Goal: Information Seeking & Learning: Understand process/instructions

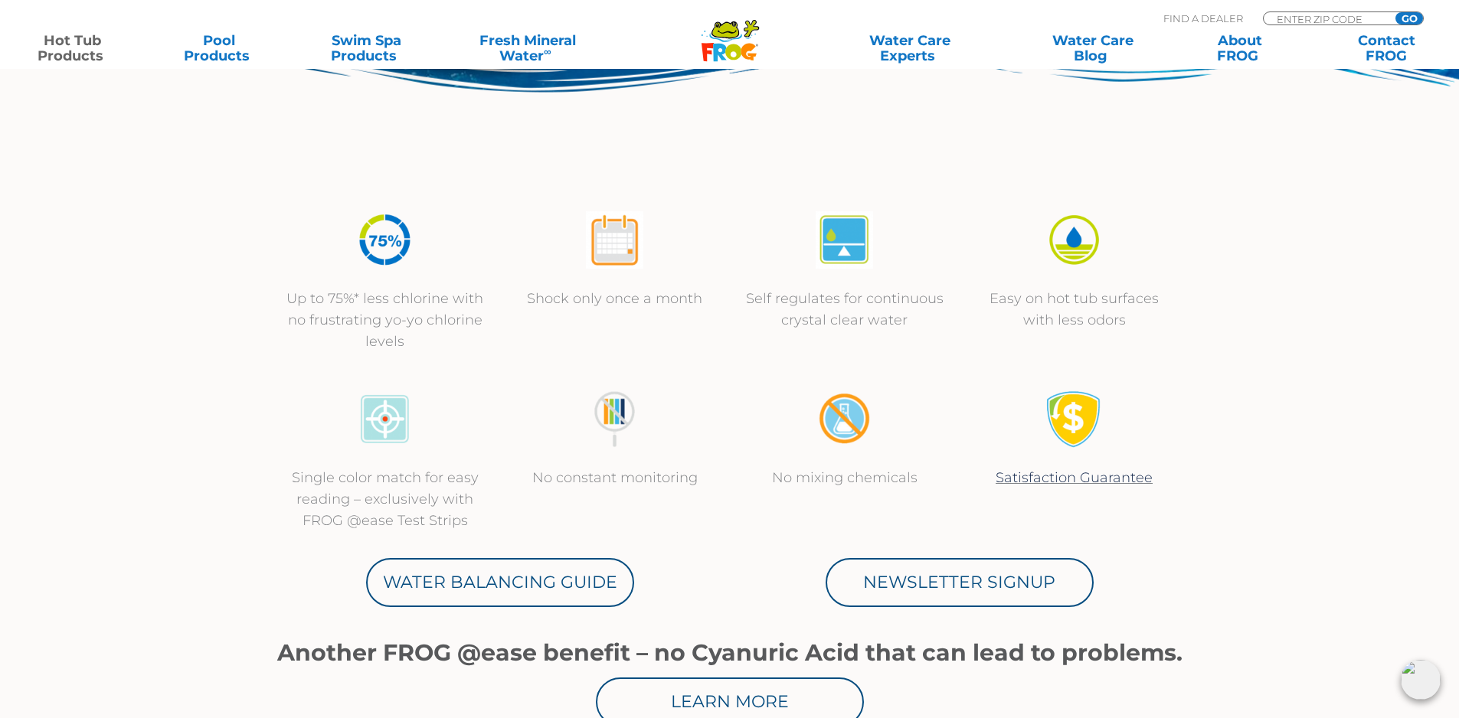
scroll to position [383, 0]
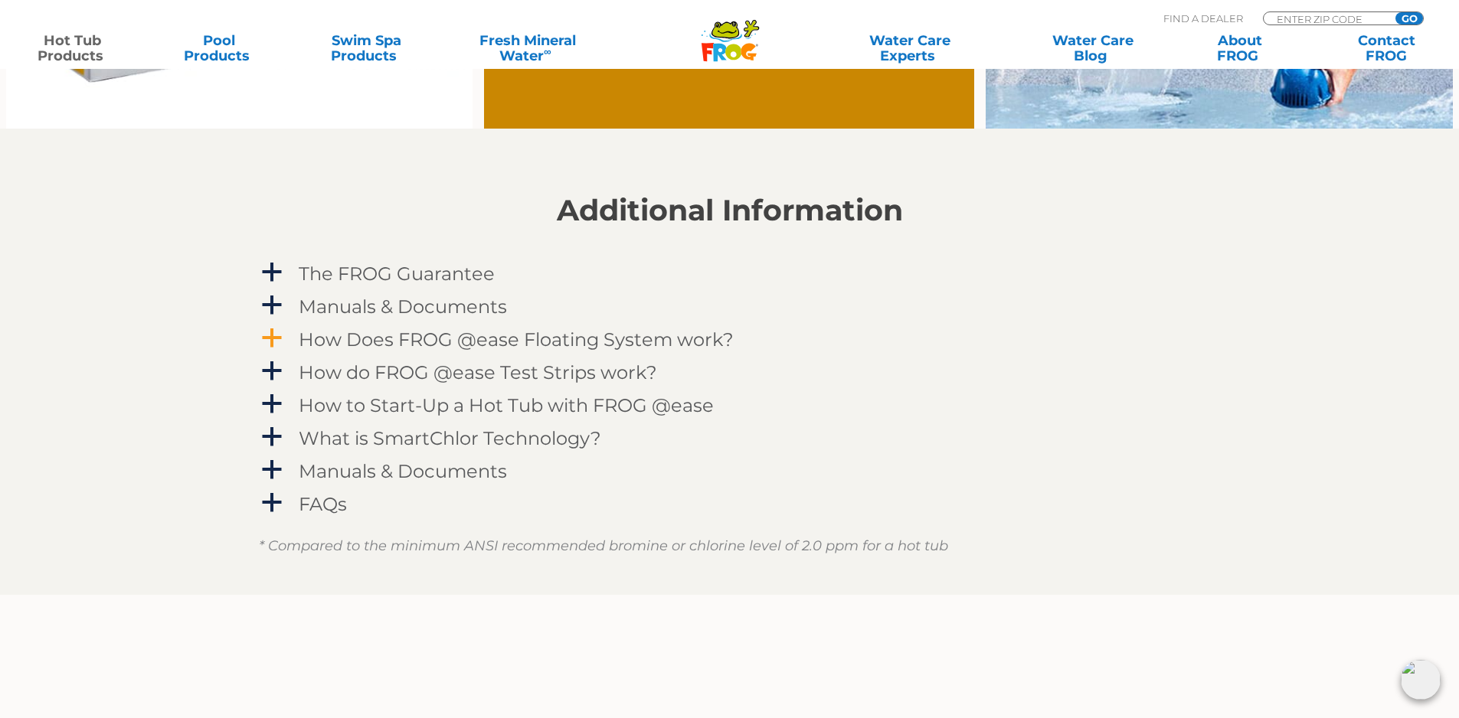
scroll to position [1532, 0]
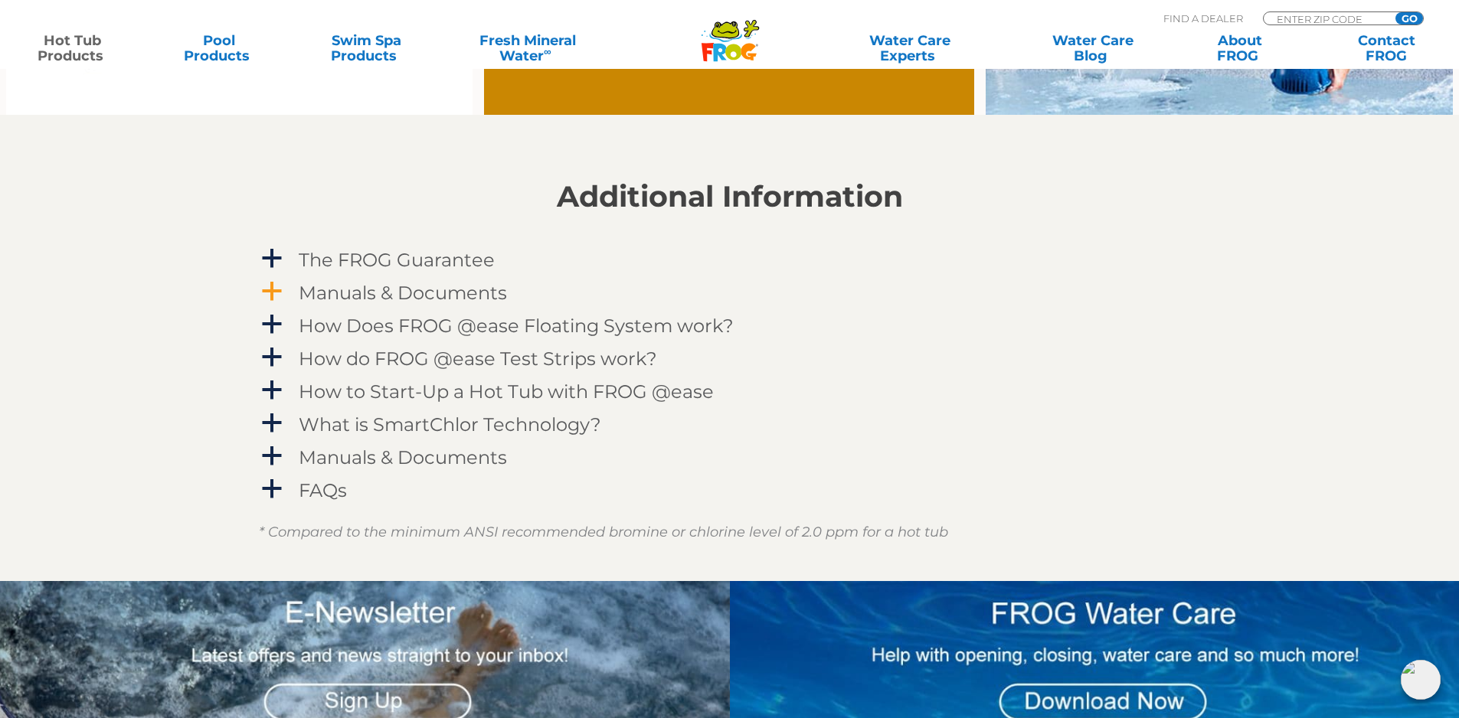
click at [375, 285] on h4 "Manuals & Documents" at bounding box center [403, 293] width 208 height 21
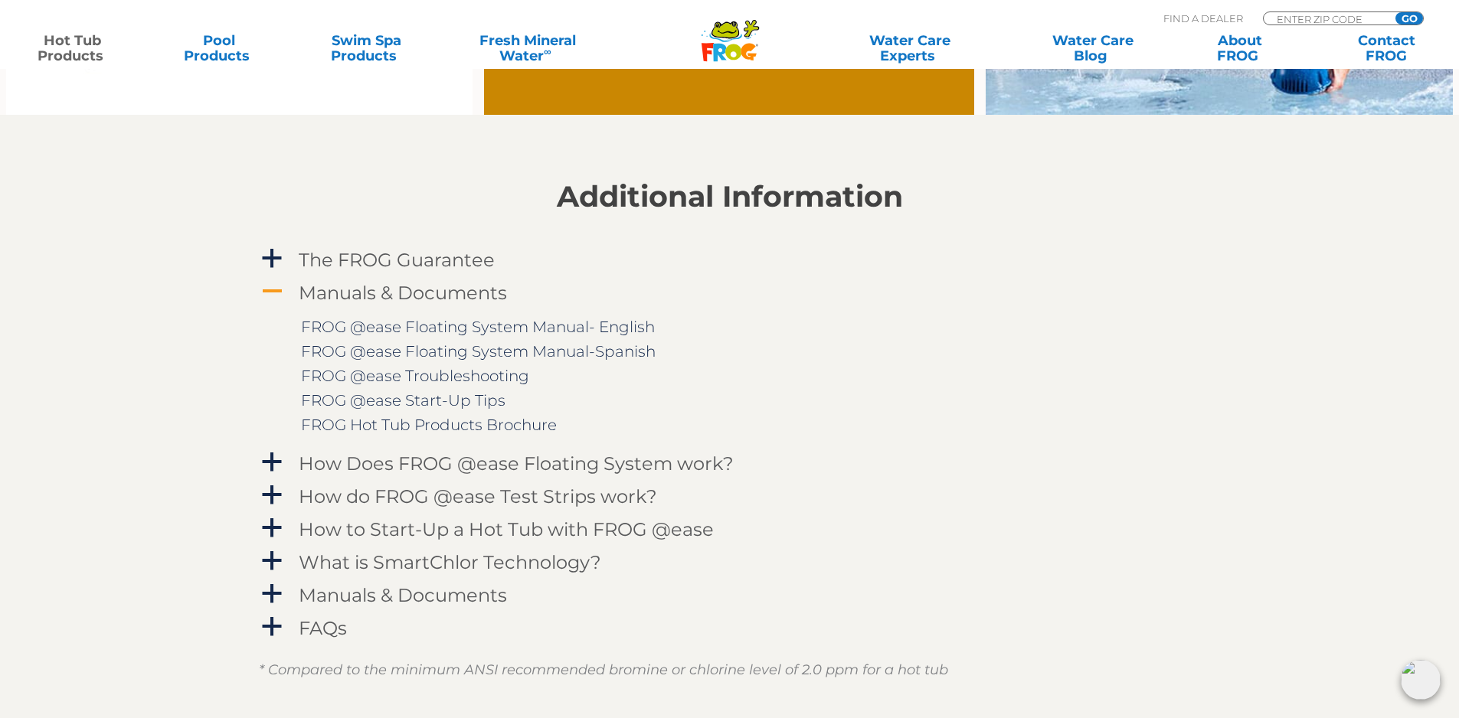
click at [375, 285] on h4 "Manuals & Documents" at bounding box center [403, 293] width 208 height 21
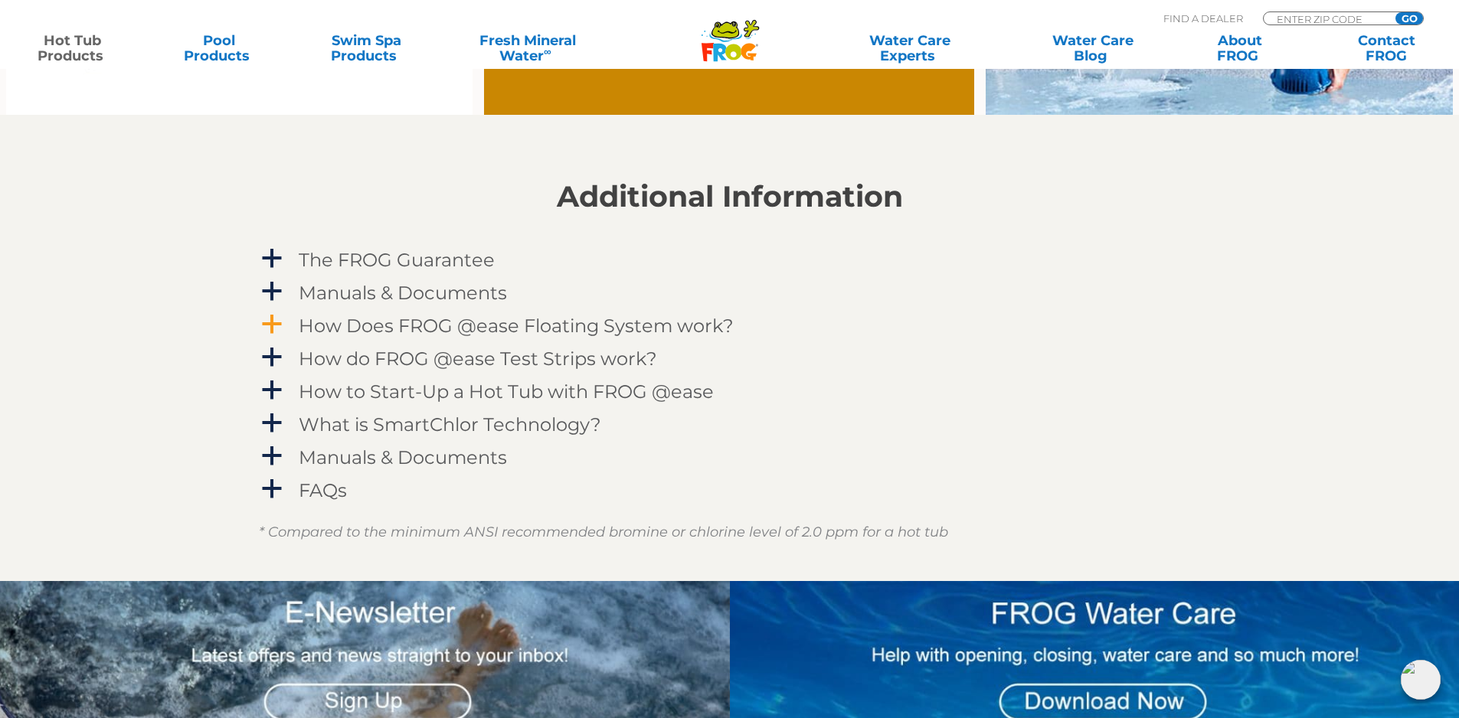
click at [366, 322] on h4 "How Does FROG @ease Floating System work?" at bounding box center [516, 326] width 435 height 21
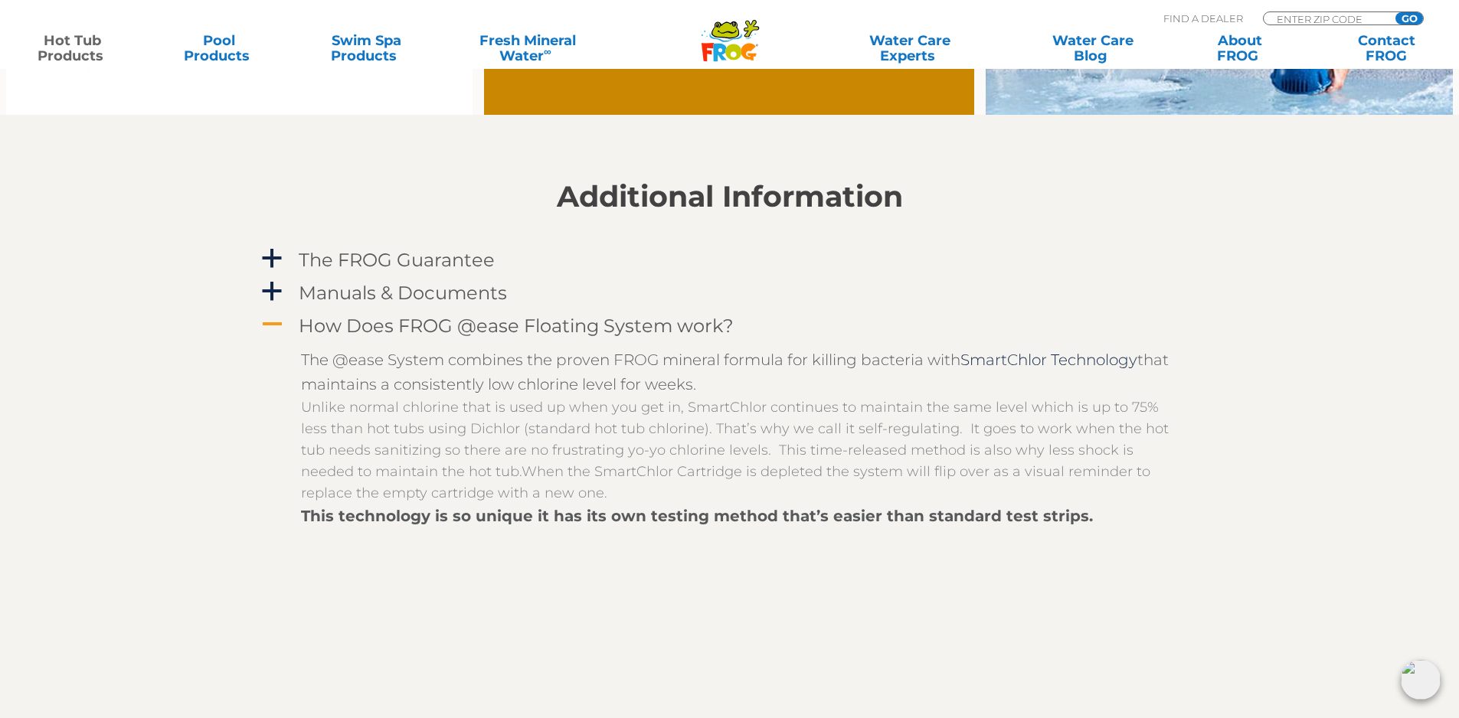
scroll to position [1608, 0]
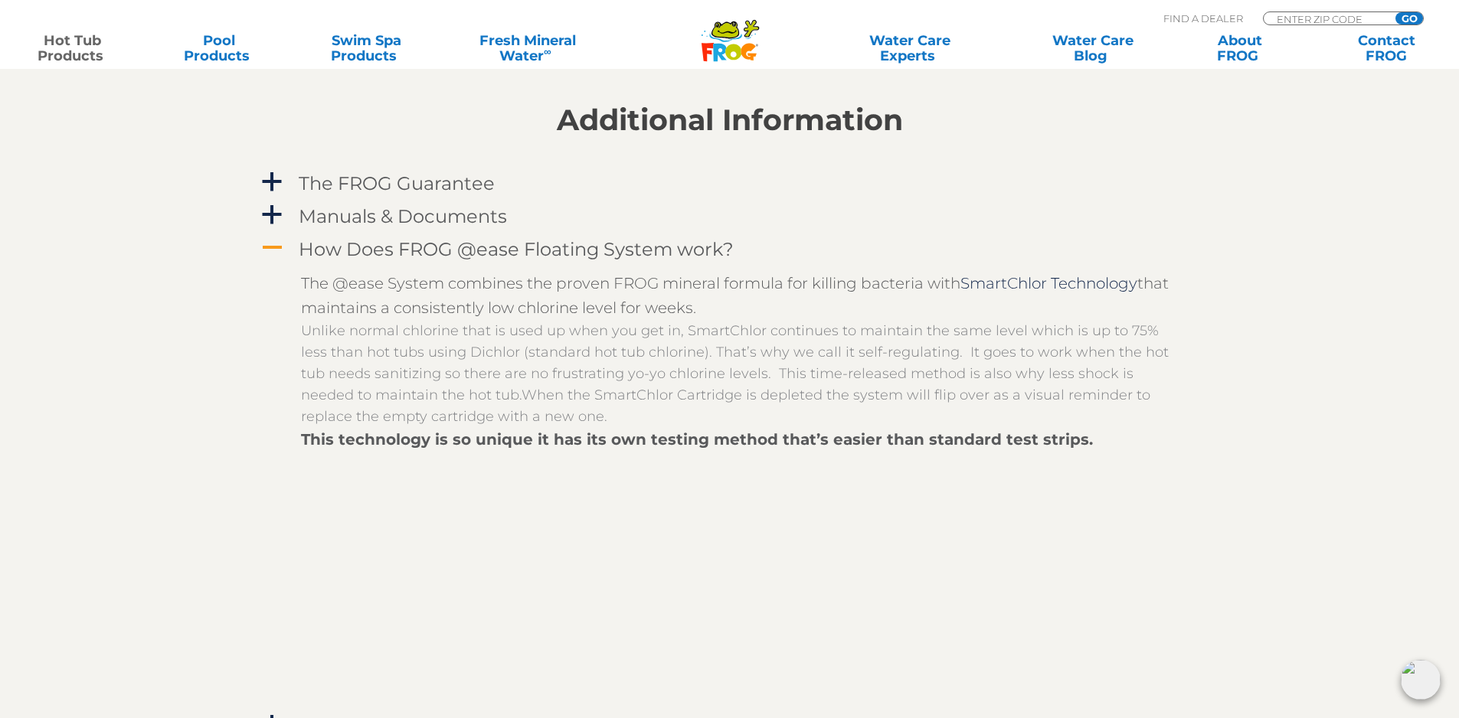
click at [336, 259] on h4 "How Does FROG @ease Floating System work?" at bounding box center [516, 249] width 435 height 21
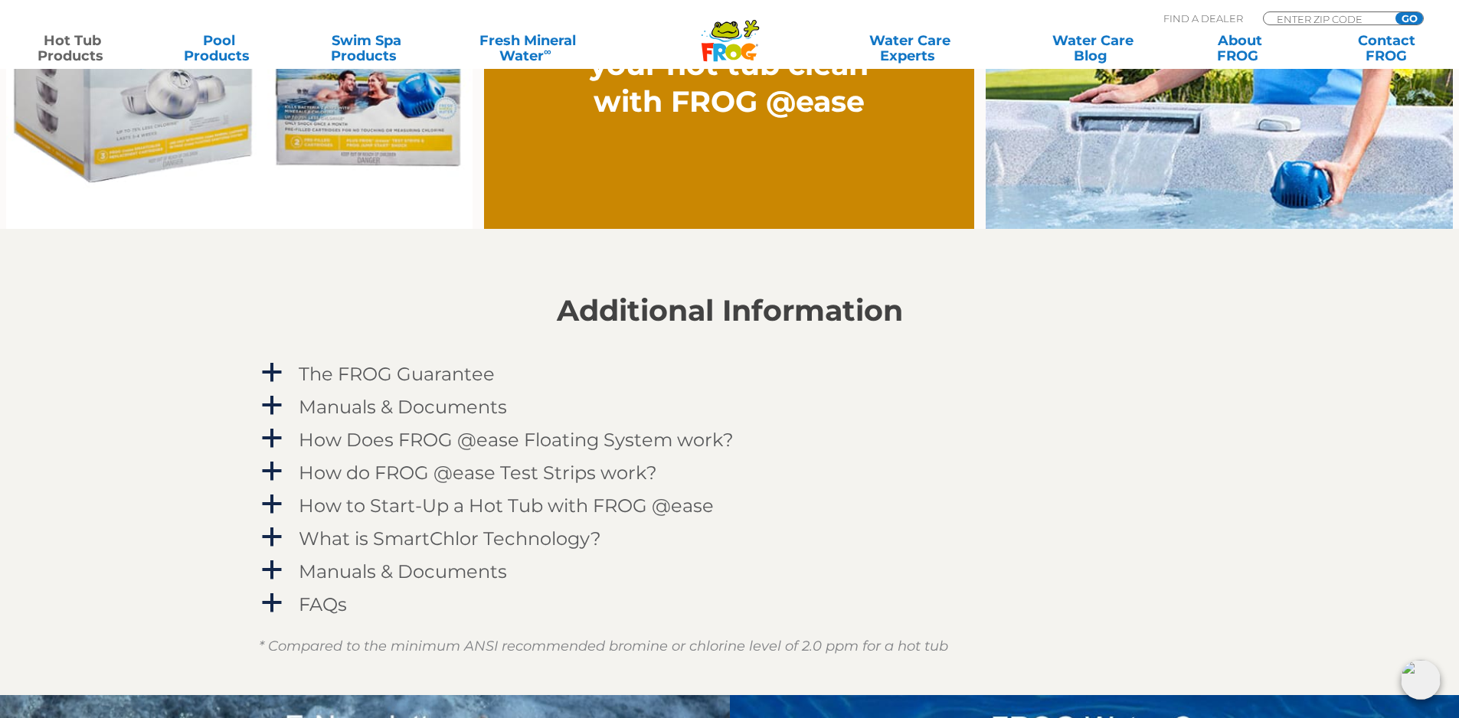
scroll to position [1455, 0]
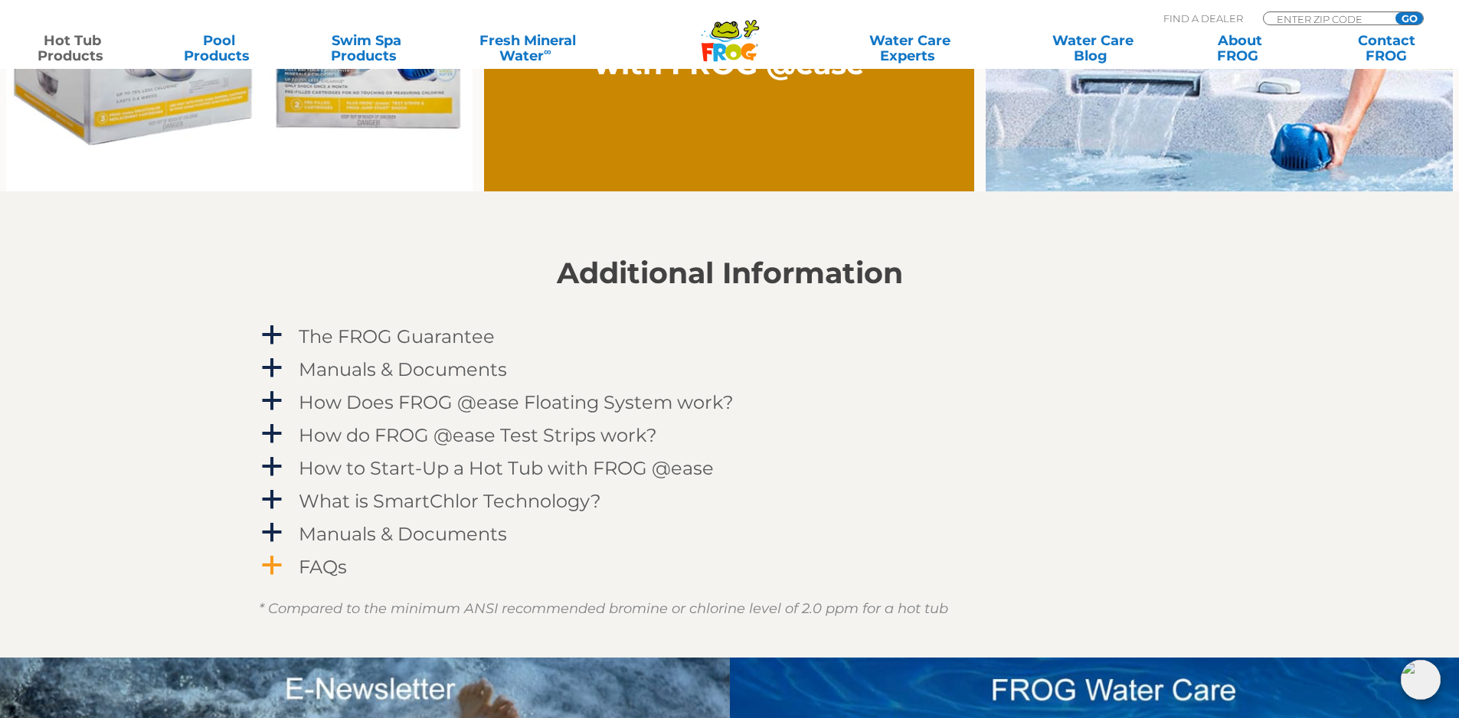
click at [320, 567] on h4 "FAQs" at bounding box center [323, 567] width 48 height 21
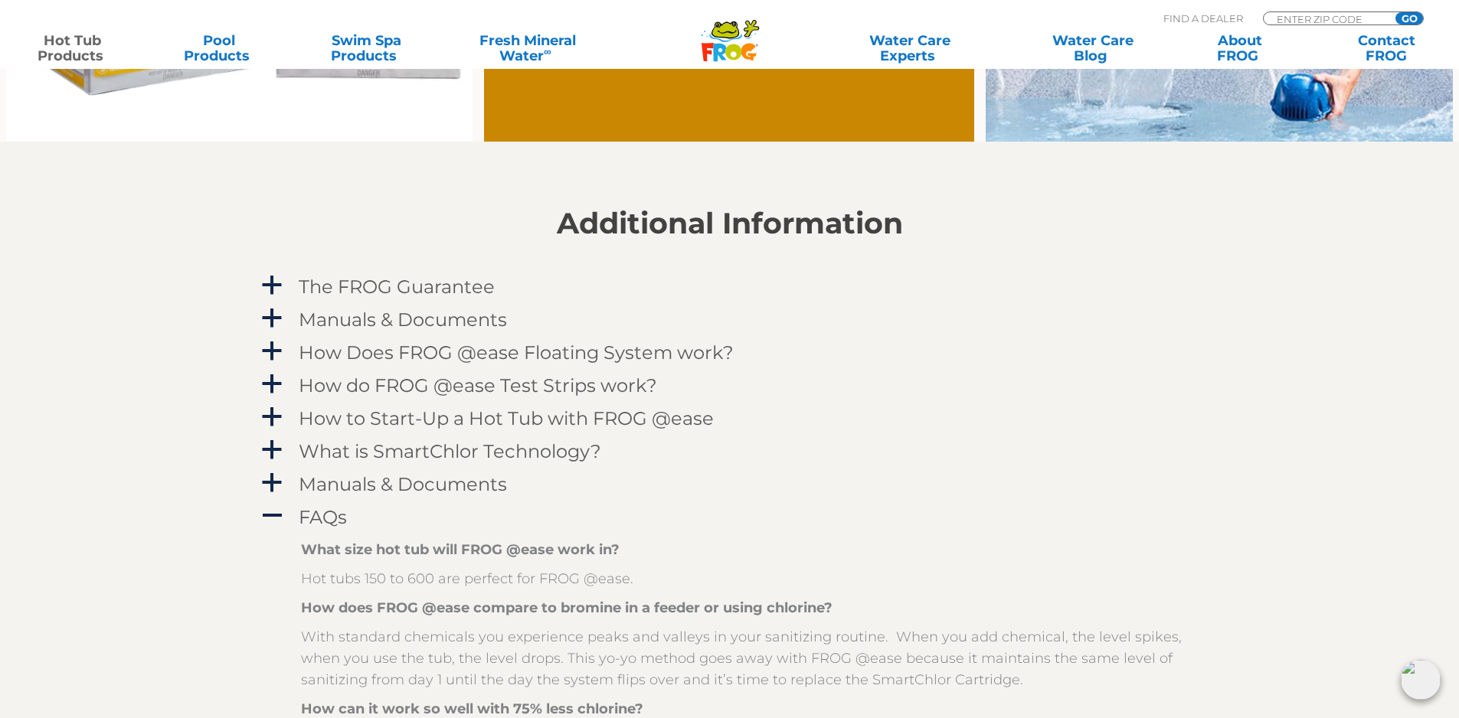
scroll to position [1532, 0]
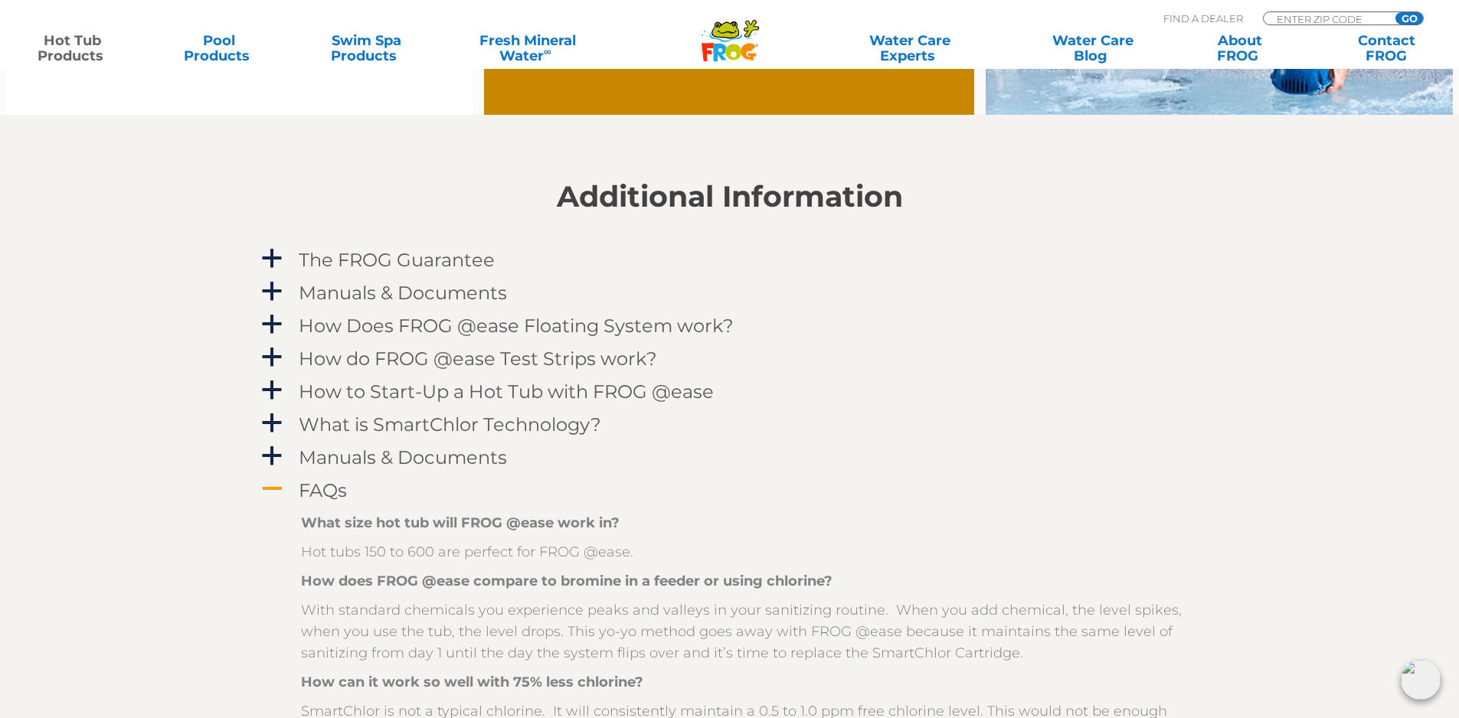
click at [324, 500] on h4 "FAQs" at bounding box center [323, 490] width 48 height 21
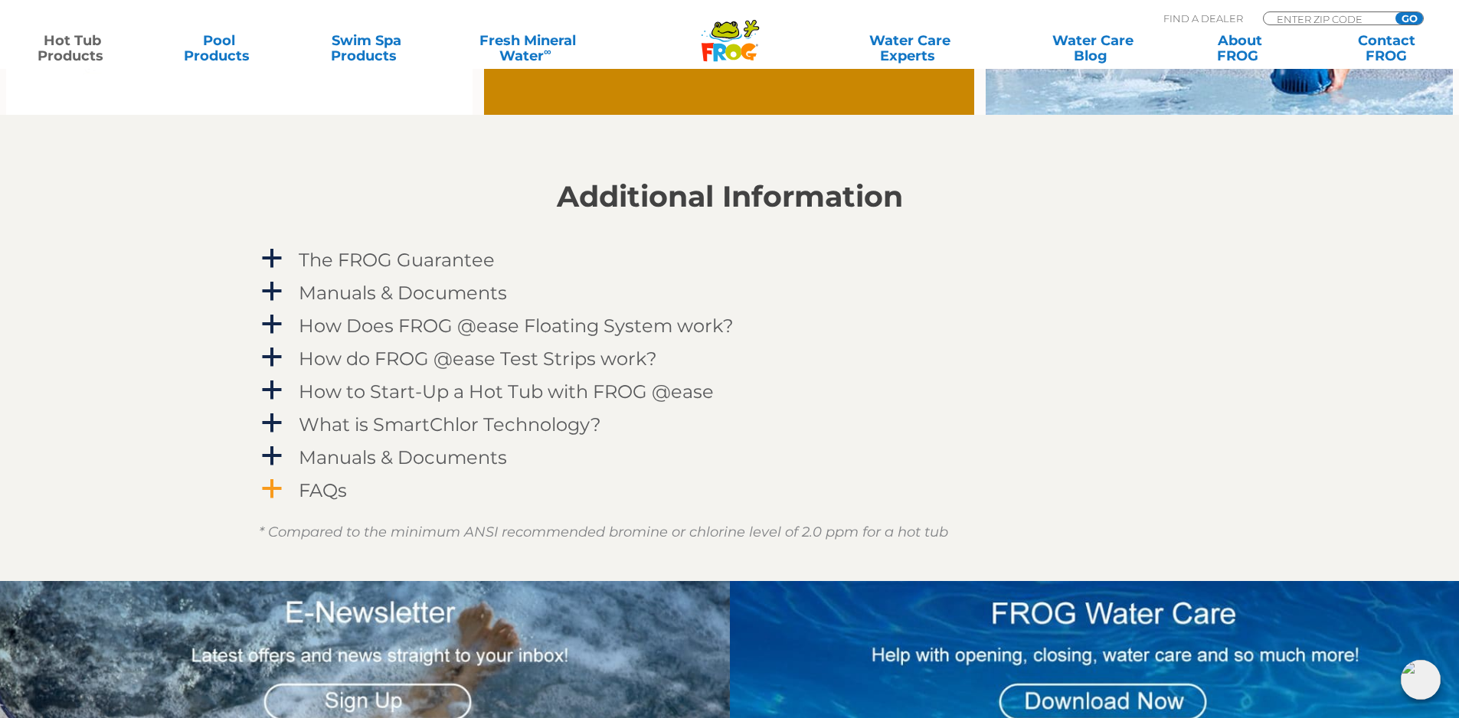
click at [314, 489] on h4 "FAQs" at bounding box center [323, 490] width 48 height 21
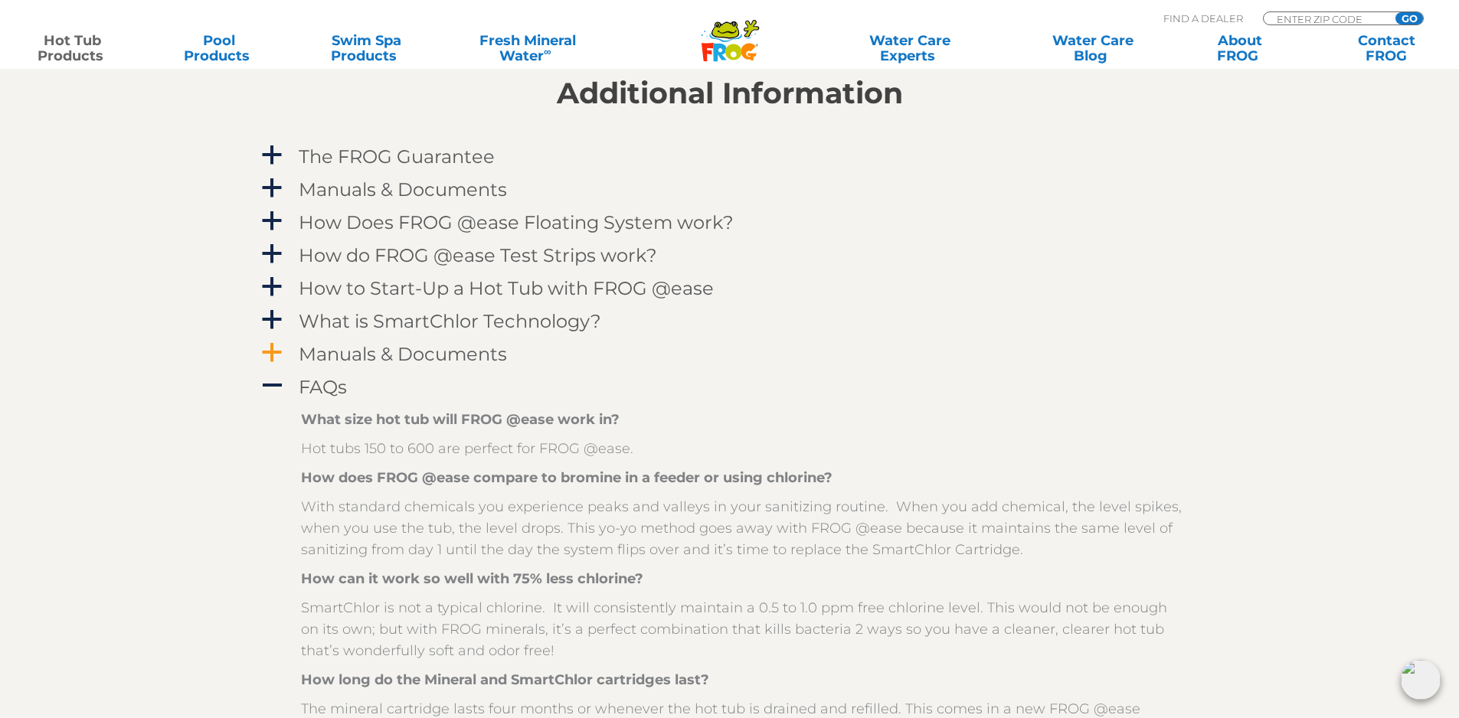
scroll to position [1608, 0]
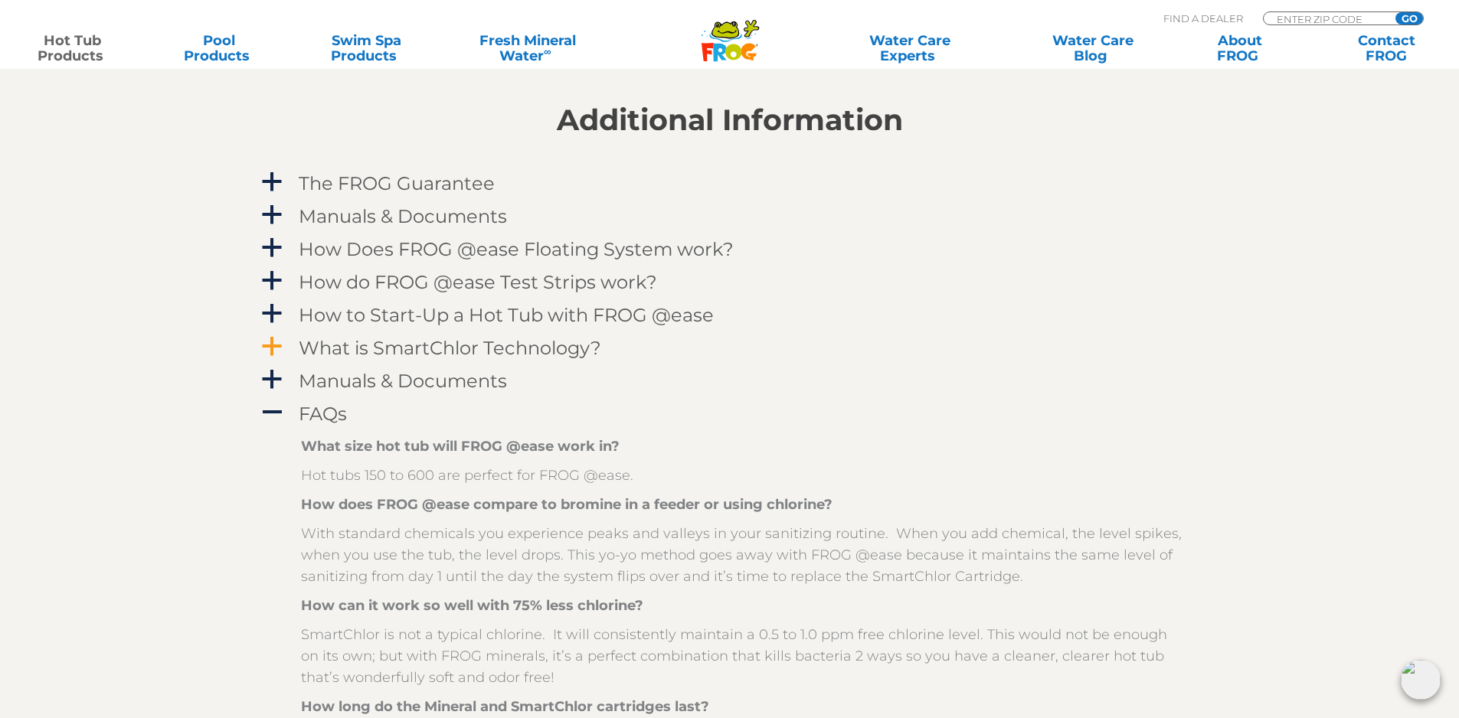
click at [358, 334] on div "What is SmartChlor Technology?" at bounding box center [695, 348] width 801 height 28
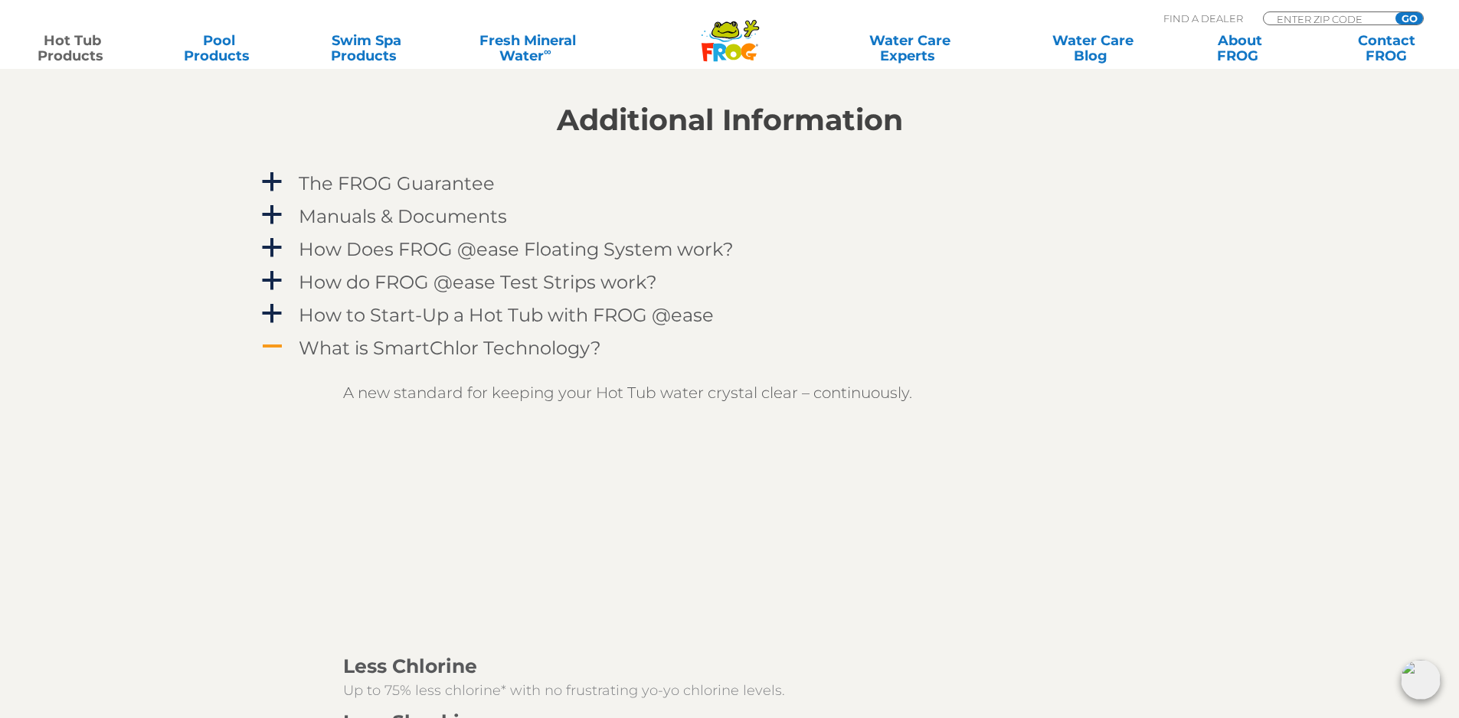
click at [358, 334] on div "What is SmartChlor Technology?" at bounding box center [695, 348] width 801 height 28
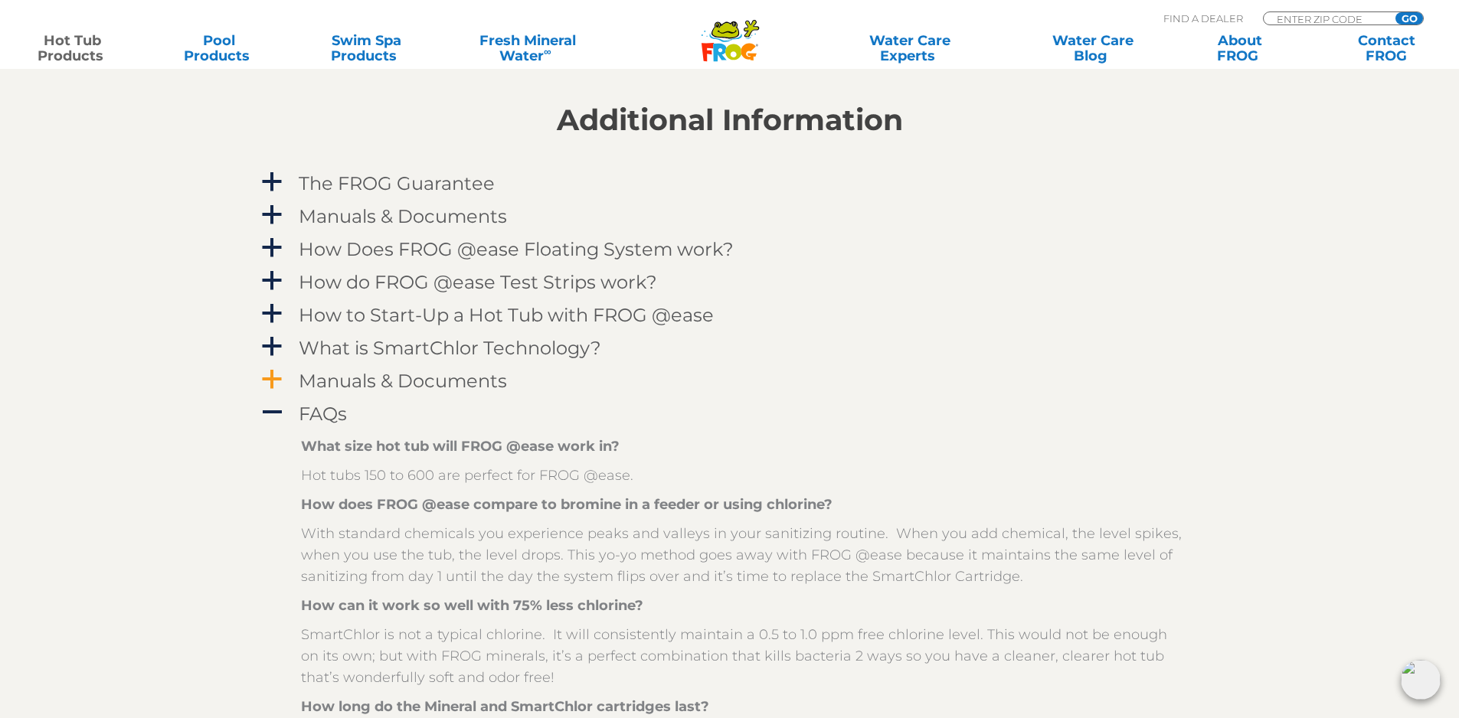
click at [339, 382] on h4 "Manuals & Documents" at bounding box center [403, 381] width 208 height 21
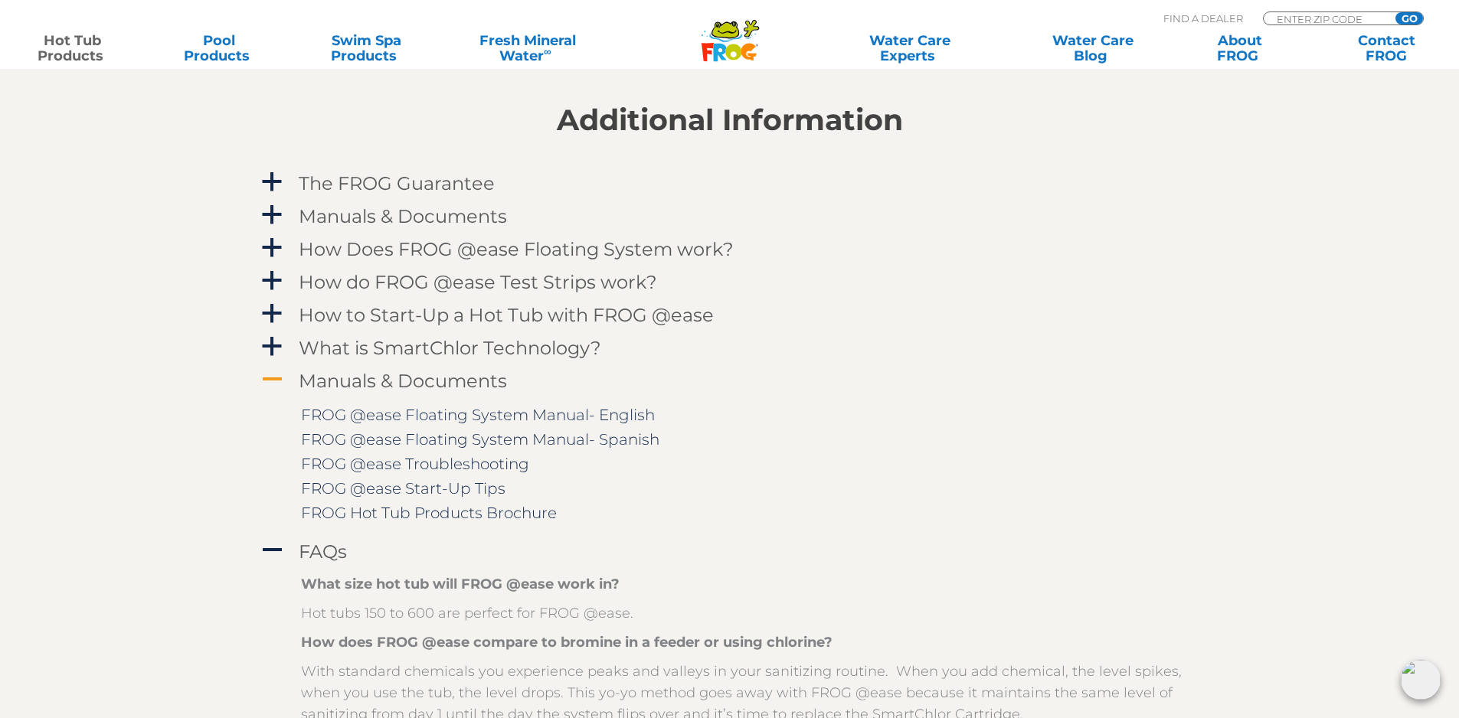
click at [339, 382] on h4 "Manuals & Documents" at bounding box center [403, 381] width 208 height 21
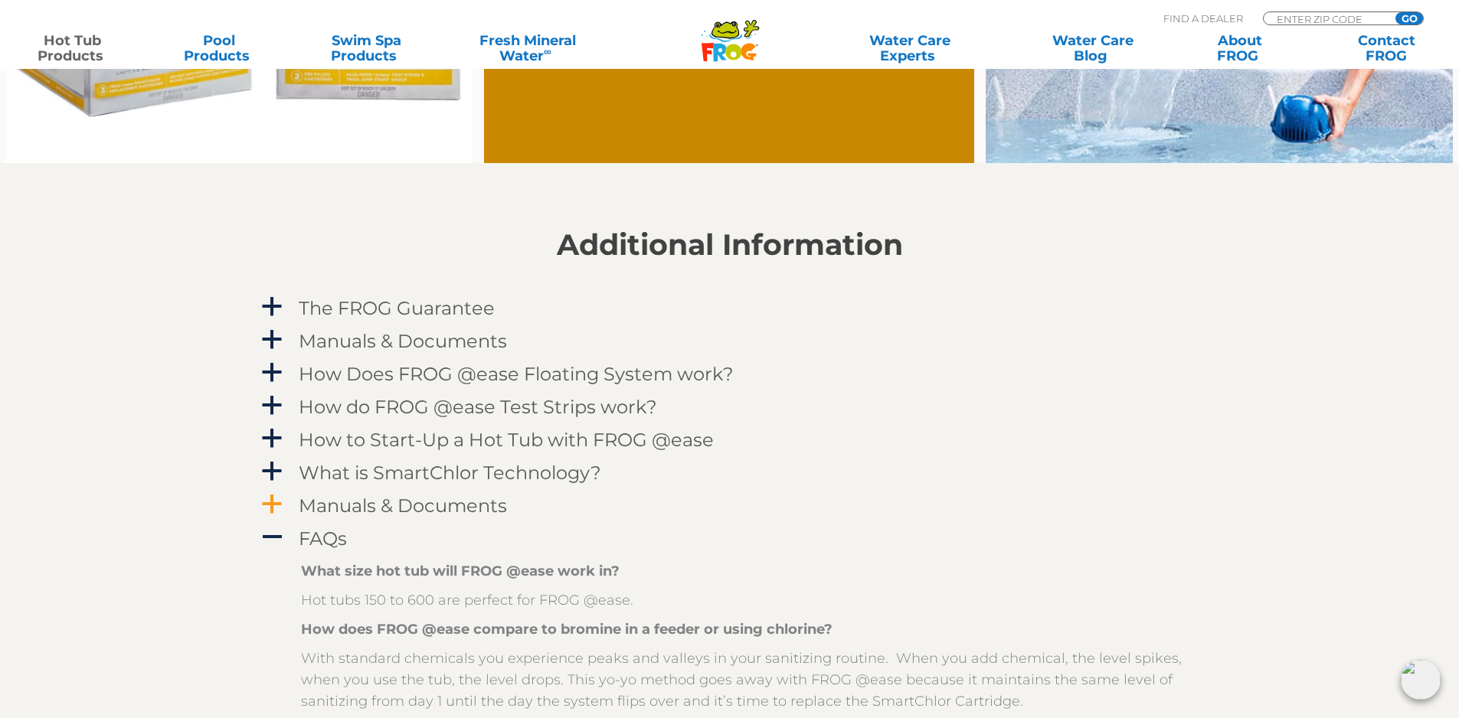
scroll to position [1455, 0]
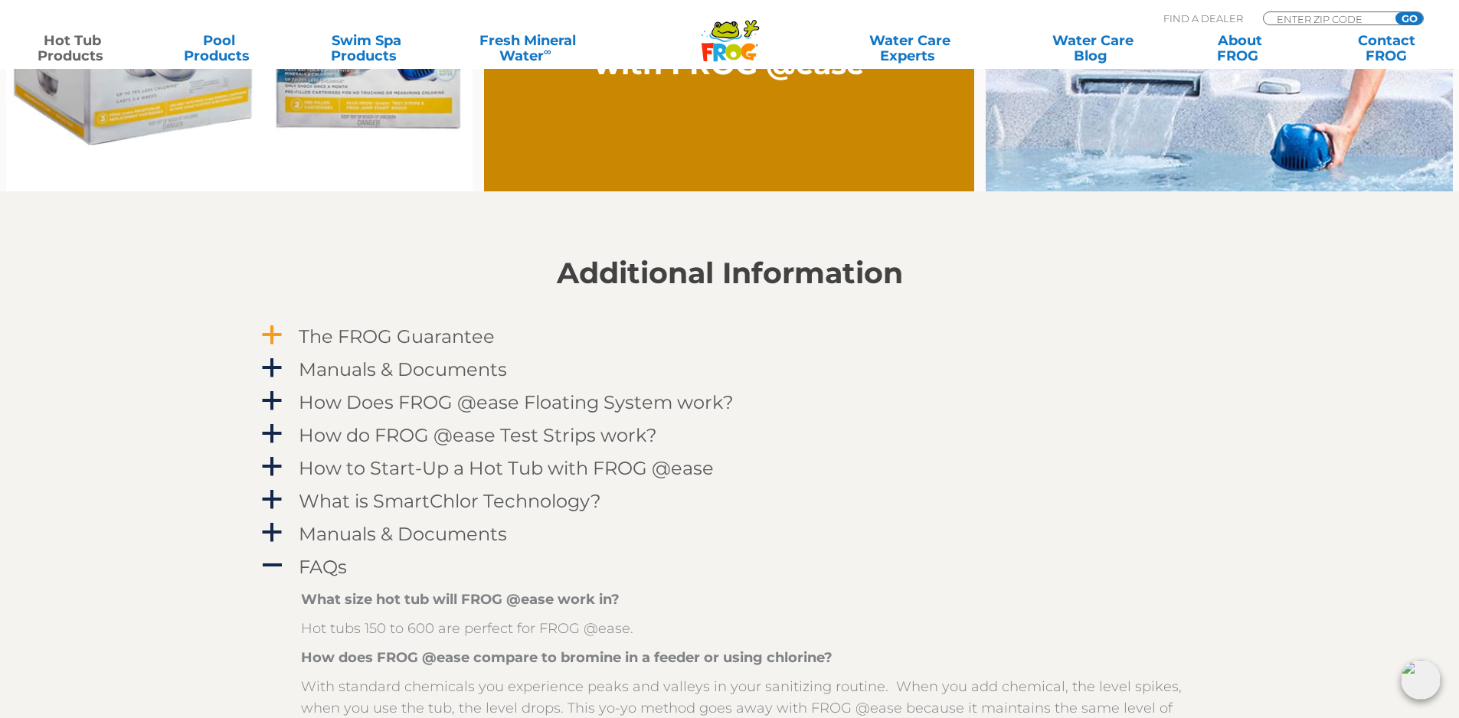
click at [338, 330] on h4 "The FROG Guarantee" at bounding box center [397, 336] width 196 height 21
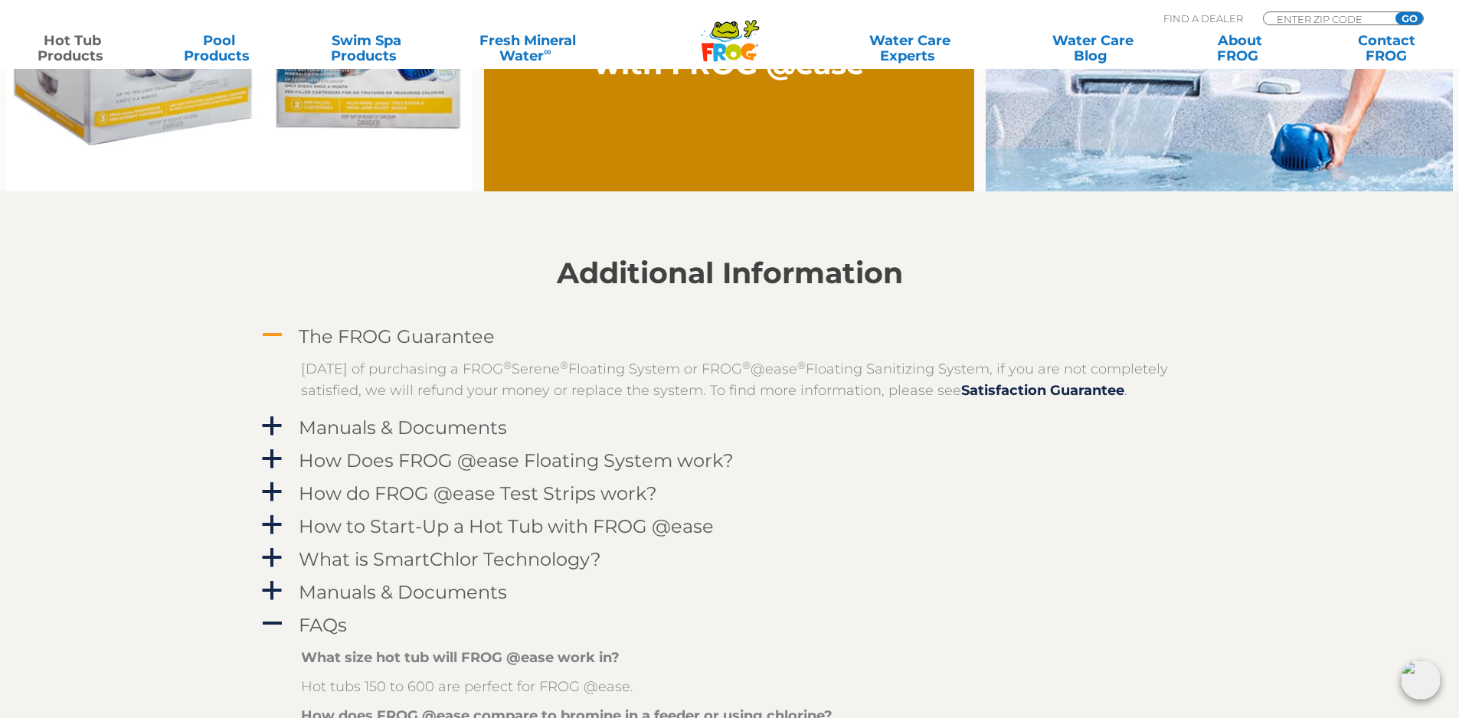
click at [338, 330] on h4 "The FROG Guarantee" at bounding box center [397, 336] width 196 height 21
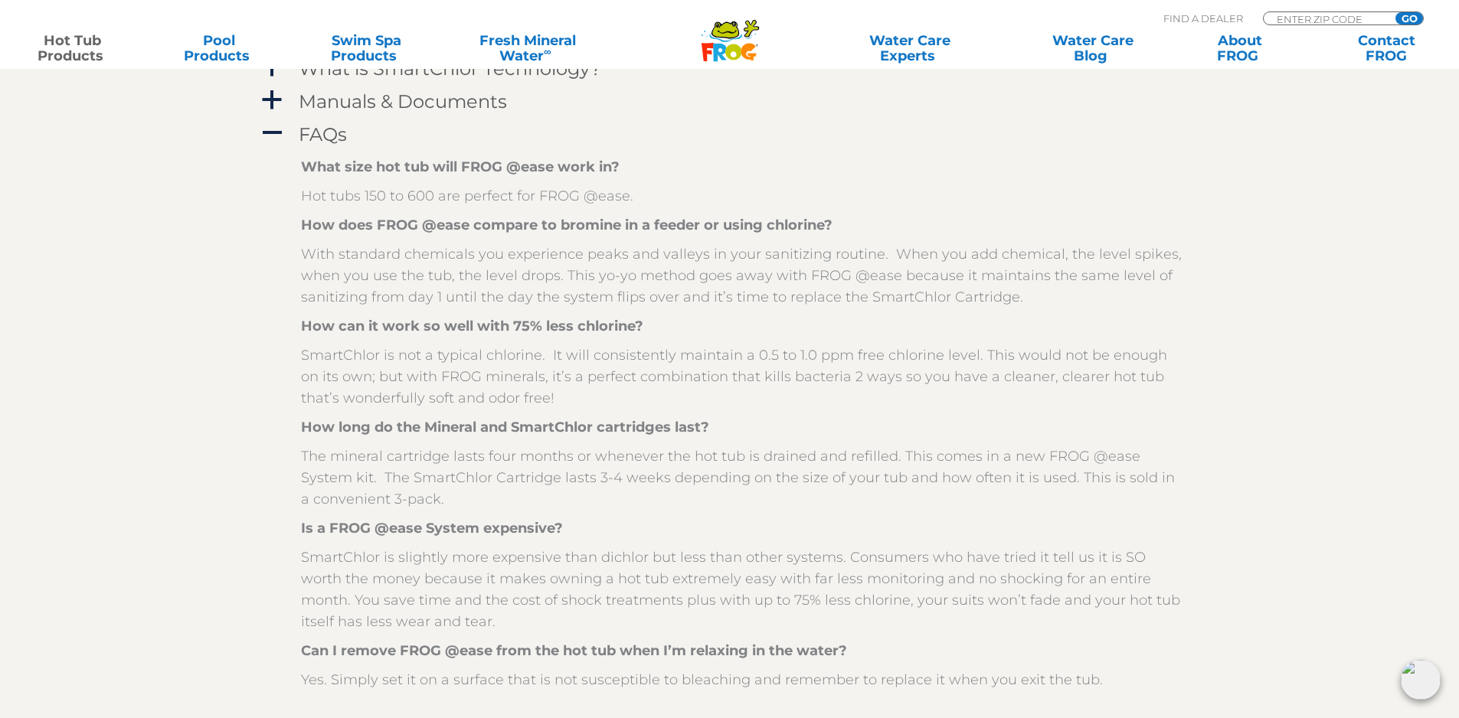
scroll to position [1915, 0]
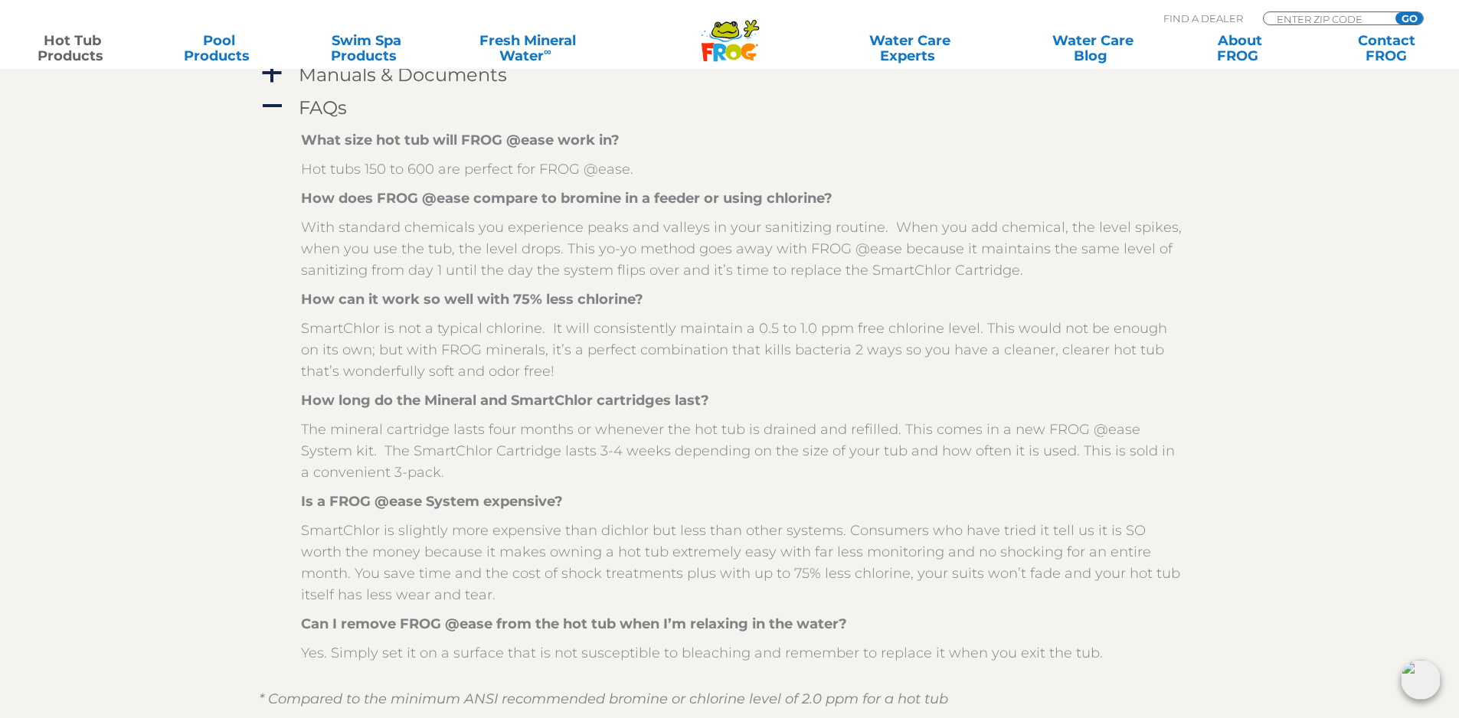
click at [154, 162] on section "Additional Information a The FROG Guarantee Within 60 days of purchasing a FROG…" at bounding box center [730, 240] width 1471 height 1016
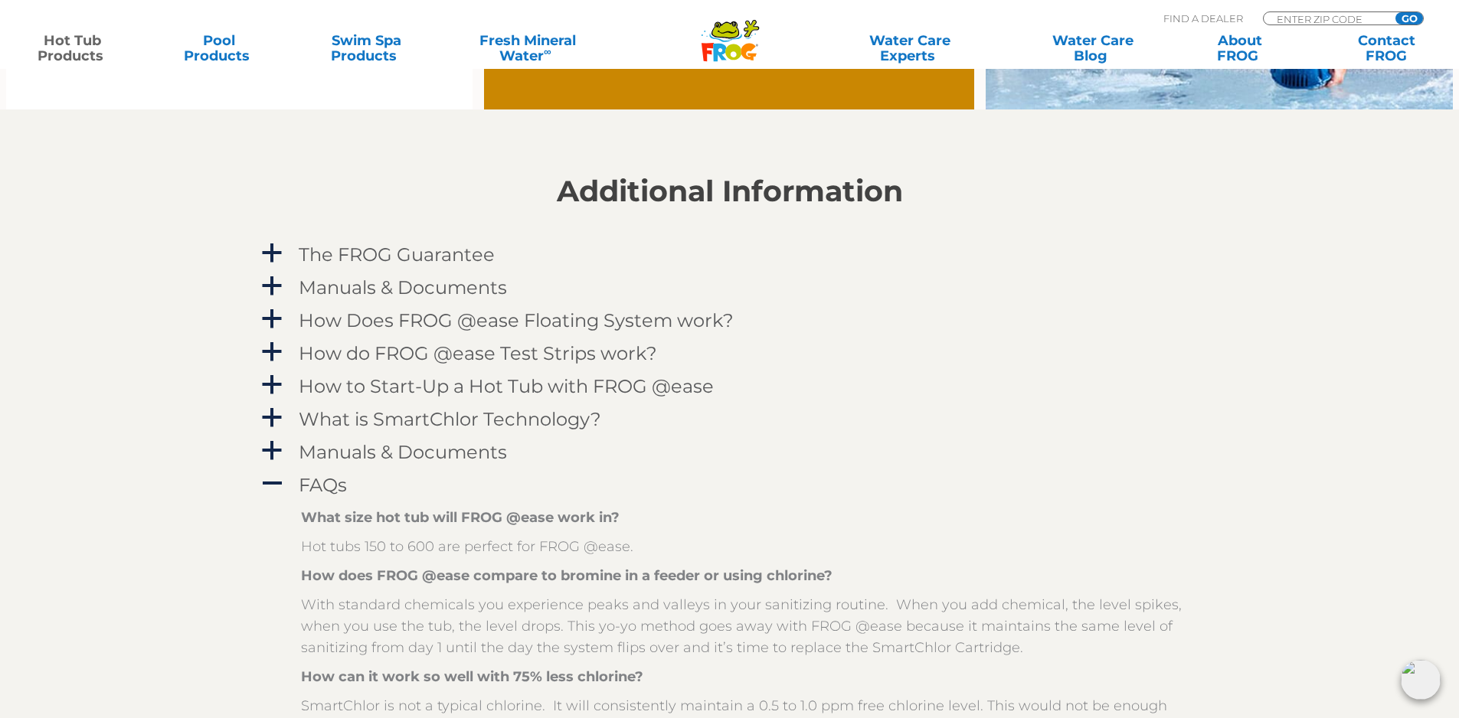
scroll to position [1532, 0]
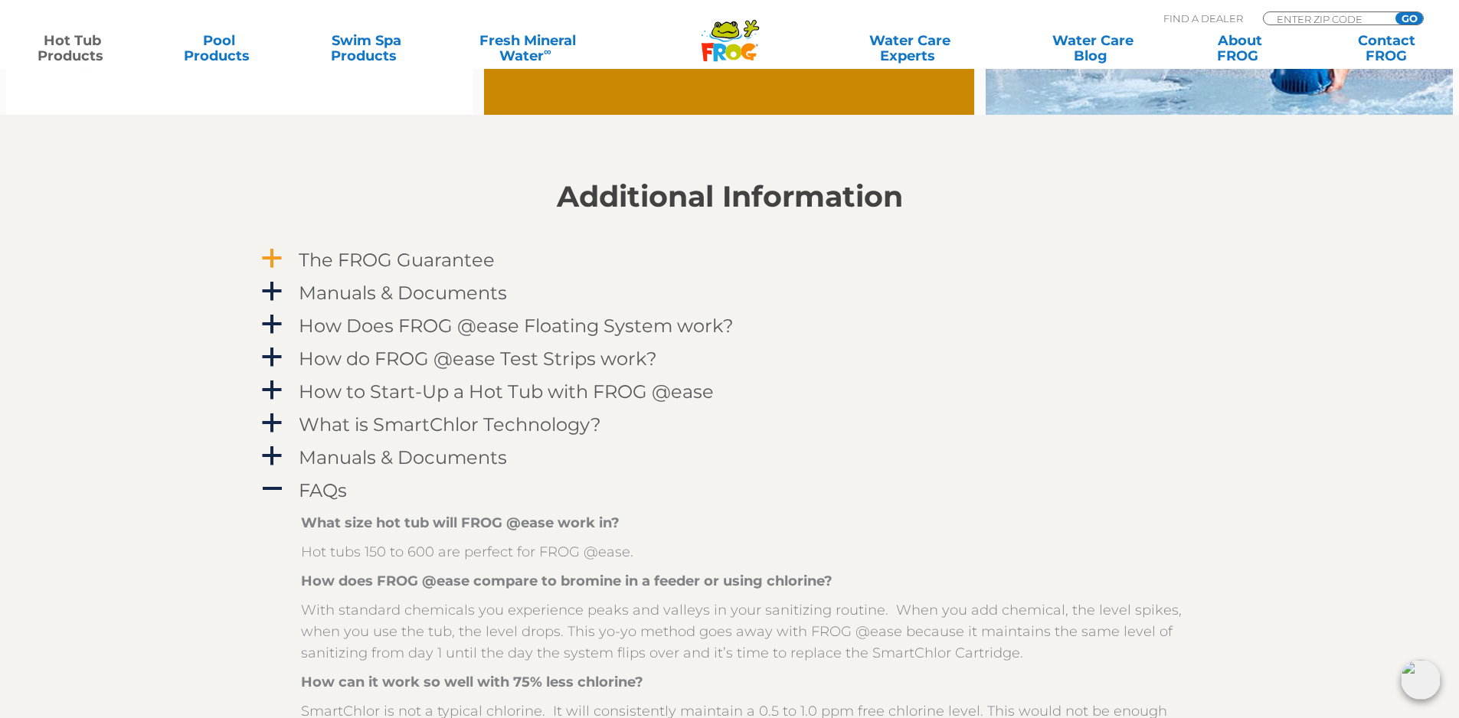
click at [413, 261] on h4 "The FROG Guarantee" at bounding box center [397, 260] width 196 height 21
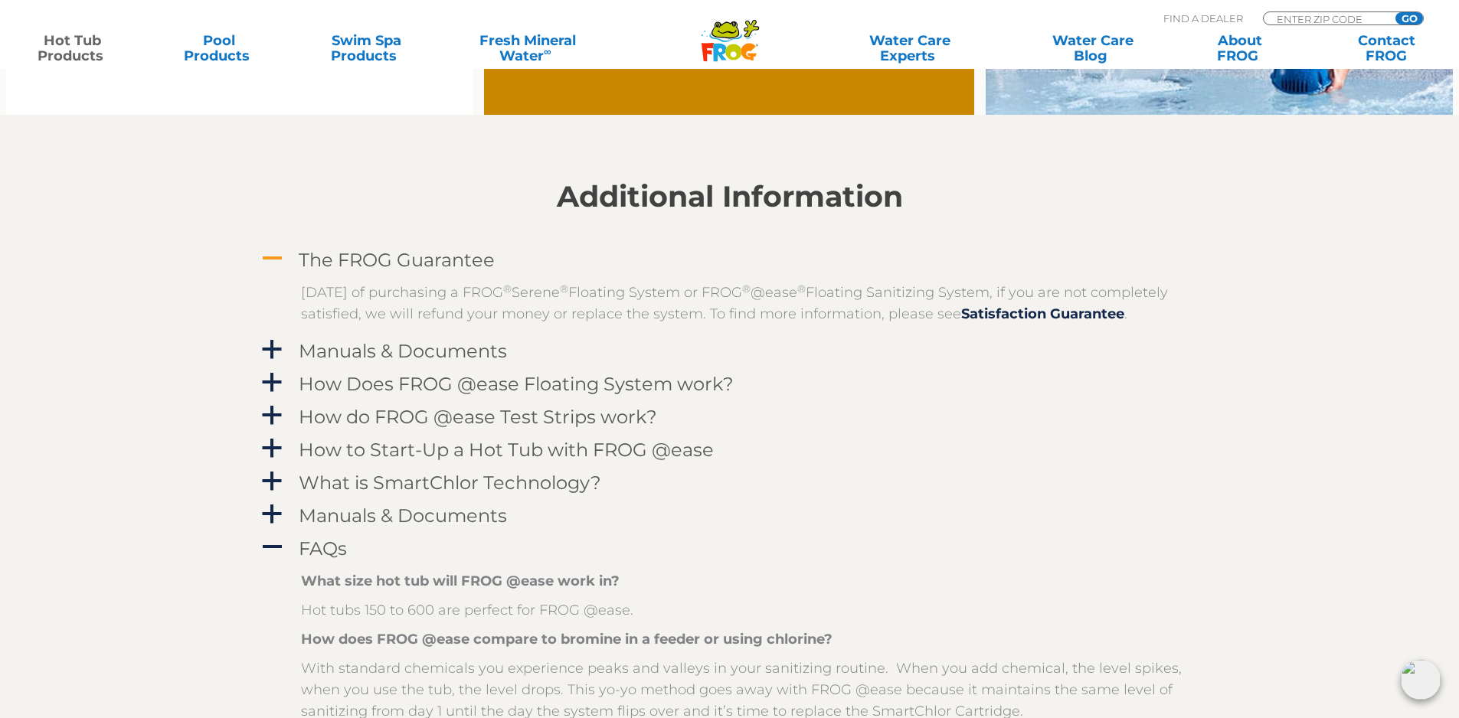
click at [413, 261] on h4 "The FROG Guarantee" at bounding box center [397, 260] width 196 height 21
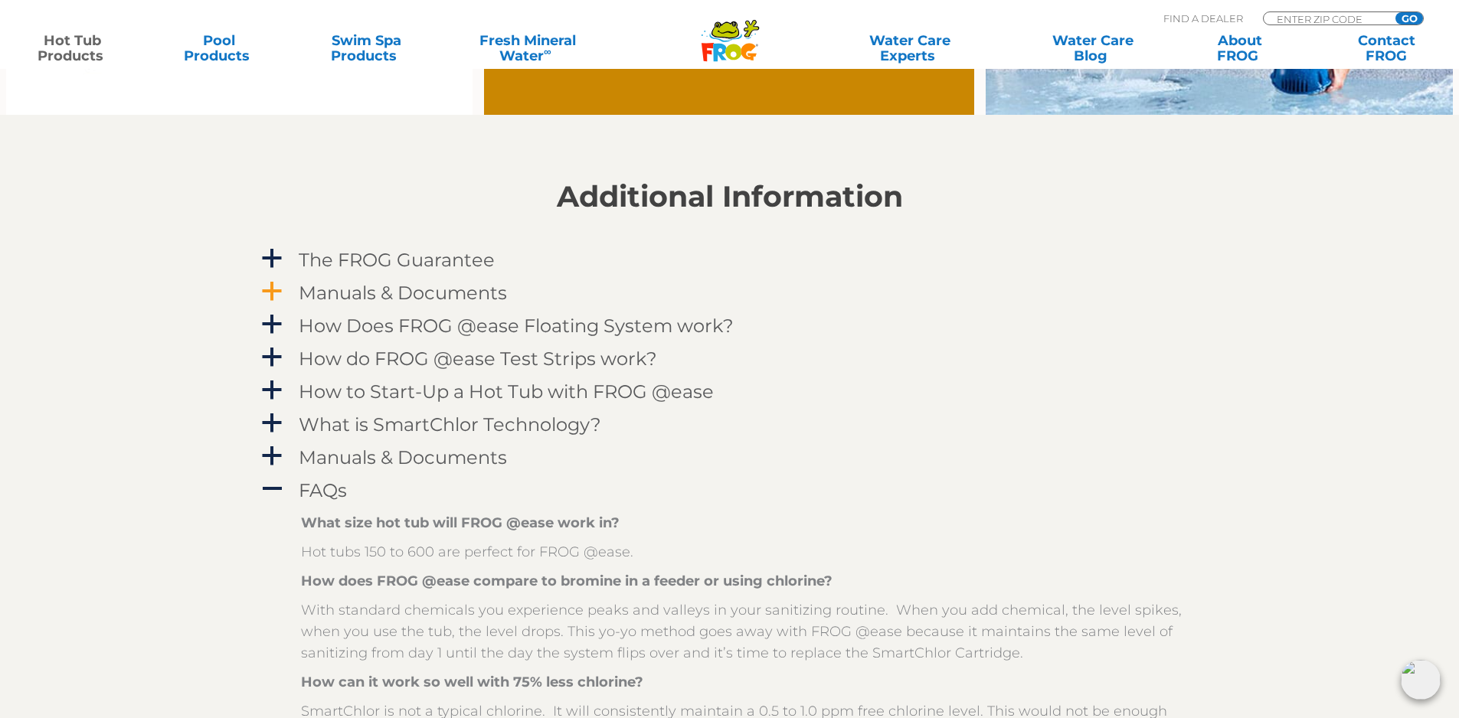
click at [407, 285] on h4 "Manuals & Documents" at bounding box center [403, 293] width 208 height 21
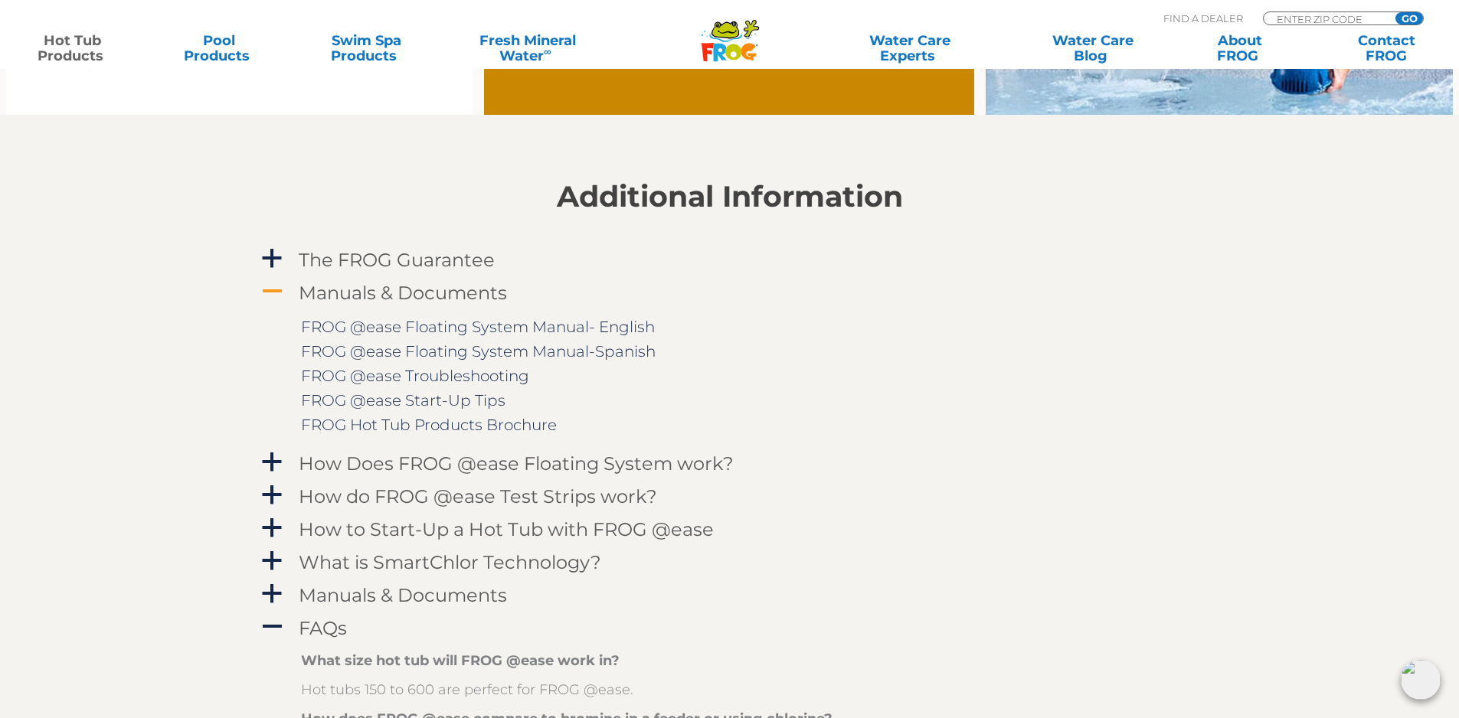
click at [407, 294] on h4 "Manuals & Documents" at bounding box center [403, 293] width 208 height 21
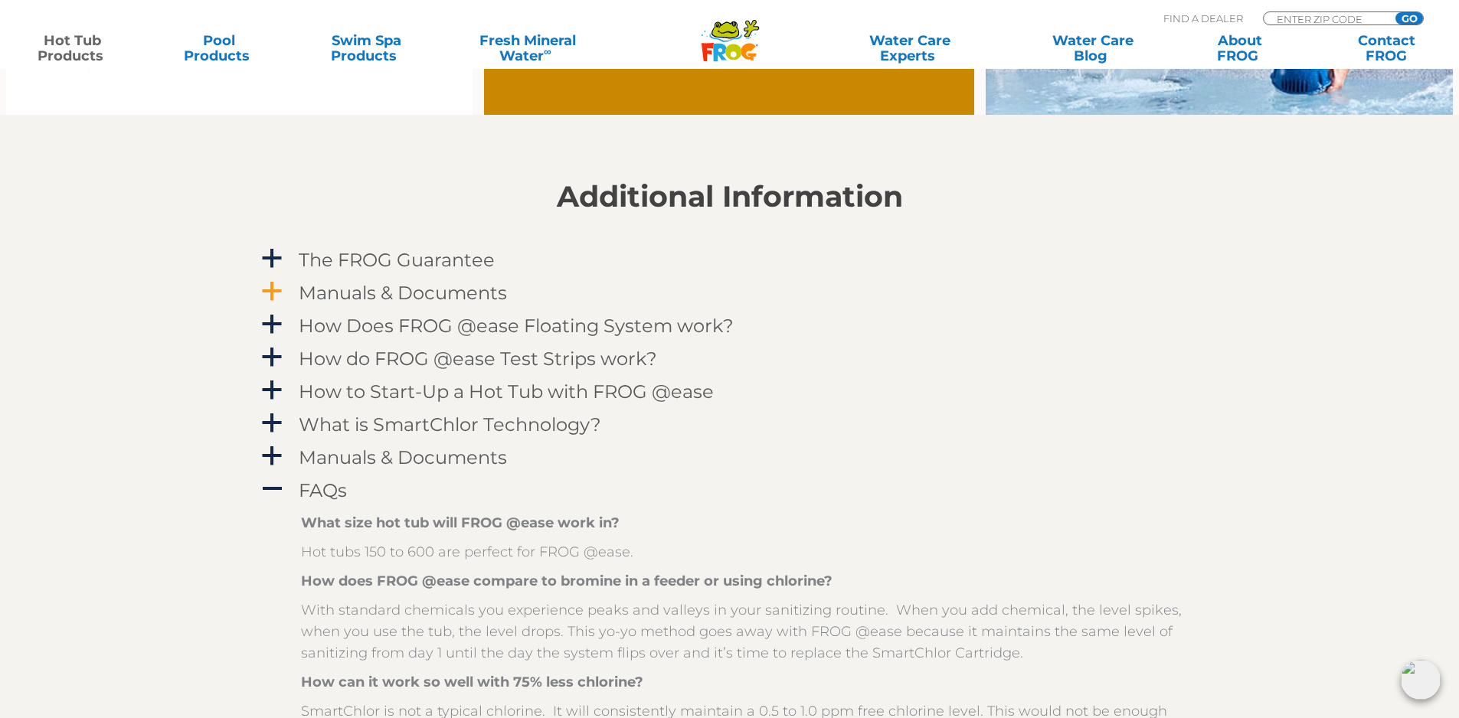
click at [407, 294] on h4 "Manuals & Documents" at bounding box center [403, 293] width 208 height 21
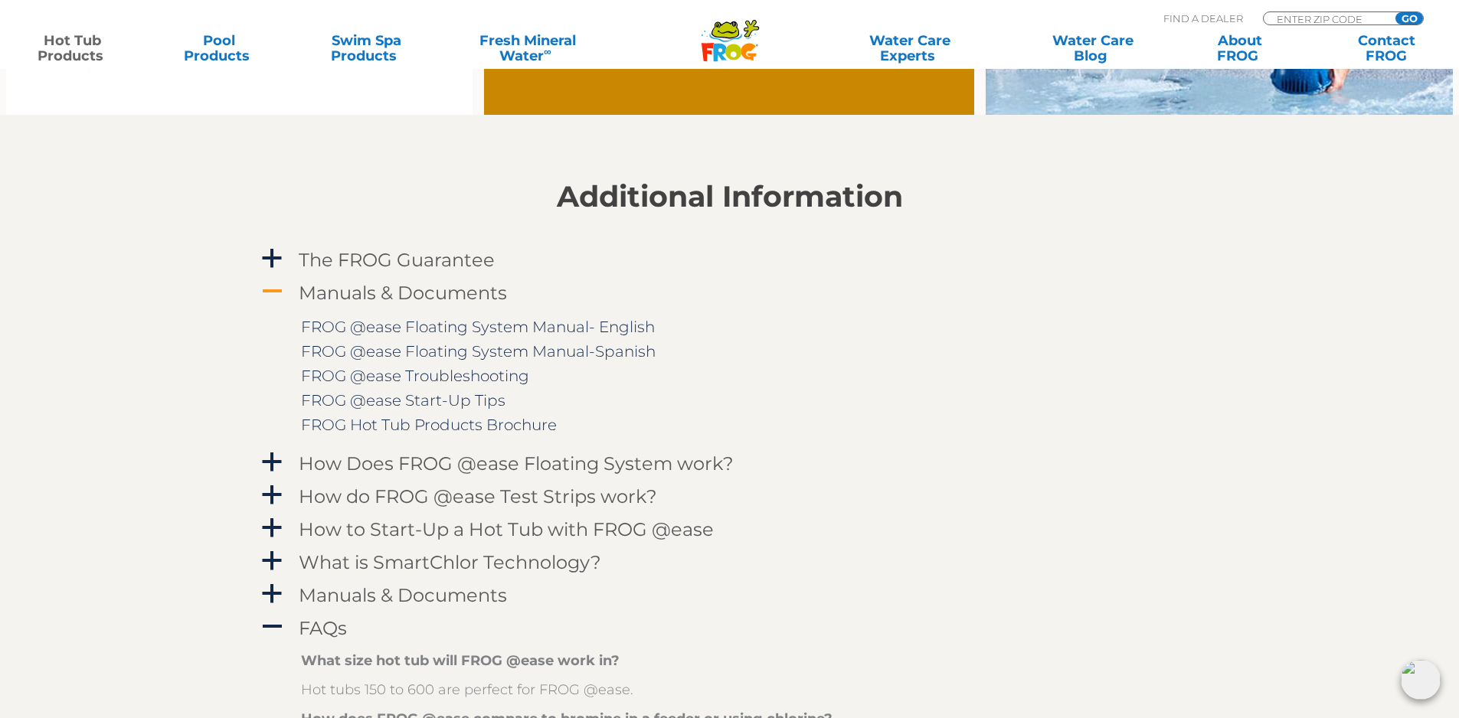
click at [388, 291] on h4 "Manuals & Documents" at bounding box center [403, 293] width 208 height 21
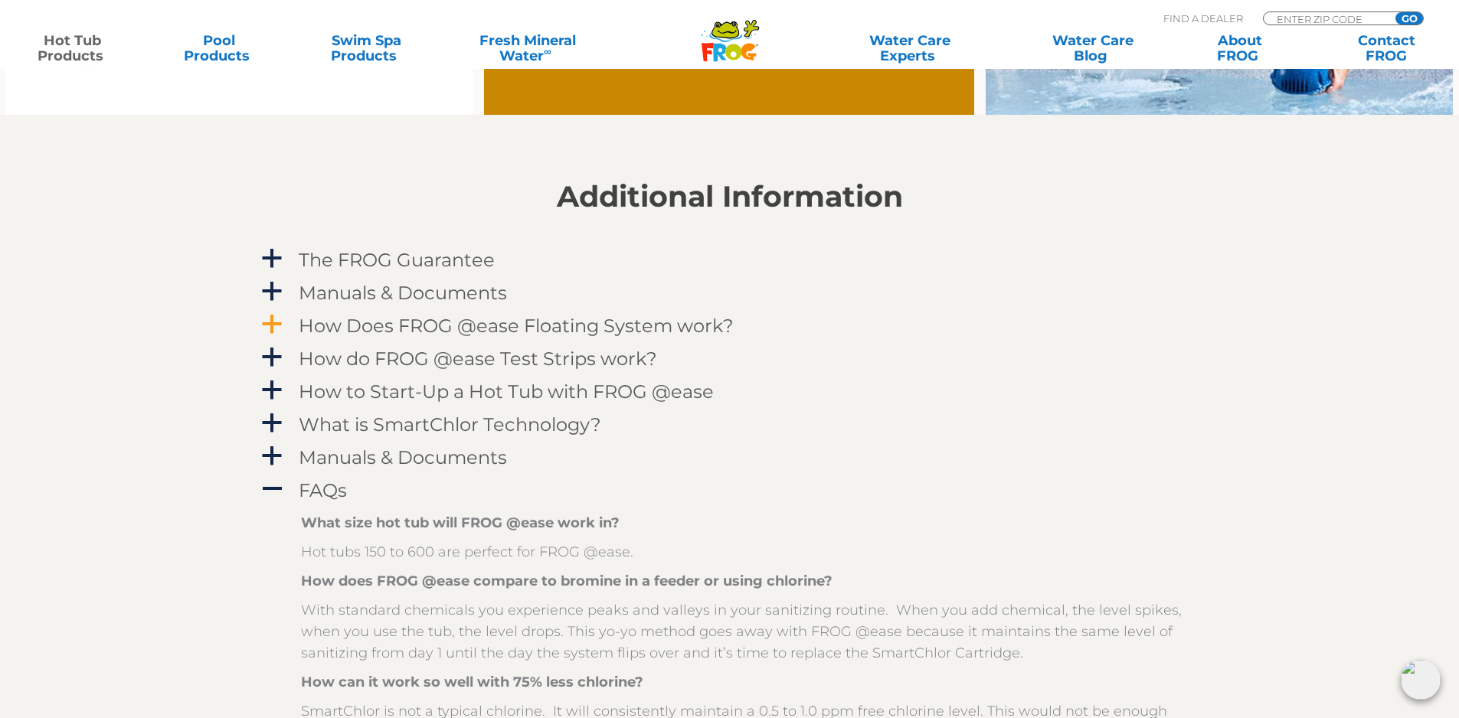
click at [472, 326] on h4 "How Does FROG @ease Floating System work?" at bounding box center [516, 326] width 435 height 21
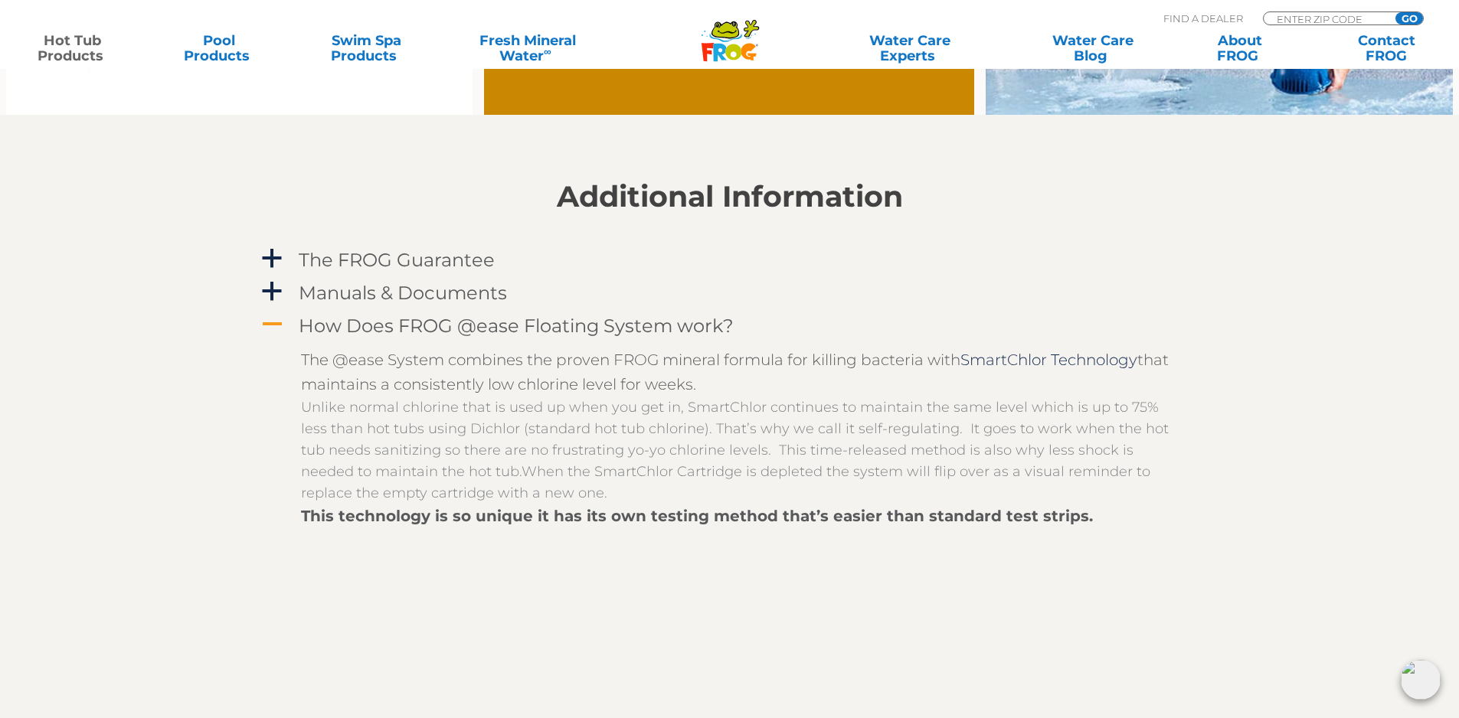
click at [323, 331] on h4 "How Does FROG @ease Floating System work?" at bounding box center [516, 326] width 435 height 21
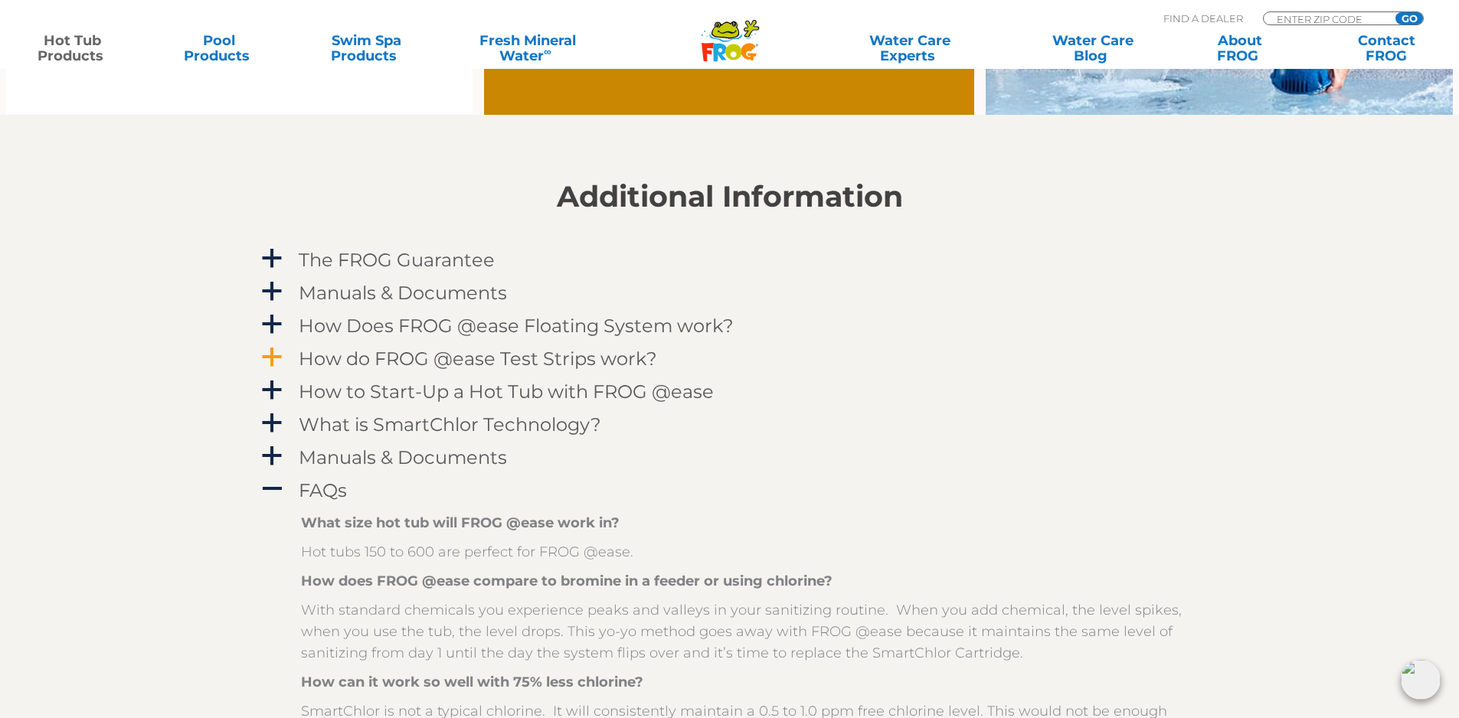
click at [329, 351] on h4 "How do FROG @ease Test Strips work?" at bounding box center [478, 358] width 358 height 21
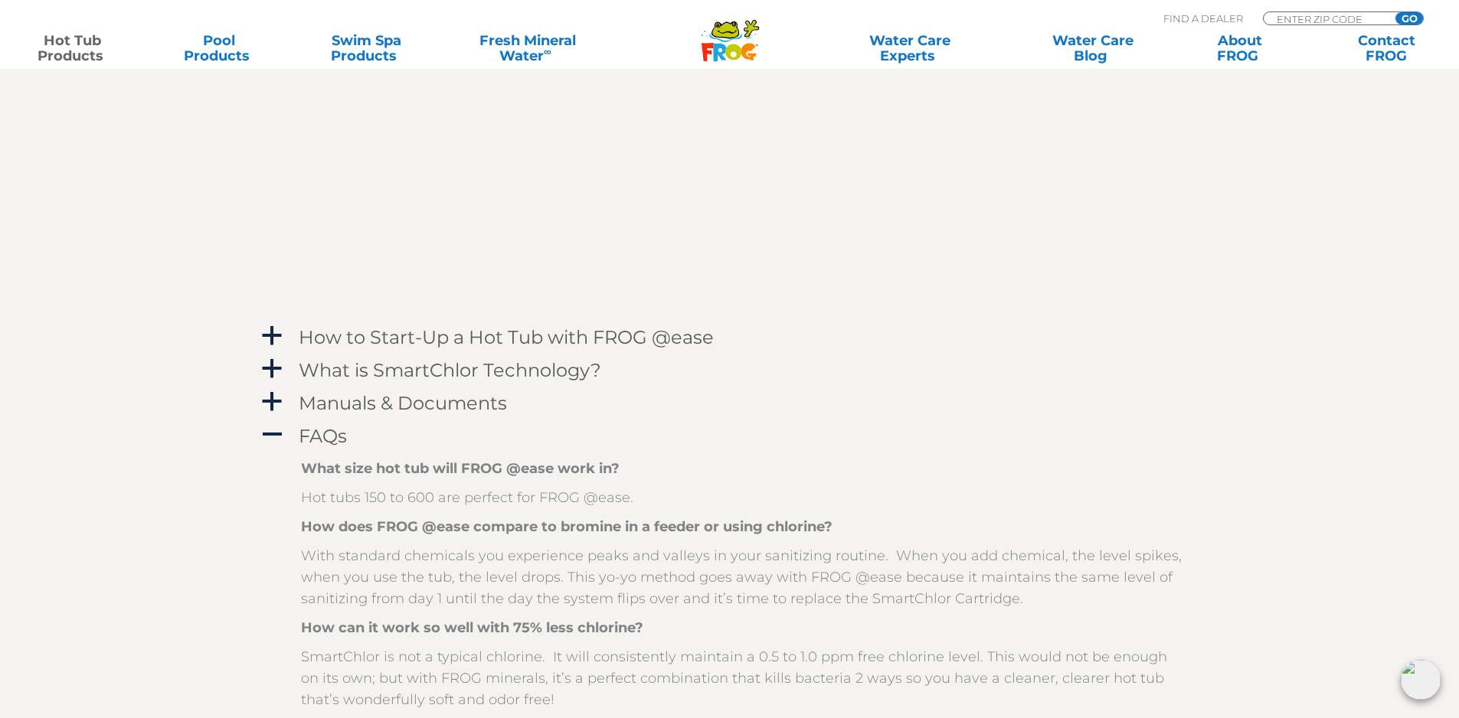
scroll to position [1991, 0]
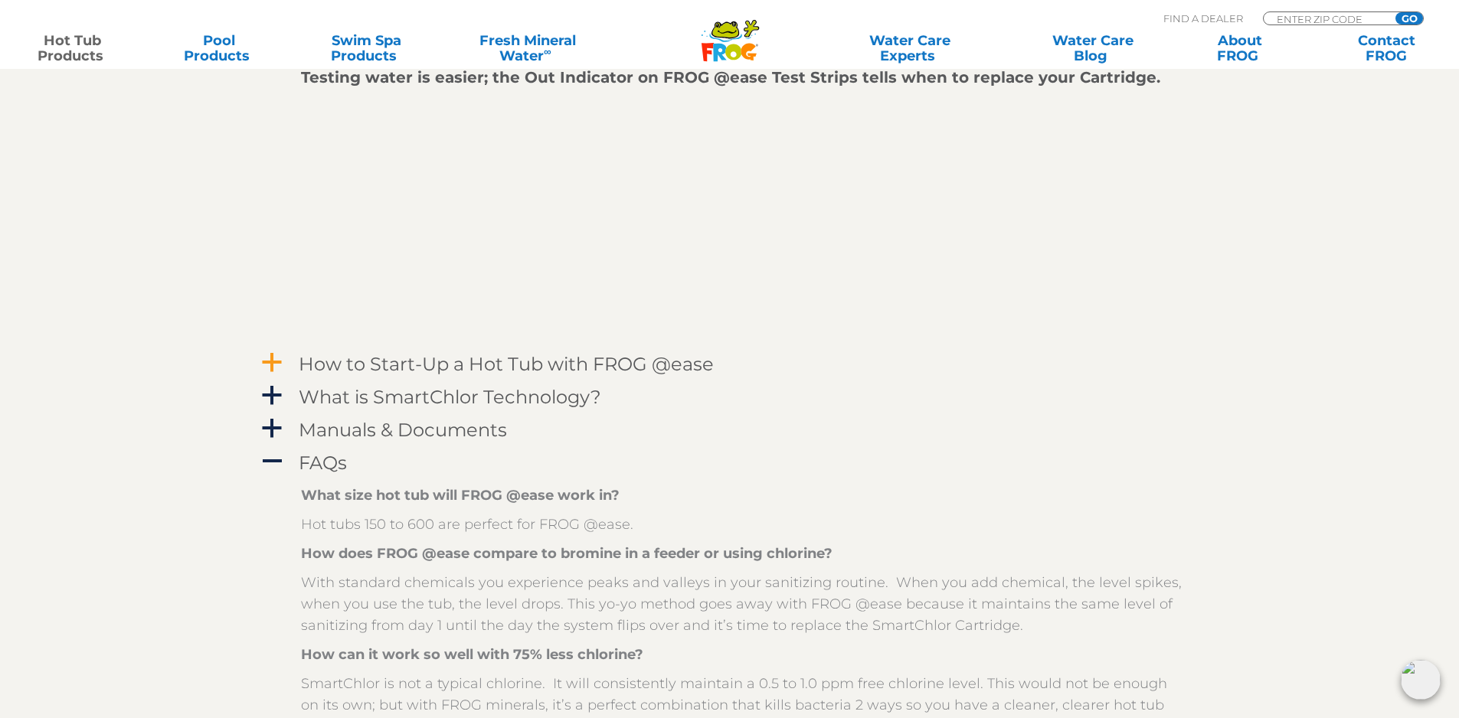
click at [362, 361] on h4 "How to Start-Up a Hot Tub with FROG @ease" at bounding box center [506, 364] width 415 height 21
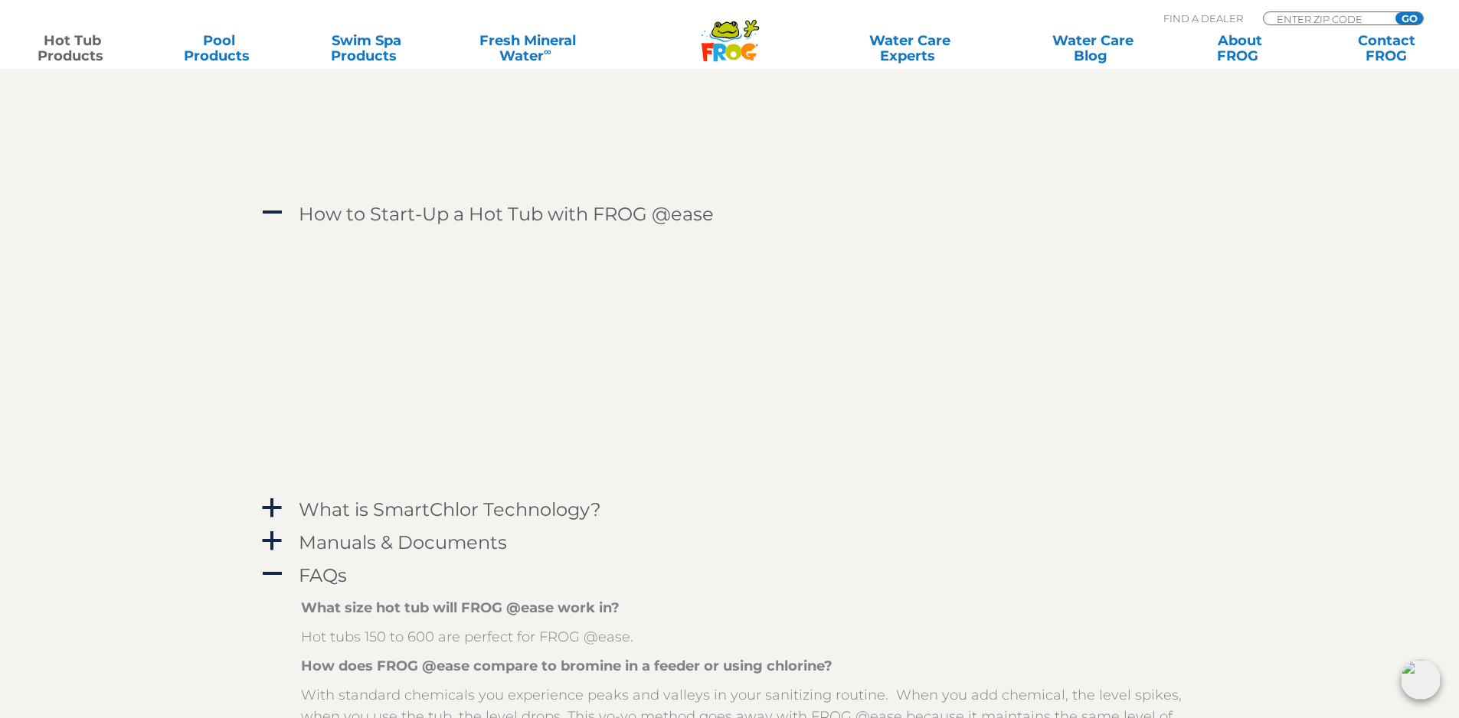
scroll to position [2221, 0]
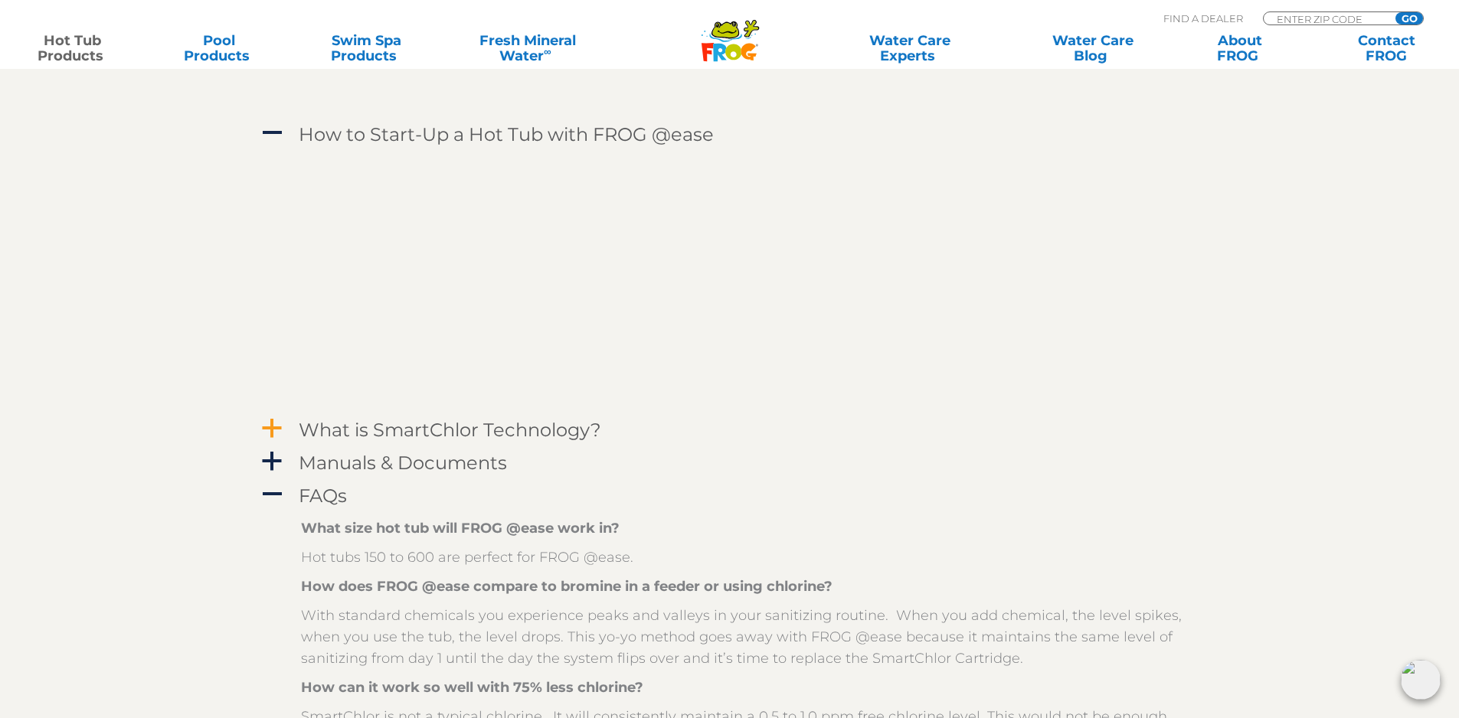
click at [305, 427] on h4 "What is SmartChlor Technology?" at bounding box center [450, 430] width 303 height 21
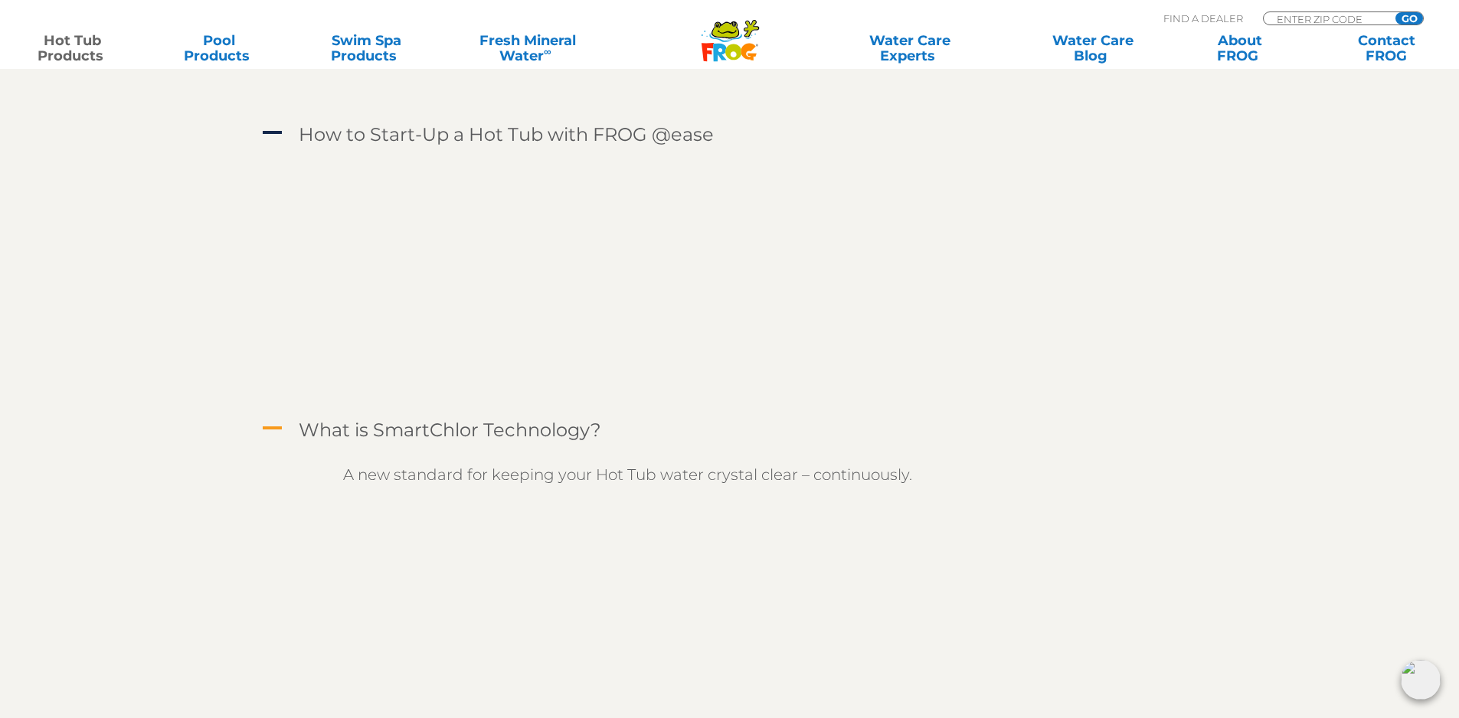
click at [305, 427] on h4 "What is SmartChlor Technology?" at bounding box center [450, 430] width 303 height 21
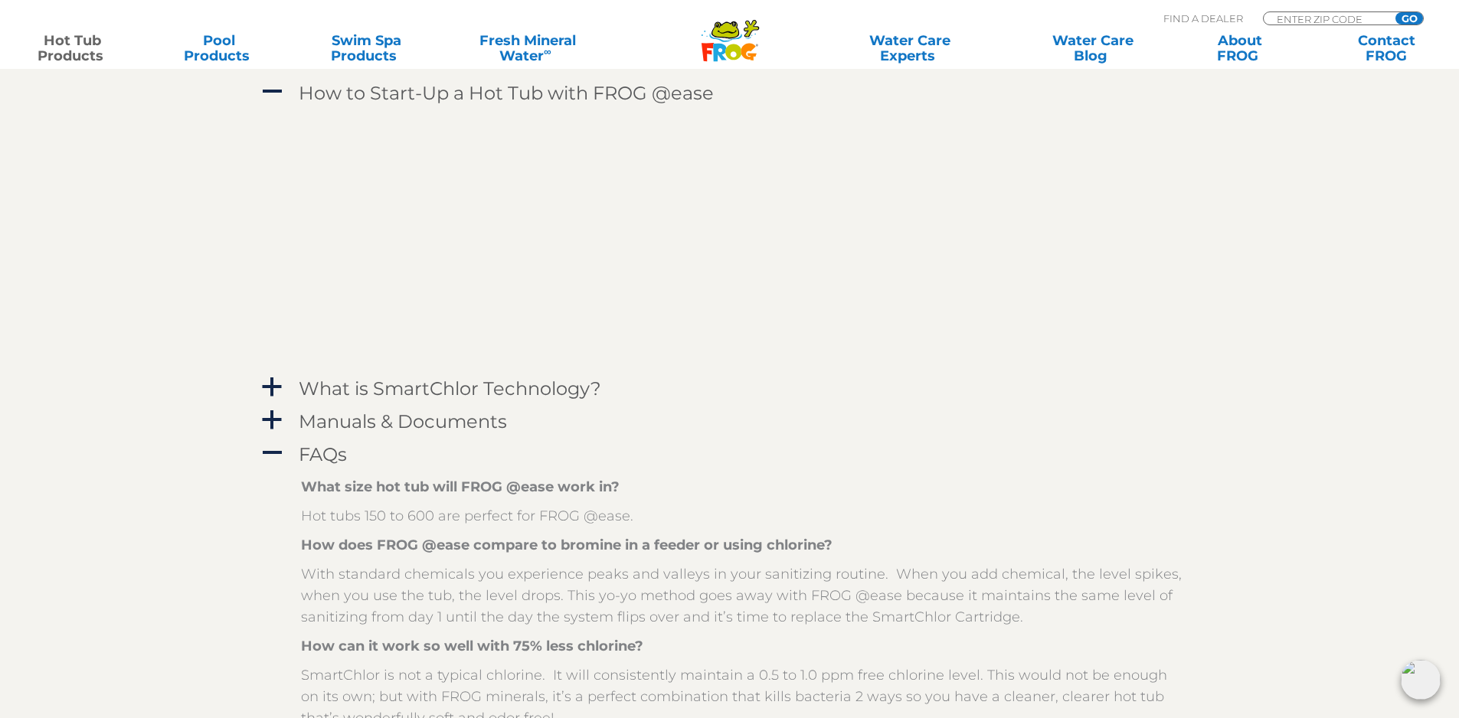
scroll to position [2298, 0]
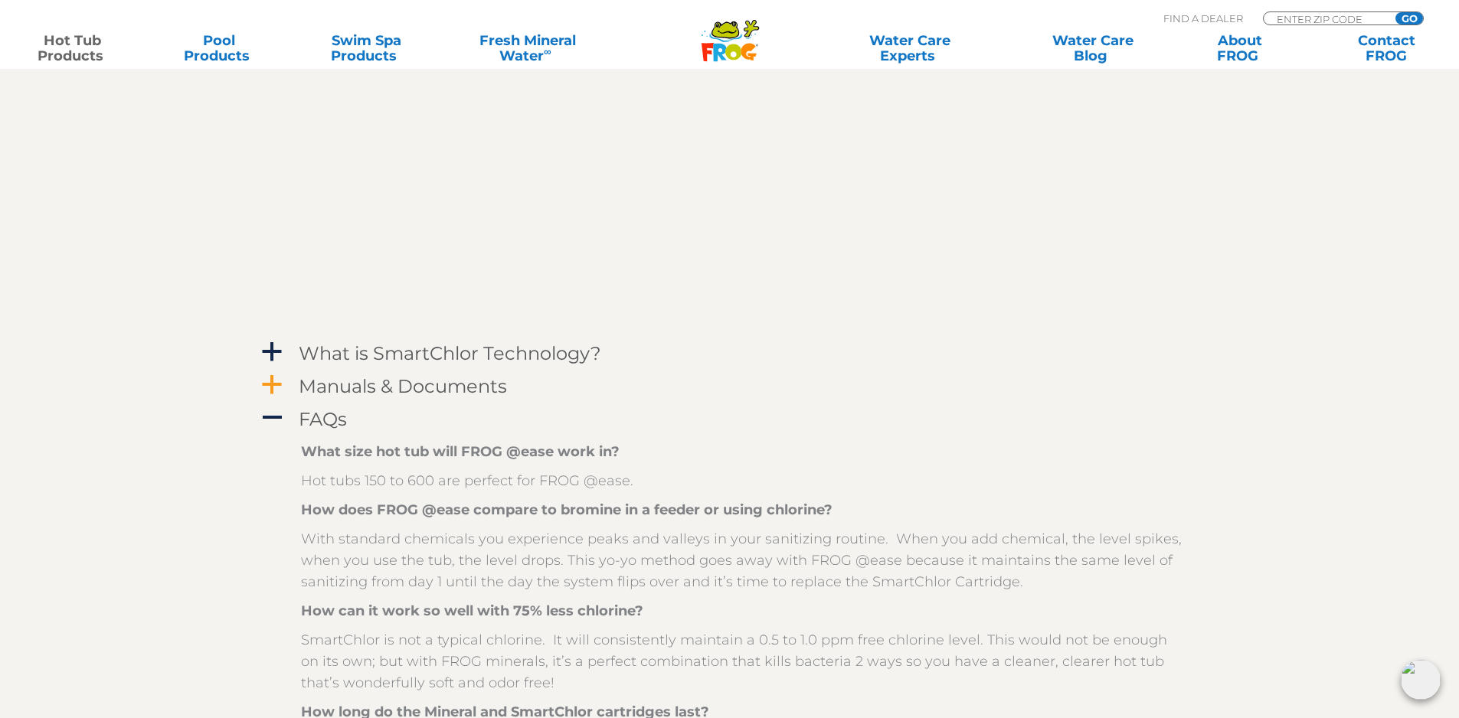
click at [315, 388] on h4 "Manuals & Documents" at bounding box center [403, 386] width 208 height 21
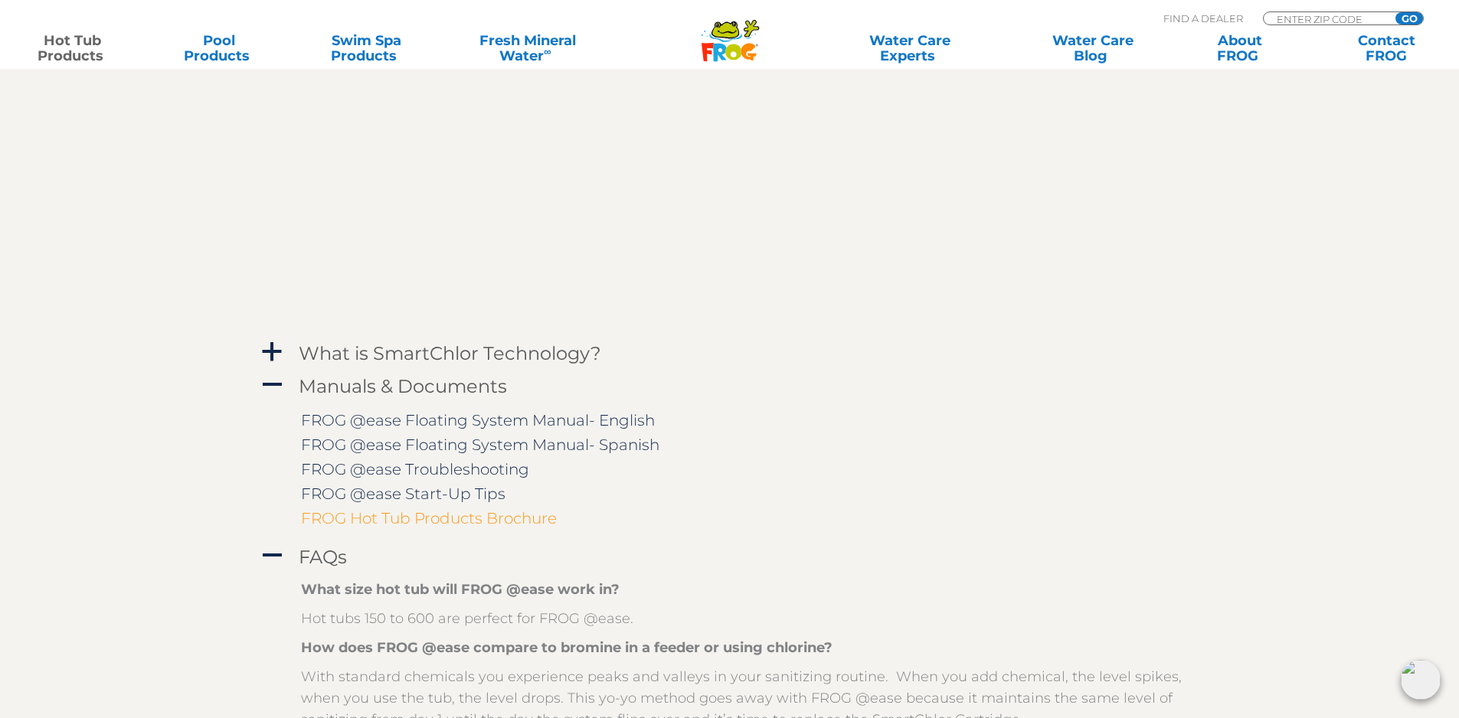
click at [365, 515] on link "FROG Hot Tub Products Brochure" at bounding box center [429, 518] width 256 height 18
click at [375, 418] on link "FROG @ease Floating System Manual- English" at bounding box center [478, 420] width 354 height 18
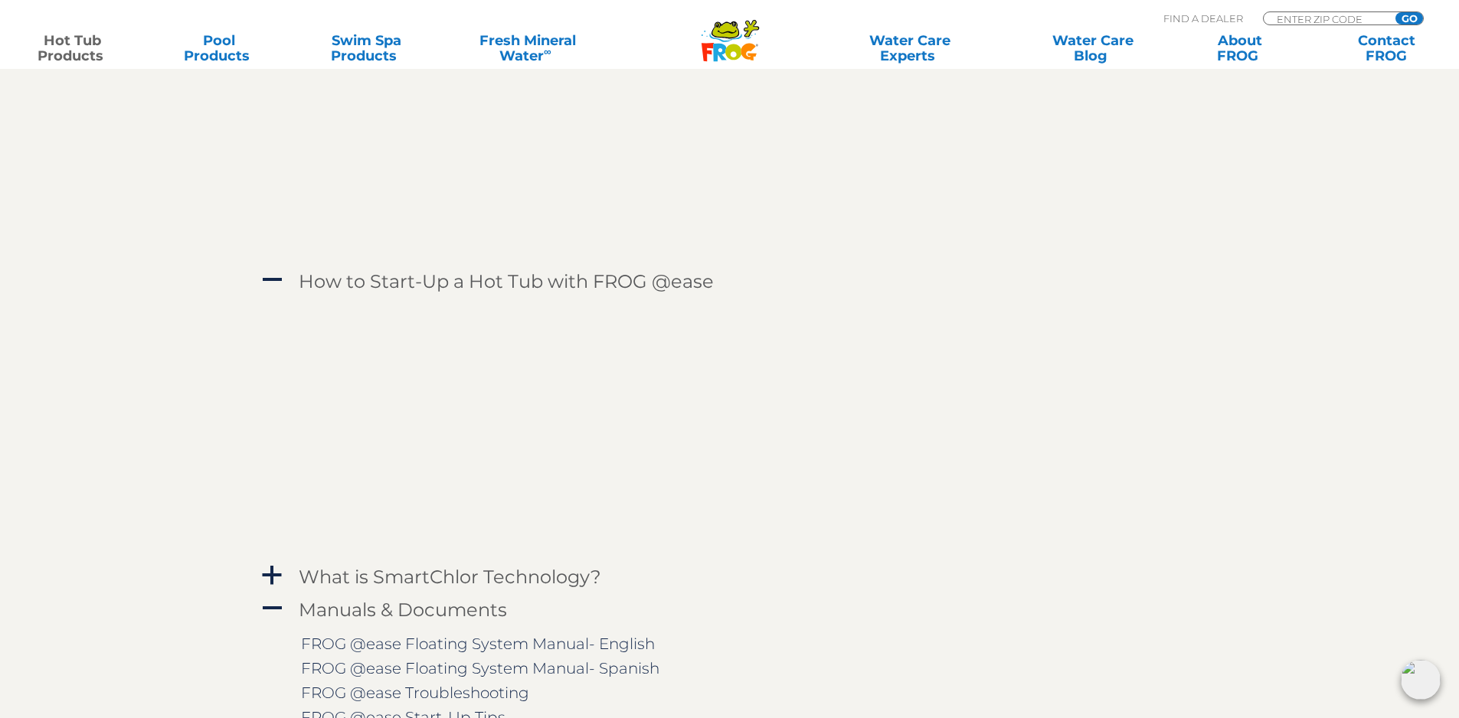
scroll to position [2374, 0]
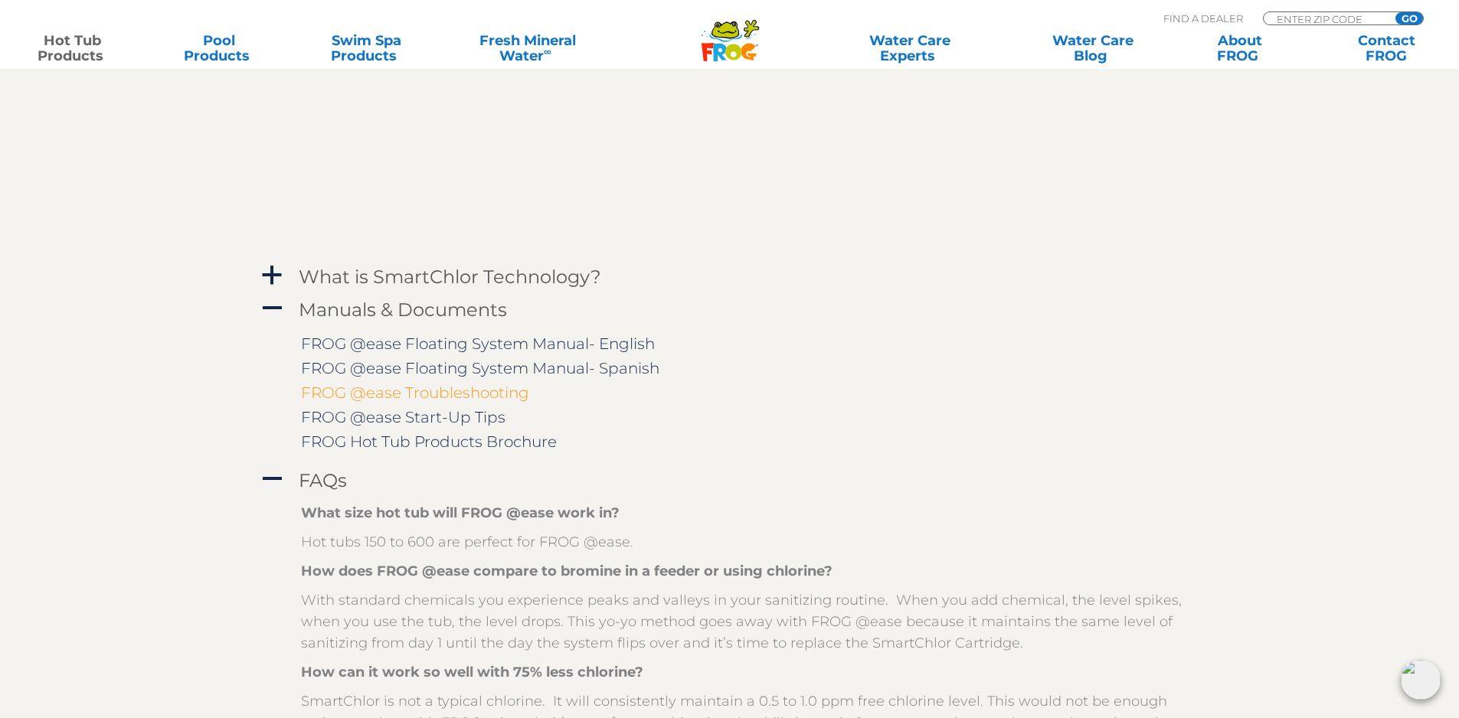
click at [436, 395] on link "FROG @ease Troubleshooting" at bounding box center [415, 393] width 228 height 18
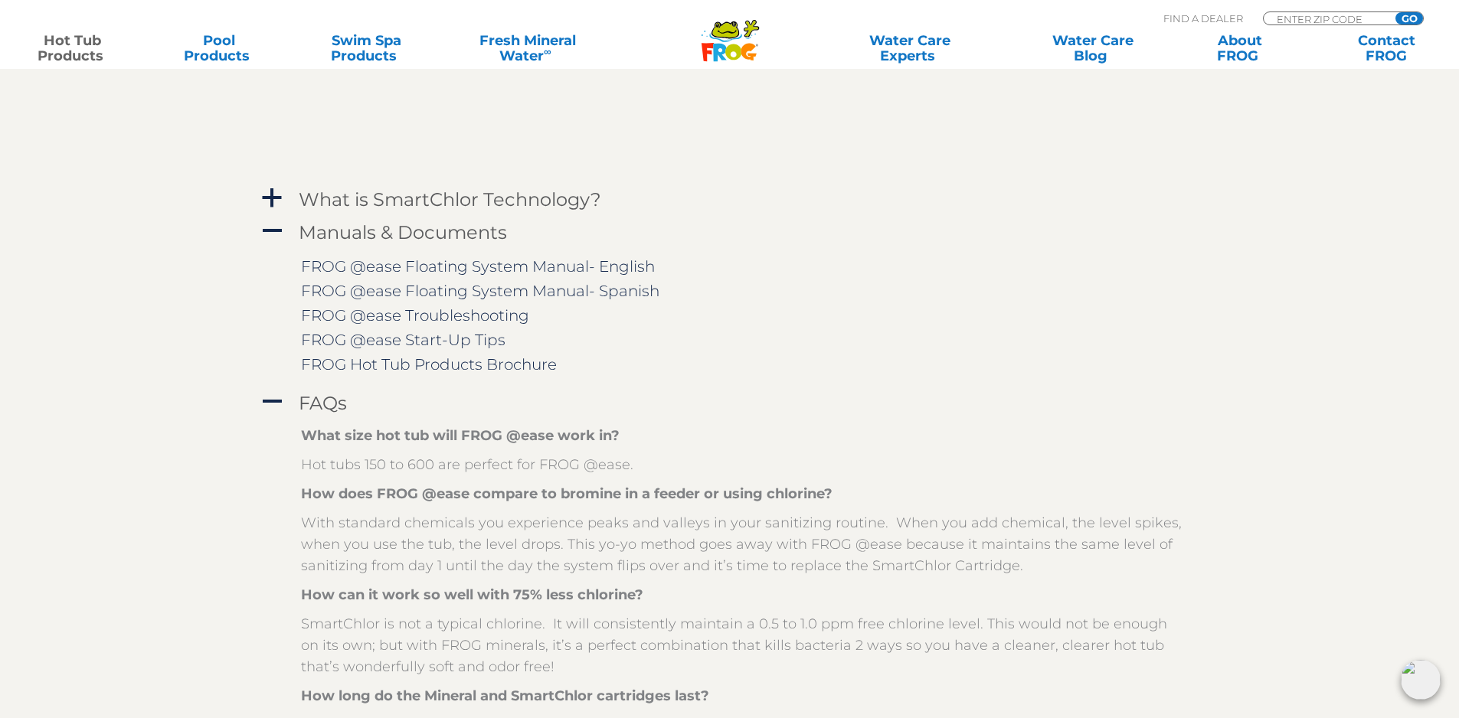
scroll to position [2451, 0]
click at [342, 235] on h4 "Manuals & Documents" at bounding box center [403, 233] width 208 height 21
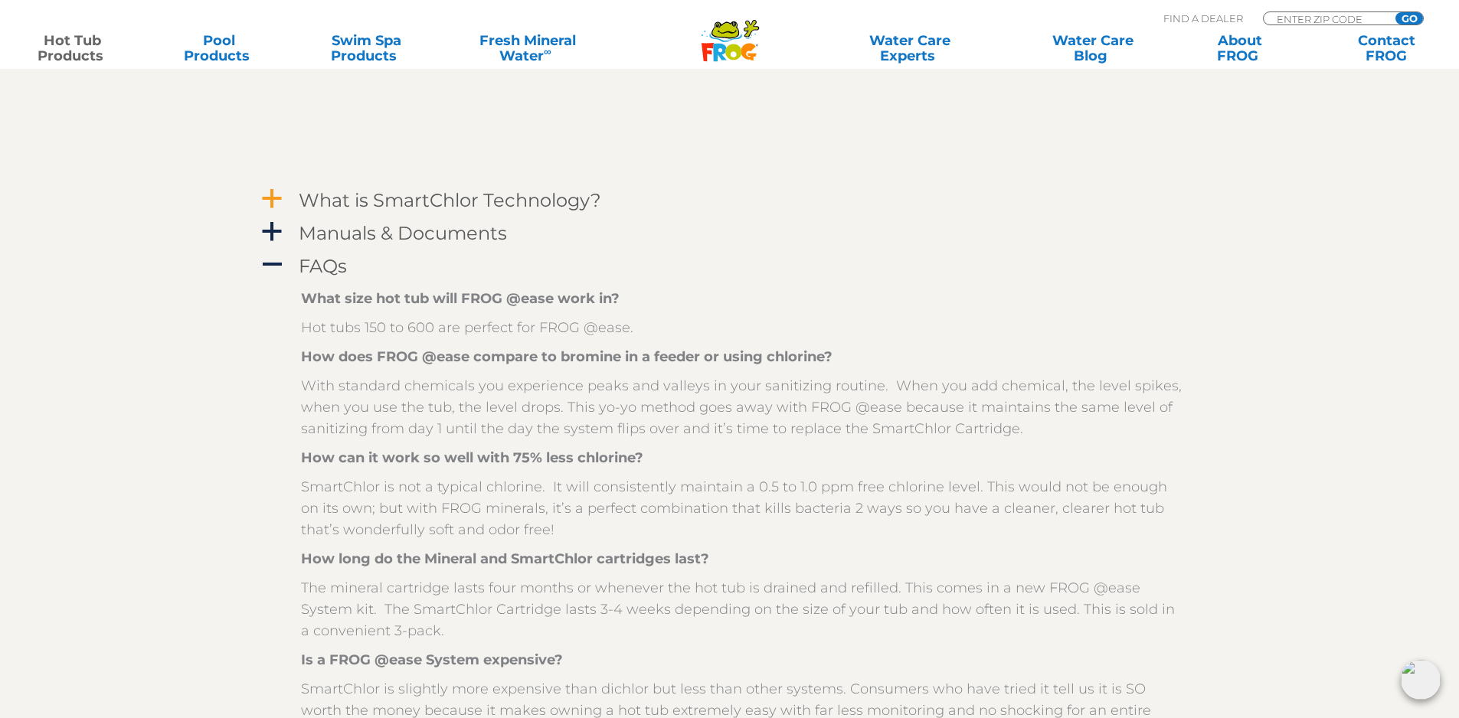
click at [345, 202] on h4 "What is SmartChlor Technology?" at bounding box center [450, 200] width 303 height 21
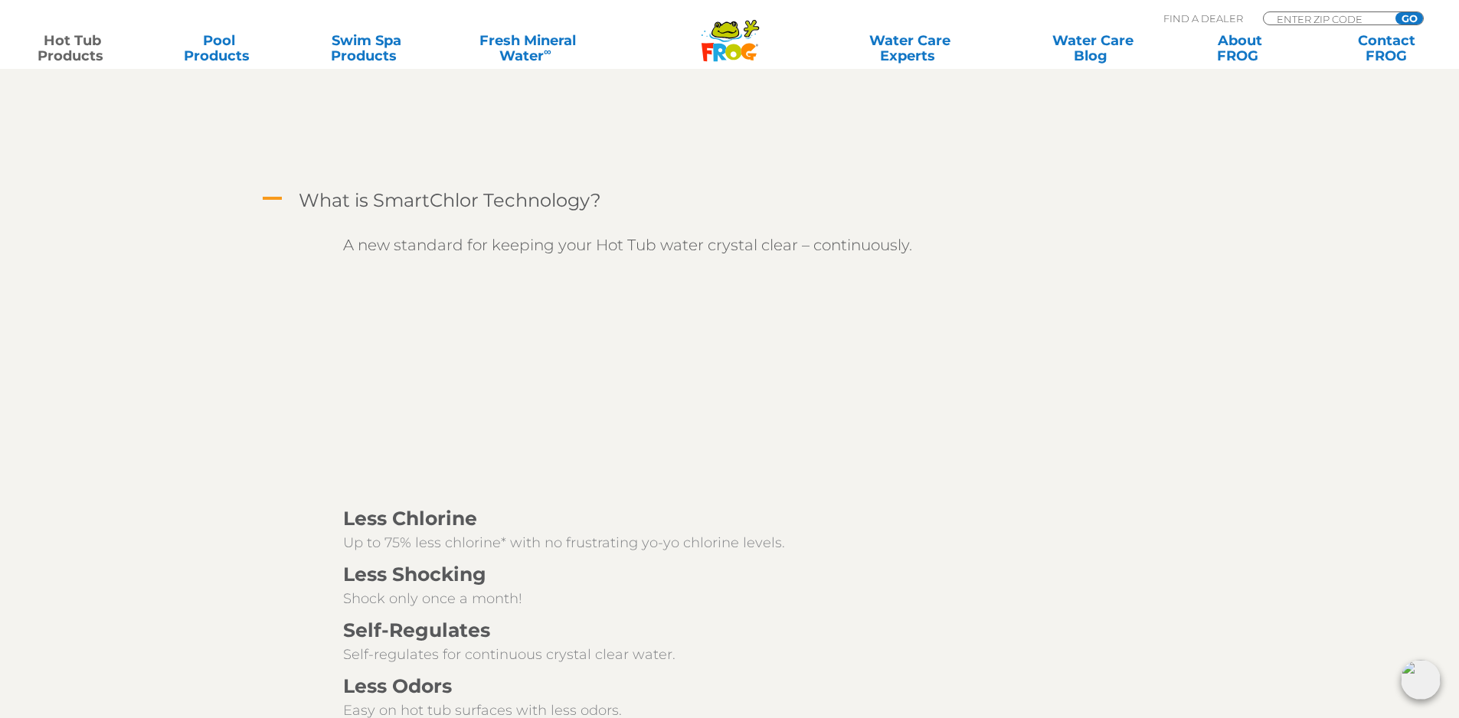
click at [345, 202] on h4 "What is SmartChlor Technology?" at bounding box center [450, 200] width 303 height 21
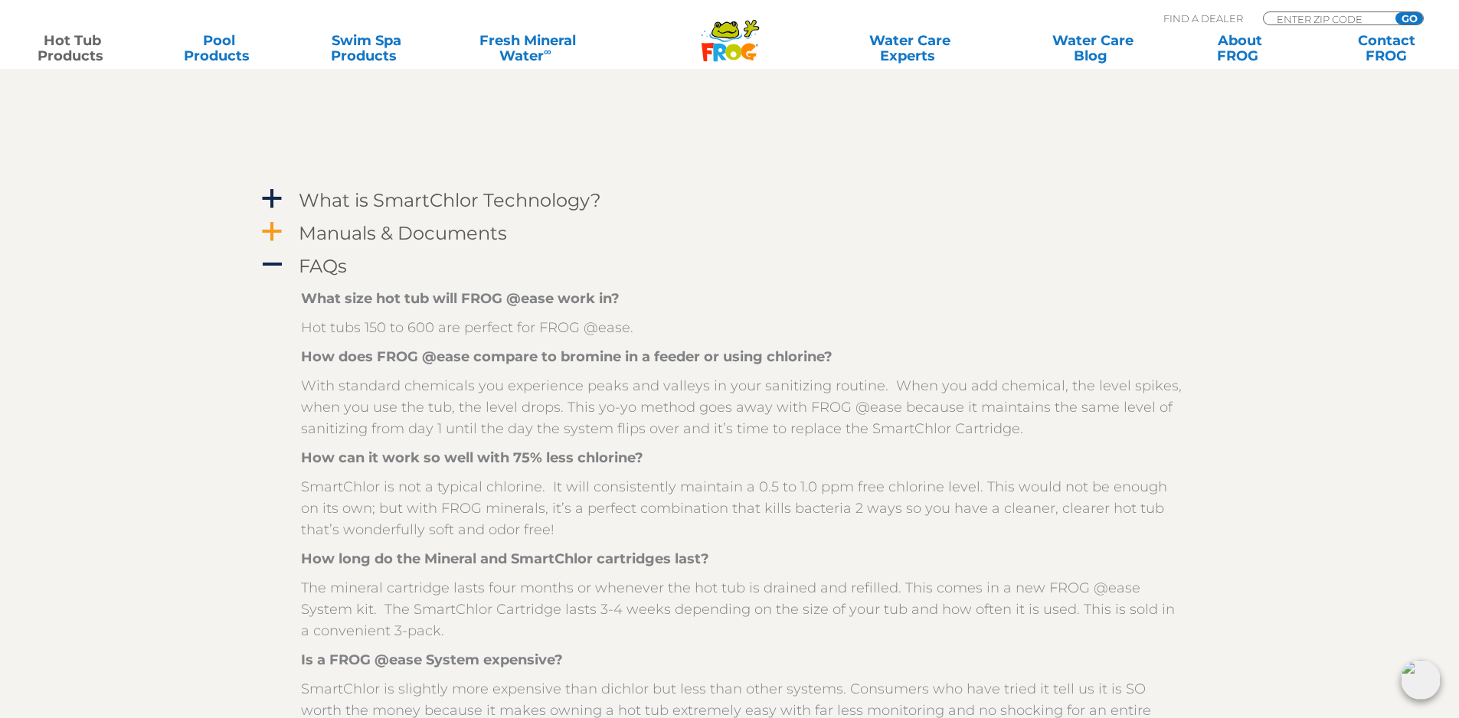
click at [353, 225] on h4 "Manuals & Documents" at bounding box center [403, 233] width 208 height 21
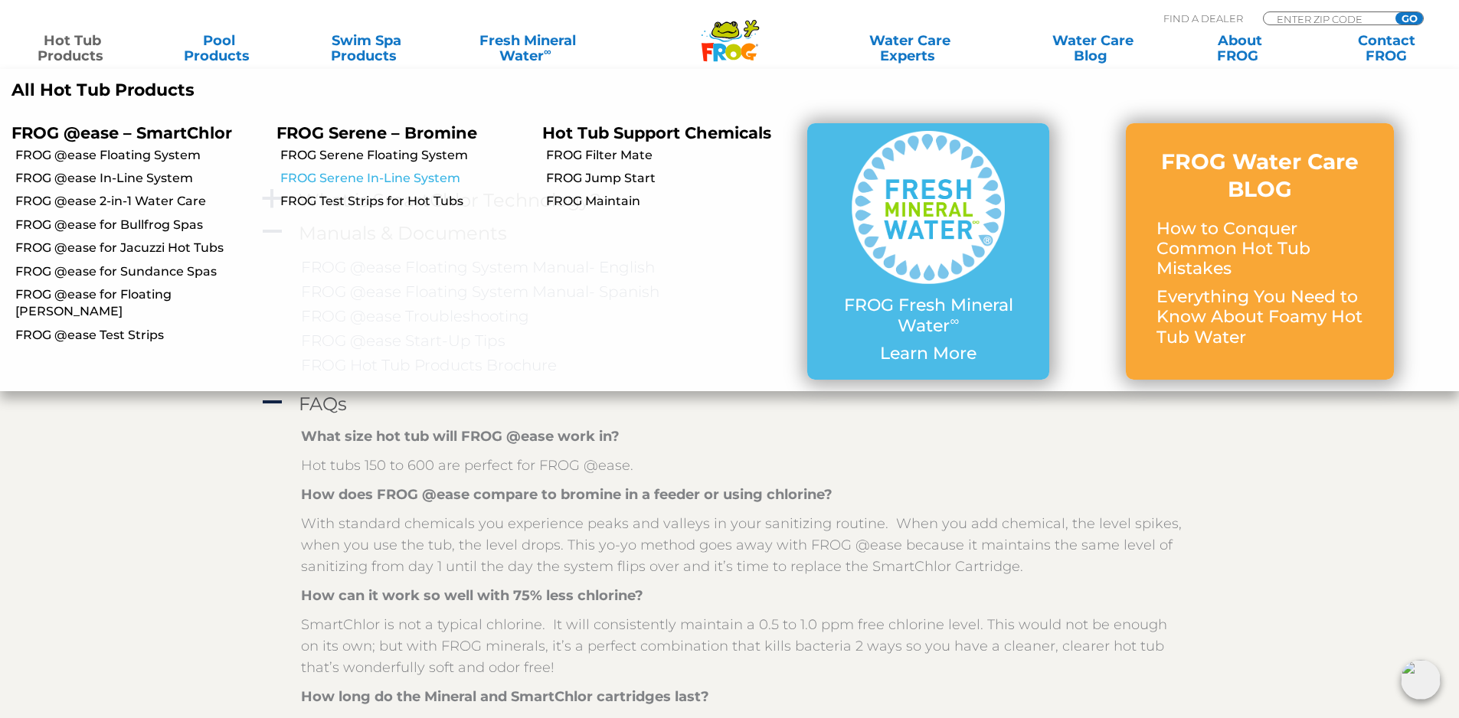
scroll to position [2374, 0]
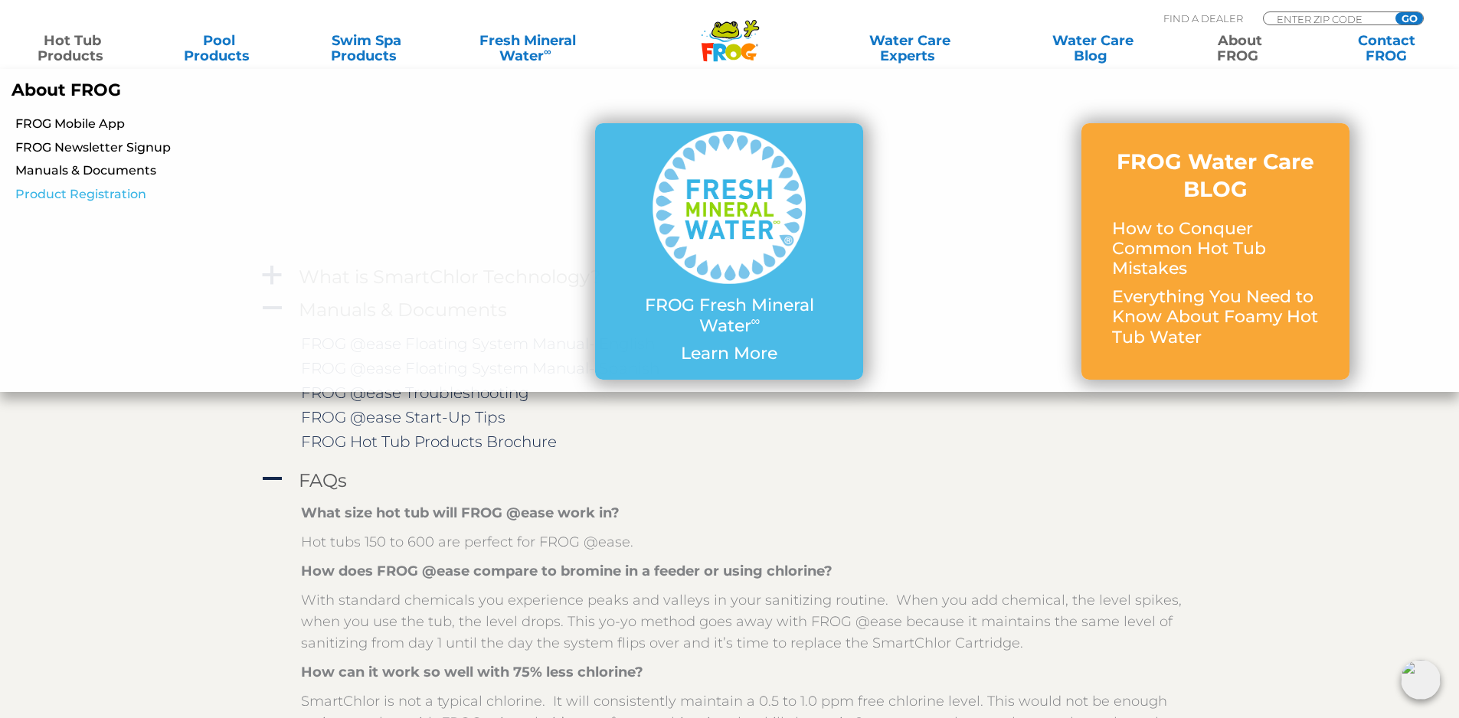
click at [93, 191] on link "Product Registration" at bounding box center [250, 194] width 471 height 17
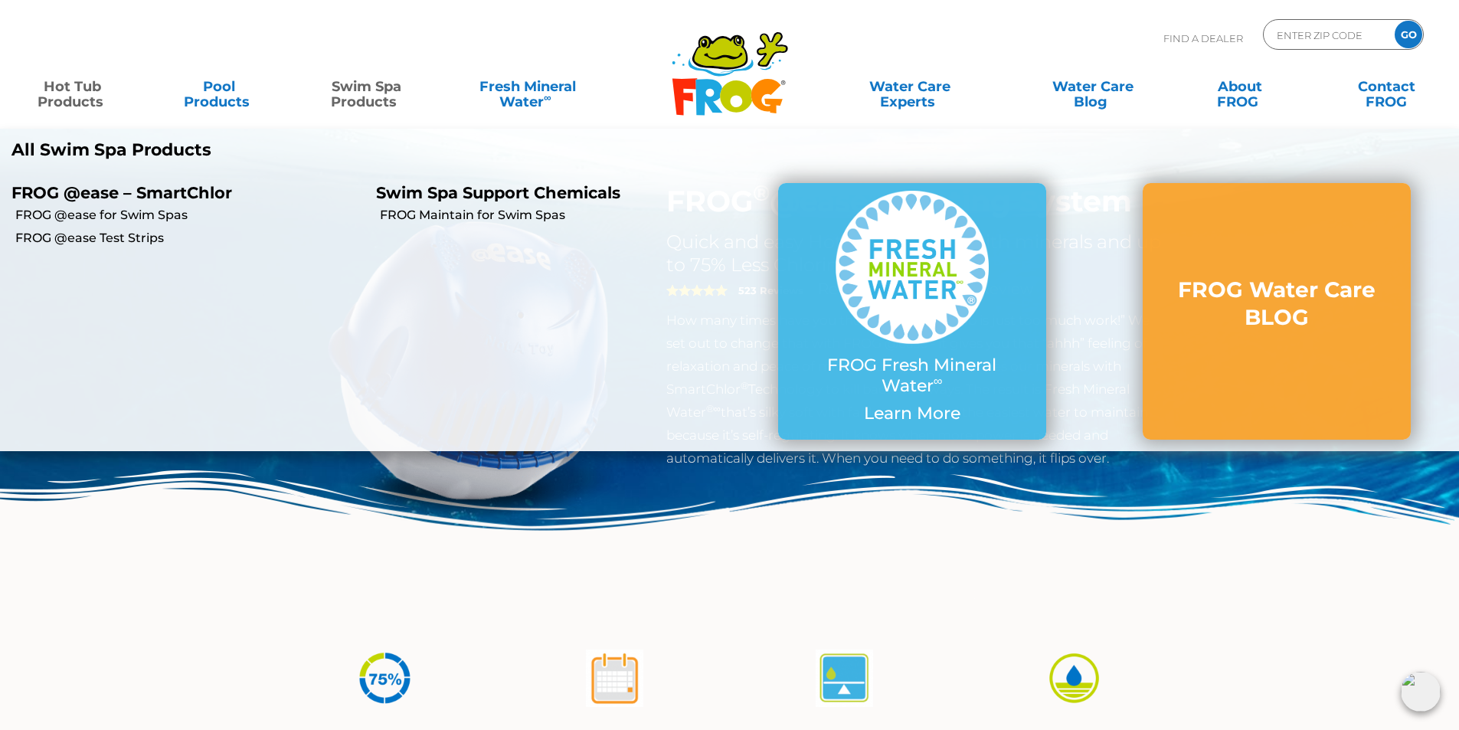
click at [474, 24] on div "Find A Dealer ENTER ZIP CODE GO" at bounding box center [729, 45] width 1428 height 52
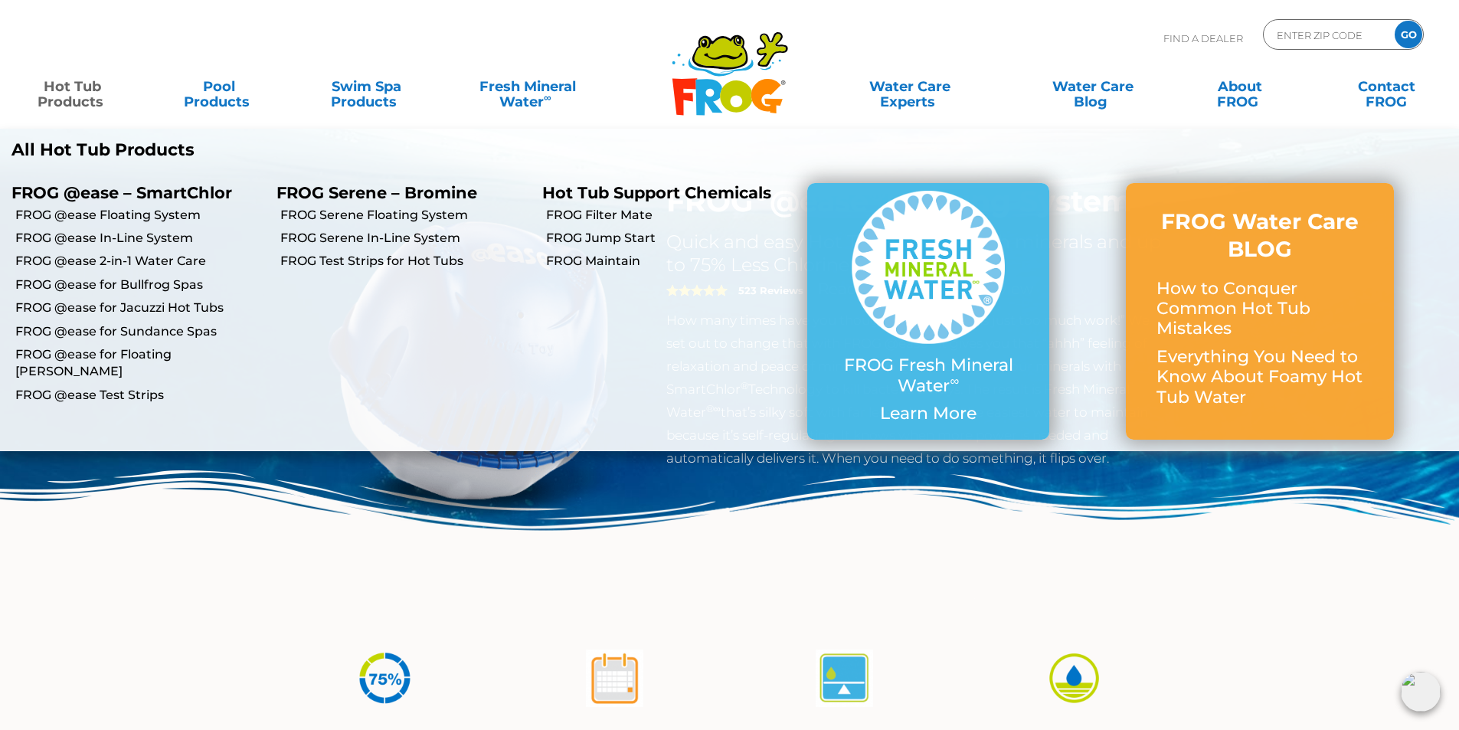
click at [80, 95] on link "Hot Tub Products" at bounding box center [72, 86] width 114 height 31
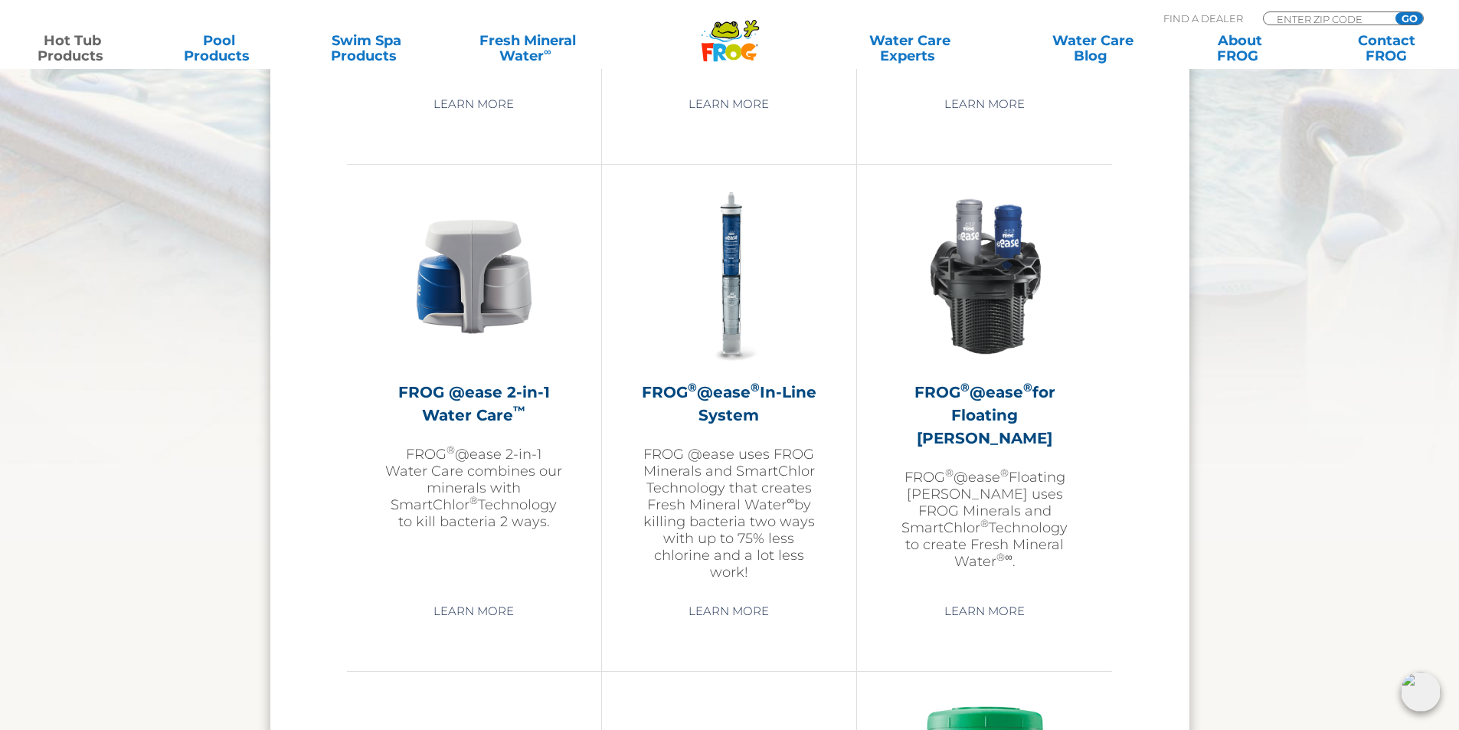
scroll to position [2145, 0]
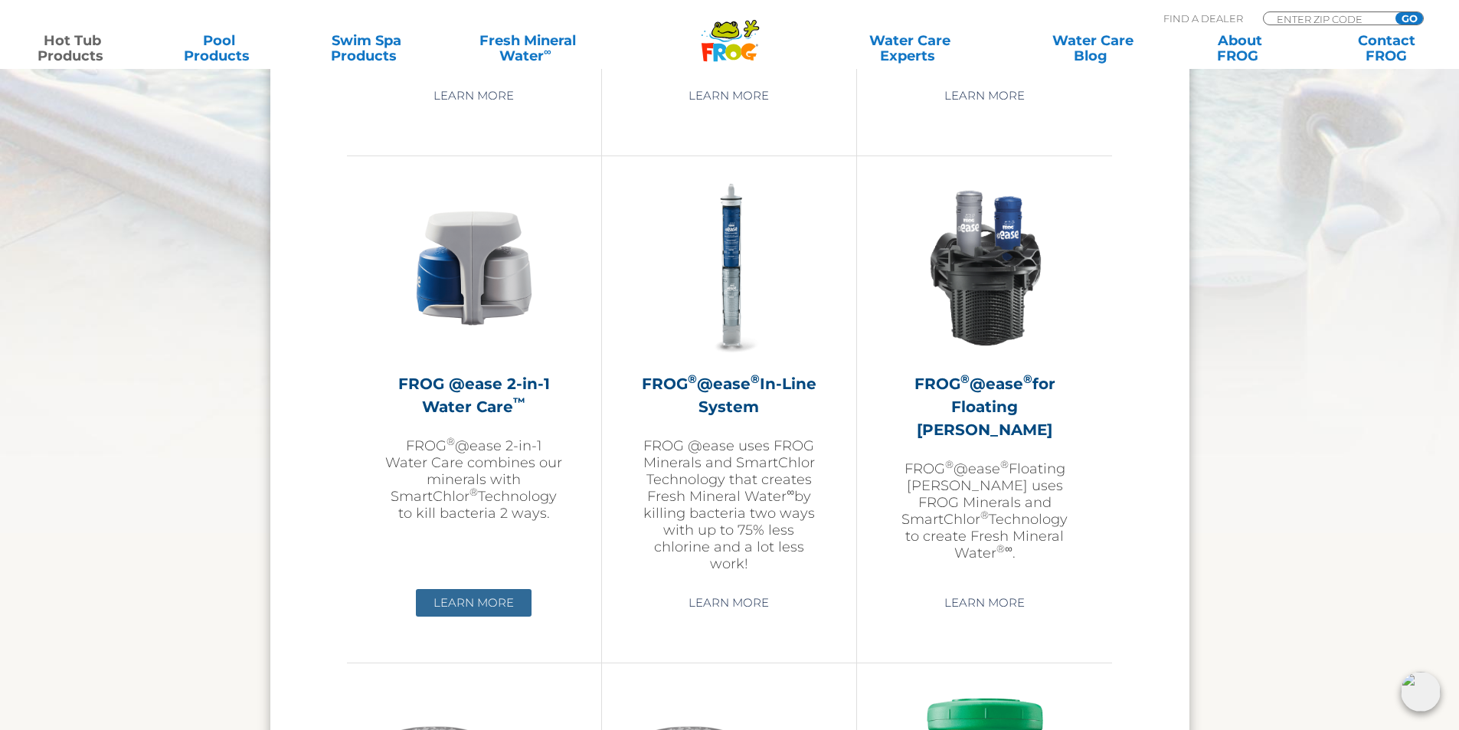
click at [473, 597] on link "Learn More" at bounding box center [474, 603] width 116 height 28
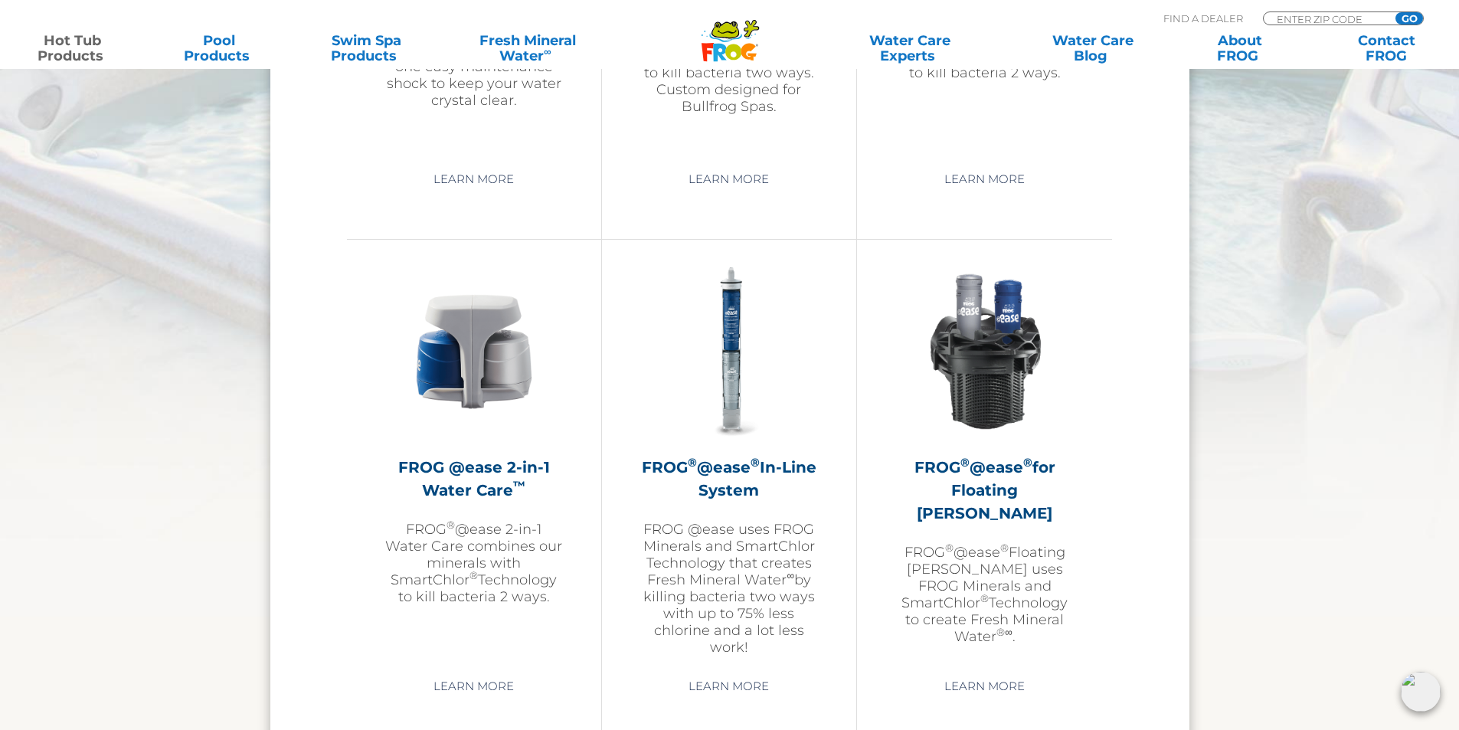
scroll to position [2145, 0]
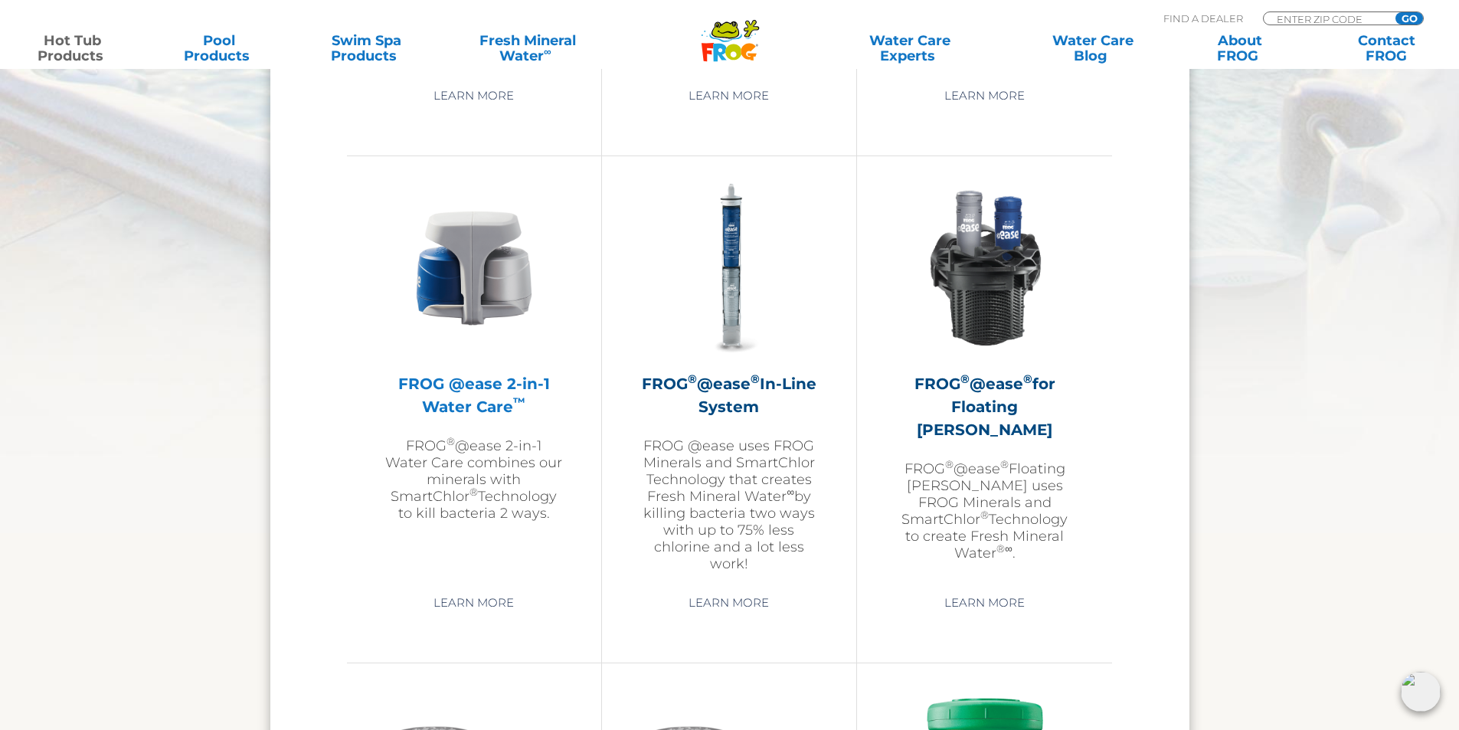
click at [464, 349] on img at bounding box center [474, 268] width 178 height 178
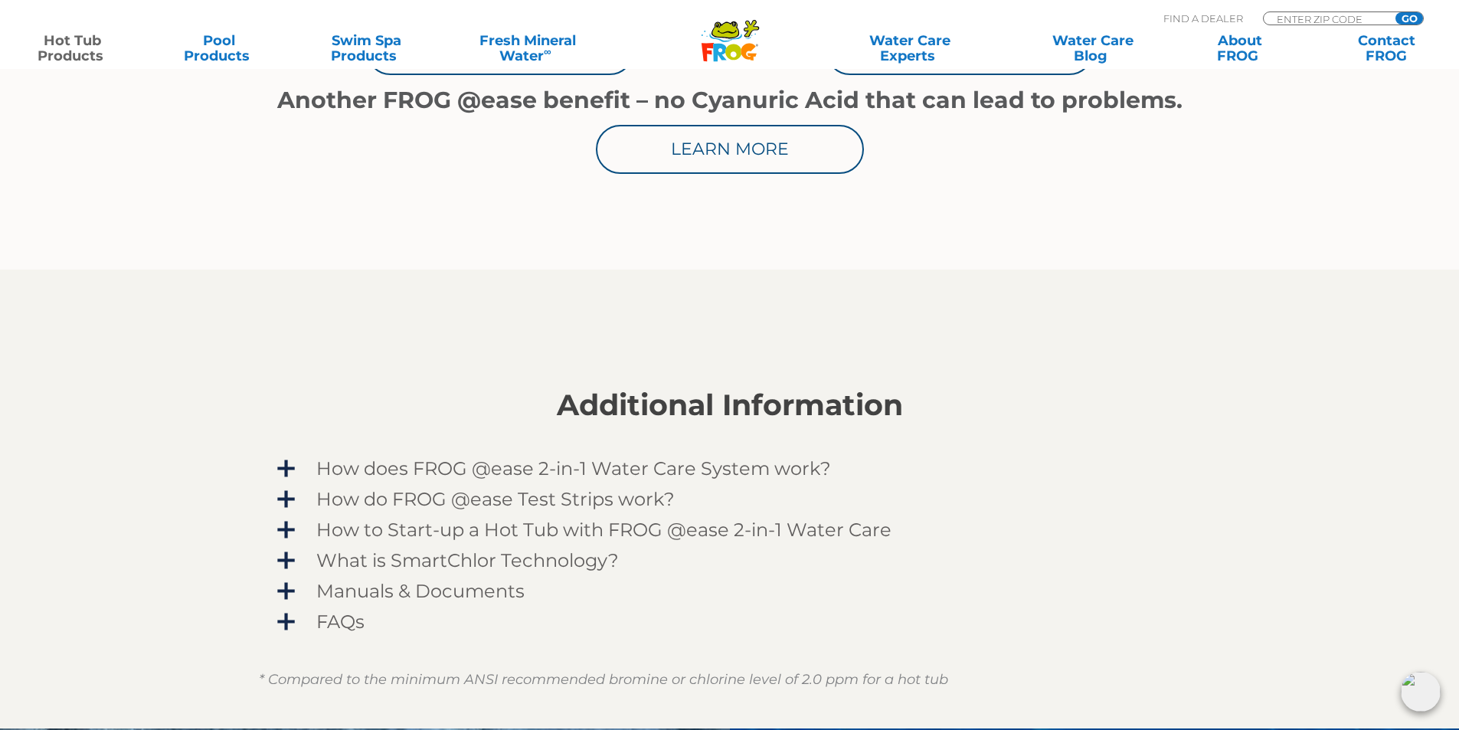
scroll to position [996, 0]
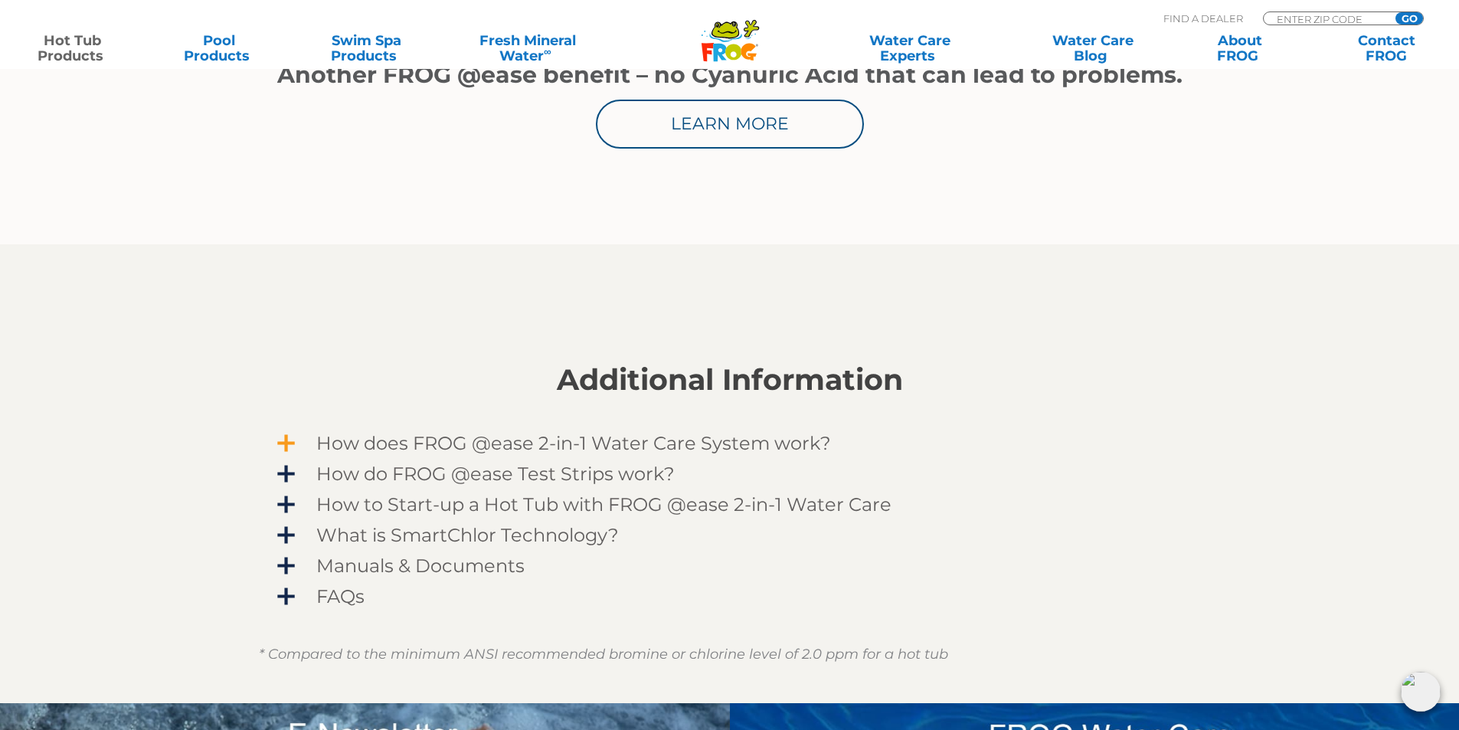
click at [463, 431] on link "How does FROG @ease 2-in-1 Water Care System work?" at bounding box center [730, 442] width 942 height 31
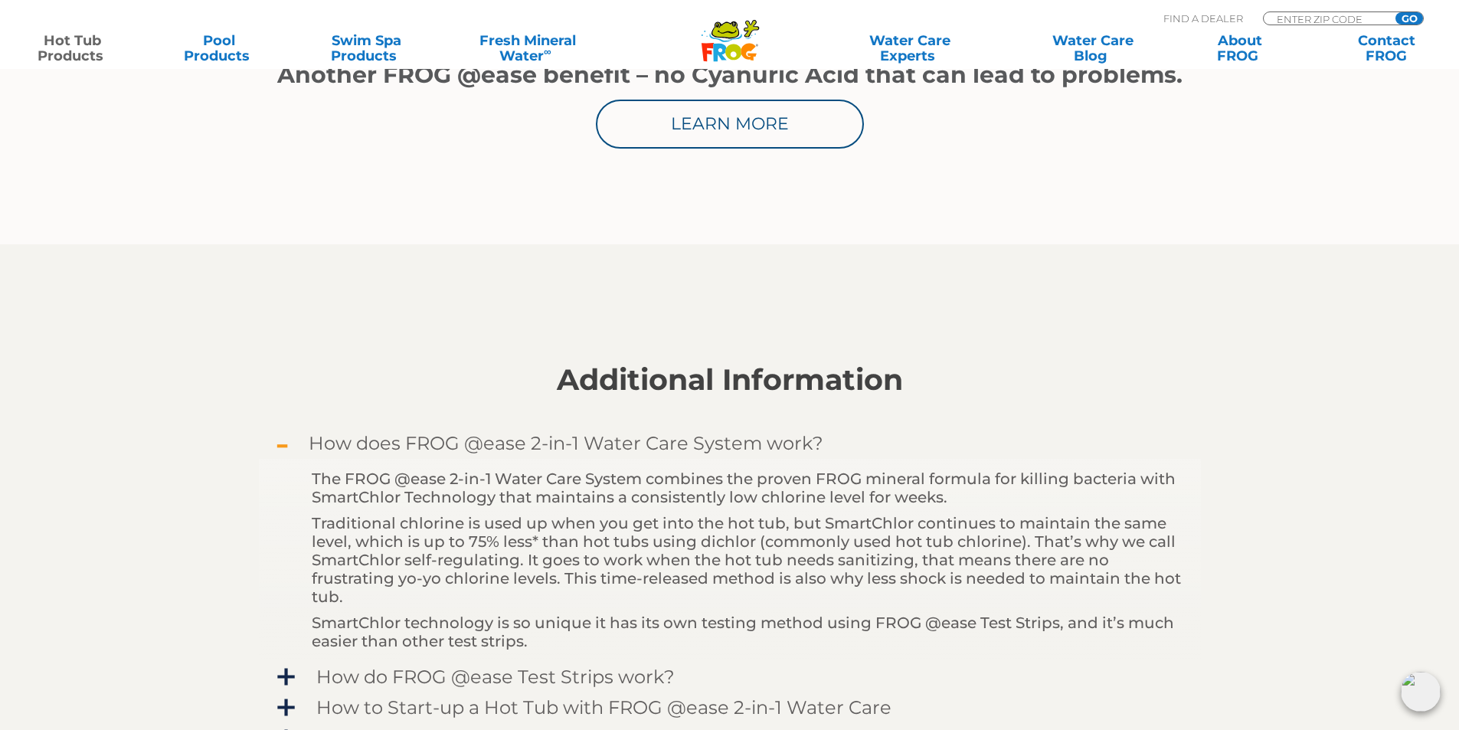
click at [414, 446] on span "How does FROG @ease 2-in-1 Water Care System work?" at bounding box center [740, 443] width 892 height 21
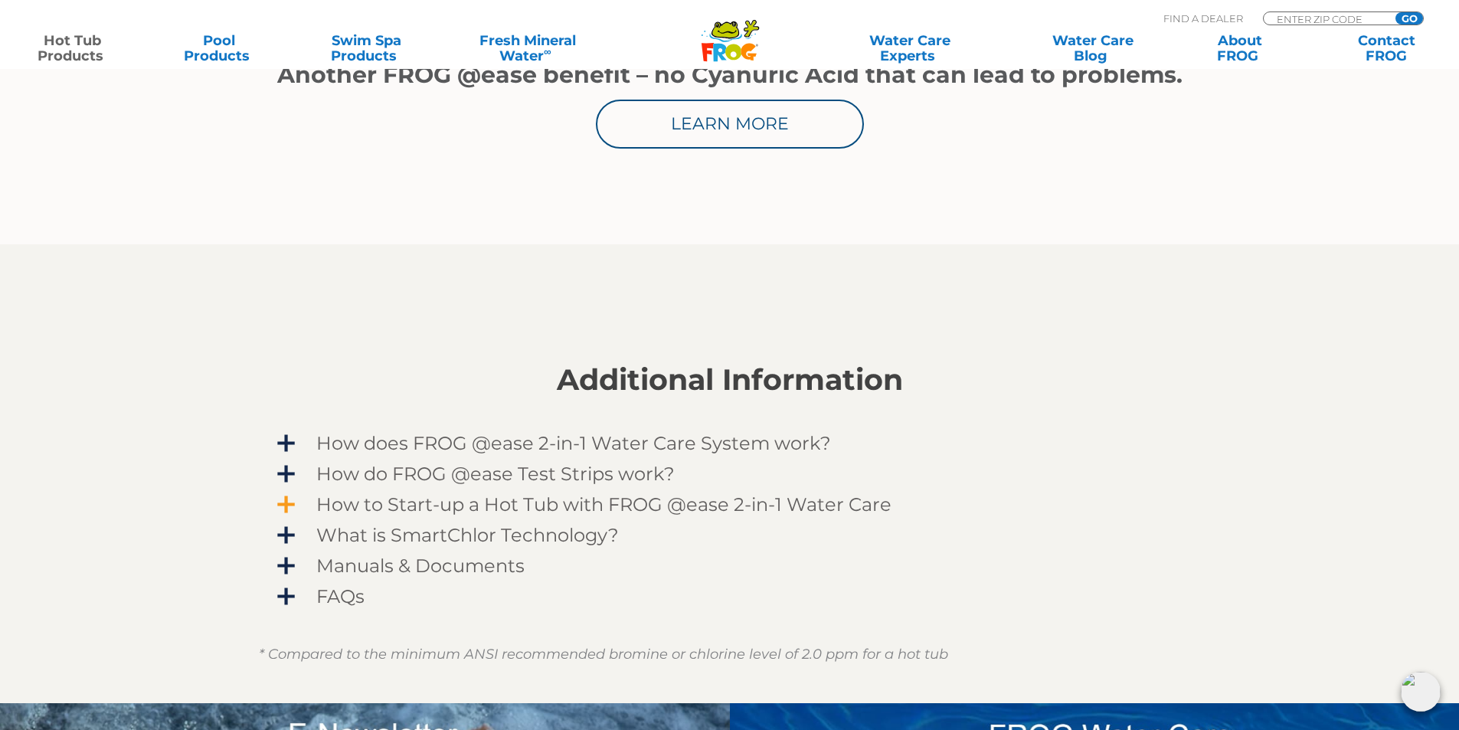
click at [427, 502] on span "How to Start-up a Hot Tub with FROG @ease 2-in-1 Water Care" at bounding box center [740, 504] width 892 height 21
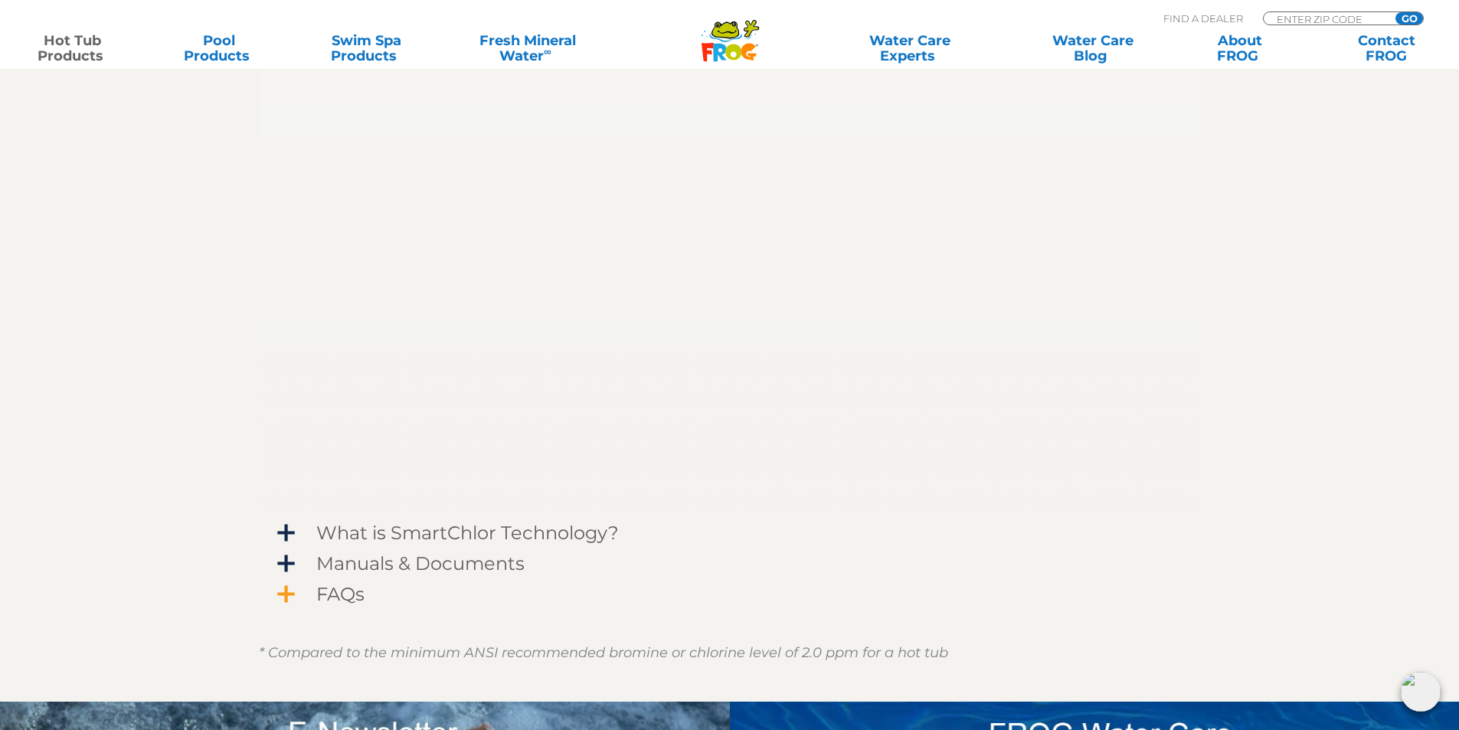
scroll to position [1472, 0]
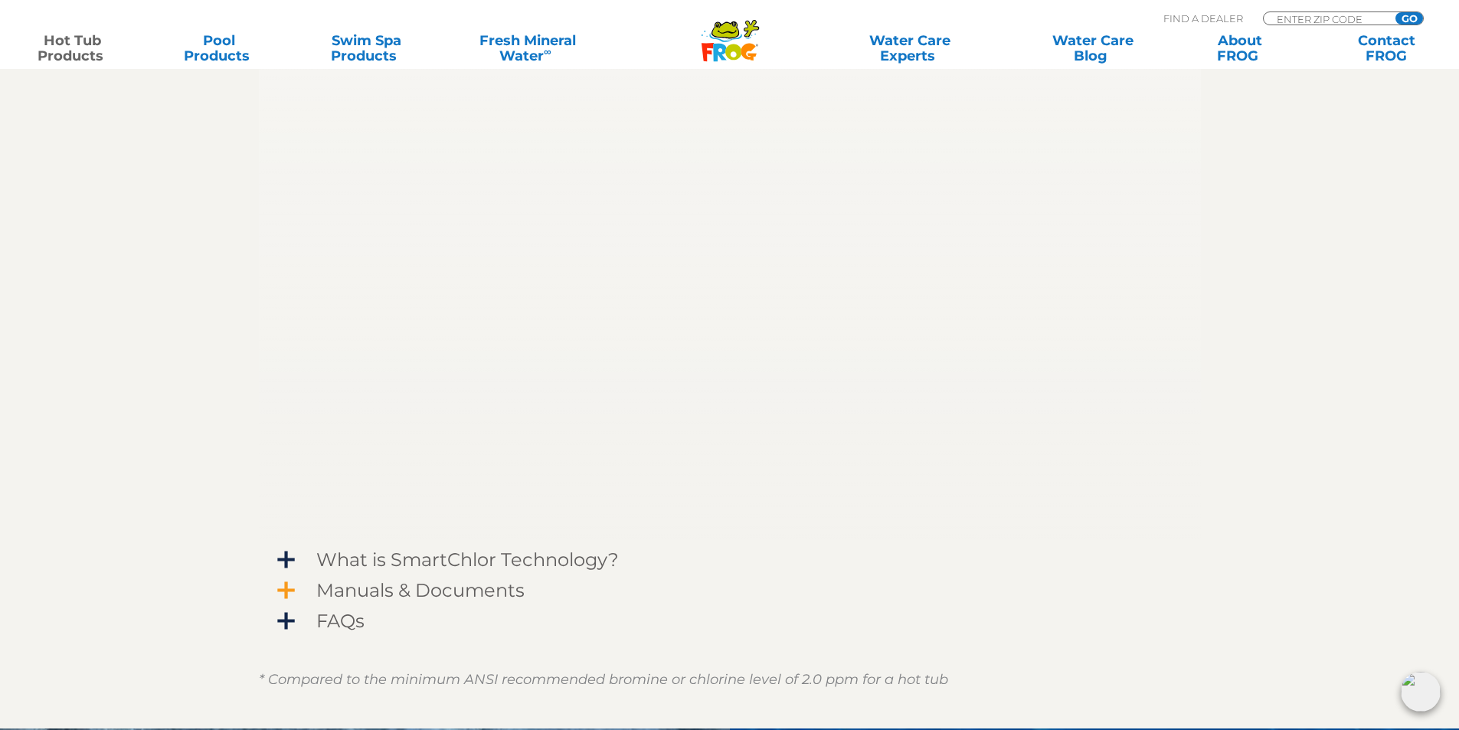
click at [438, 585] on span "Manuals & Documents" at bounding box center [740, 590] width 892 height 21
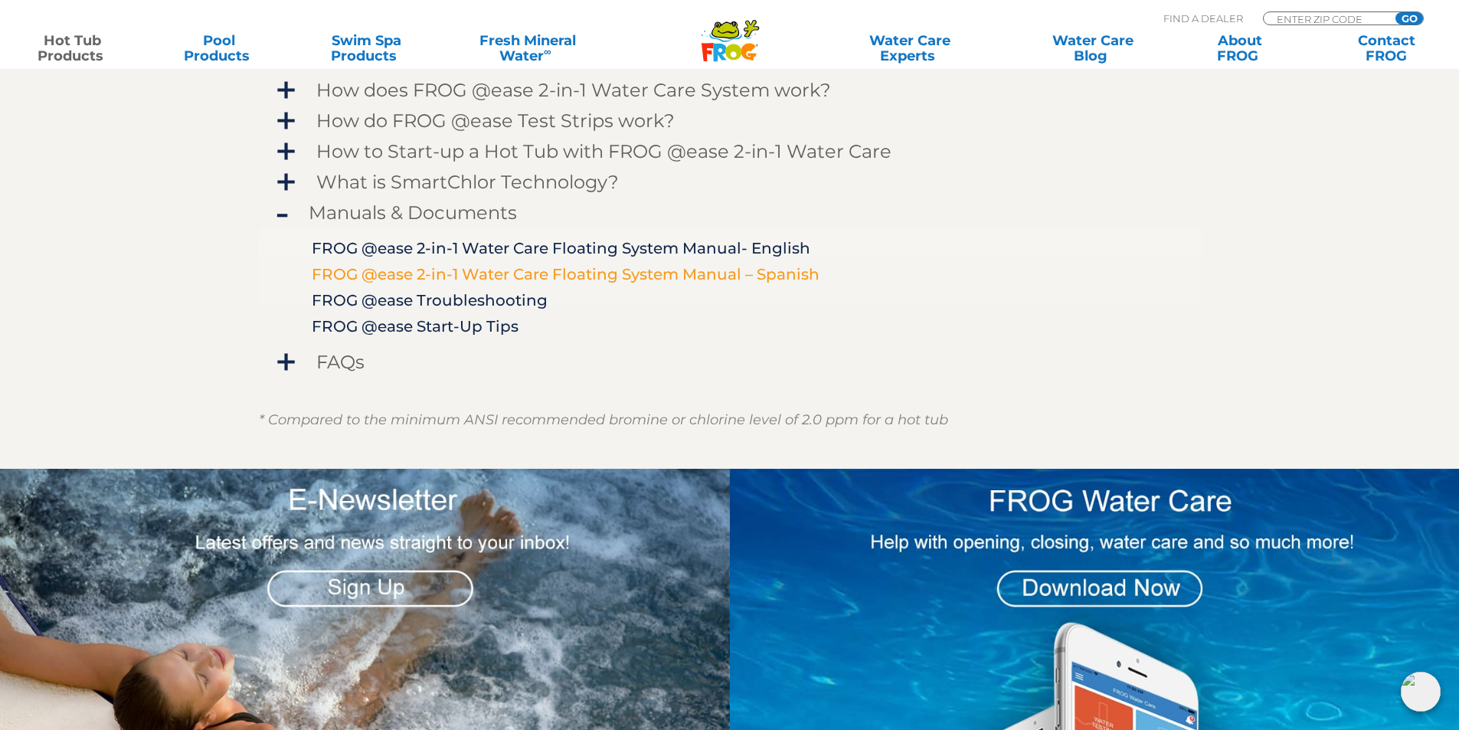
scroll to position [1242, 0]
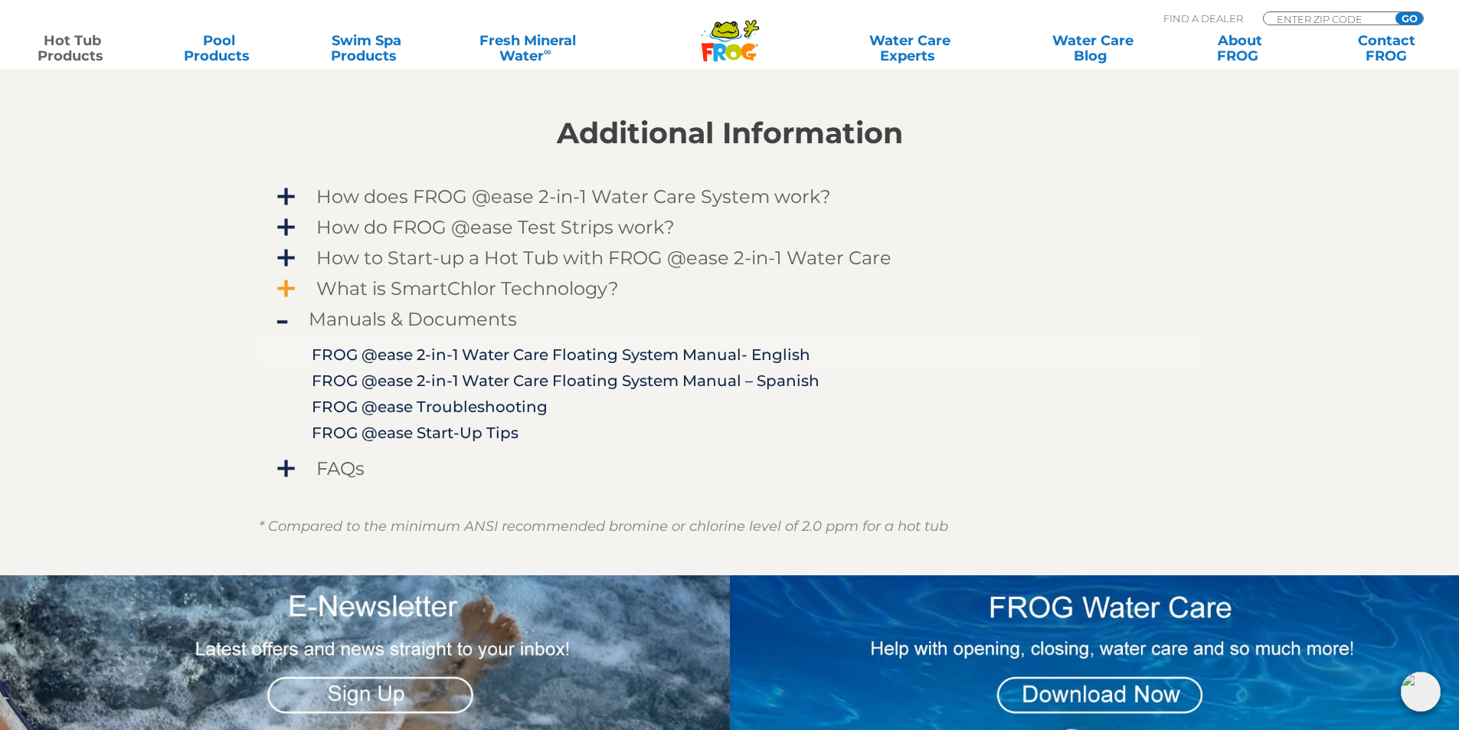
click at [335, 293] on span "What is SmartChlor Technology?" at bounding box center [740, 288] width 892 height 21
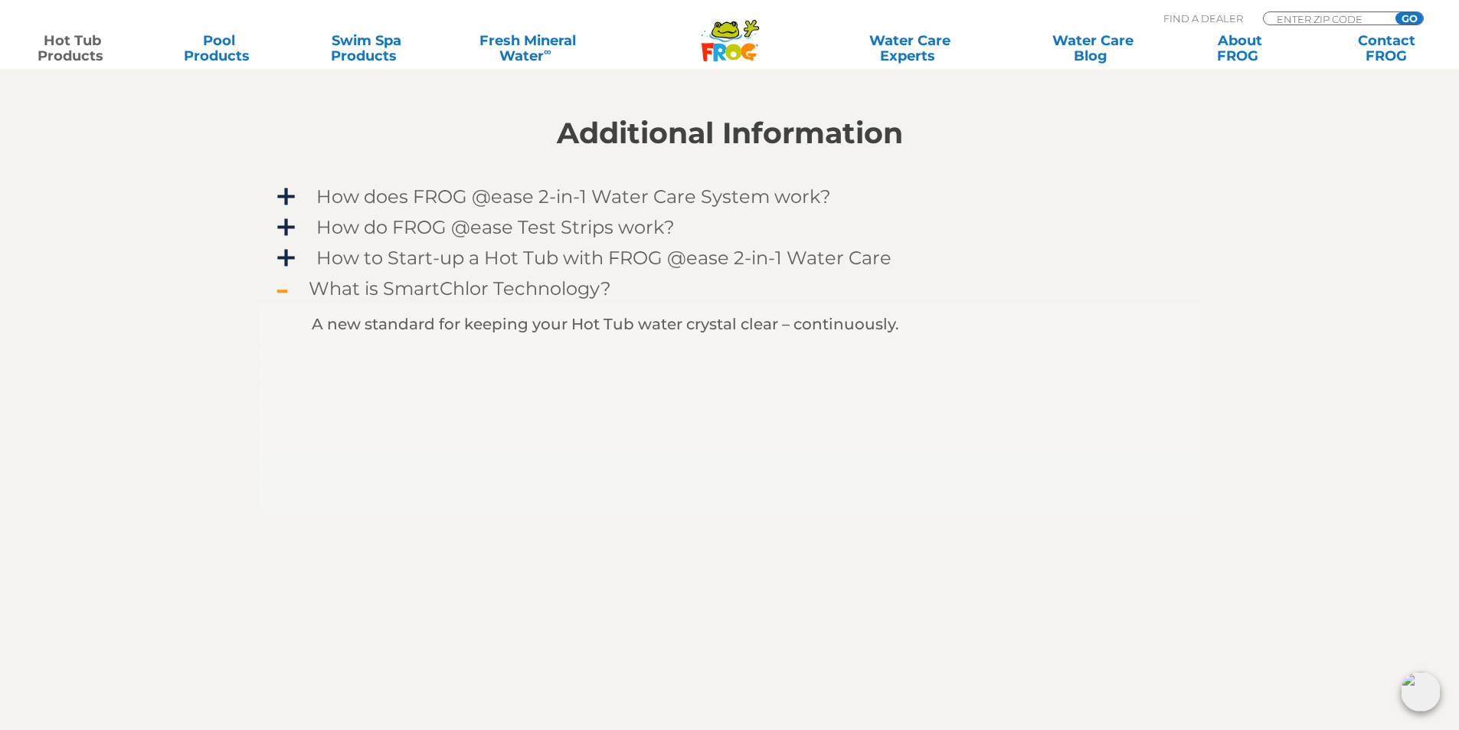
click at [335, 293] on span "What is SmartChlor Technology?" at bounding box center [740, 288] width 892 height 21
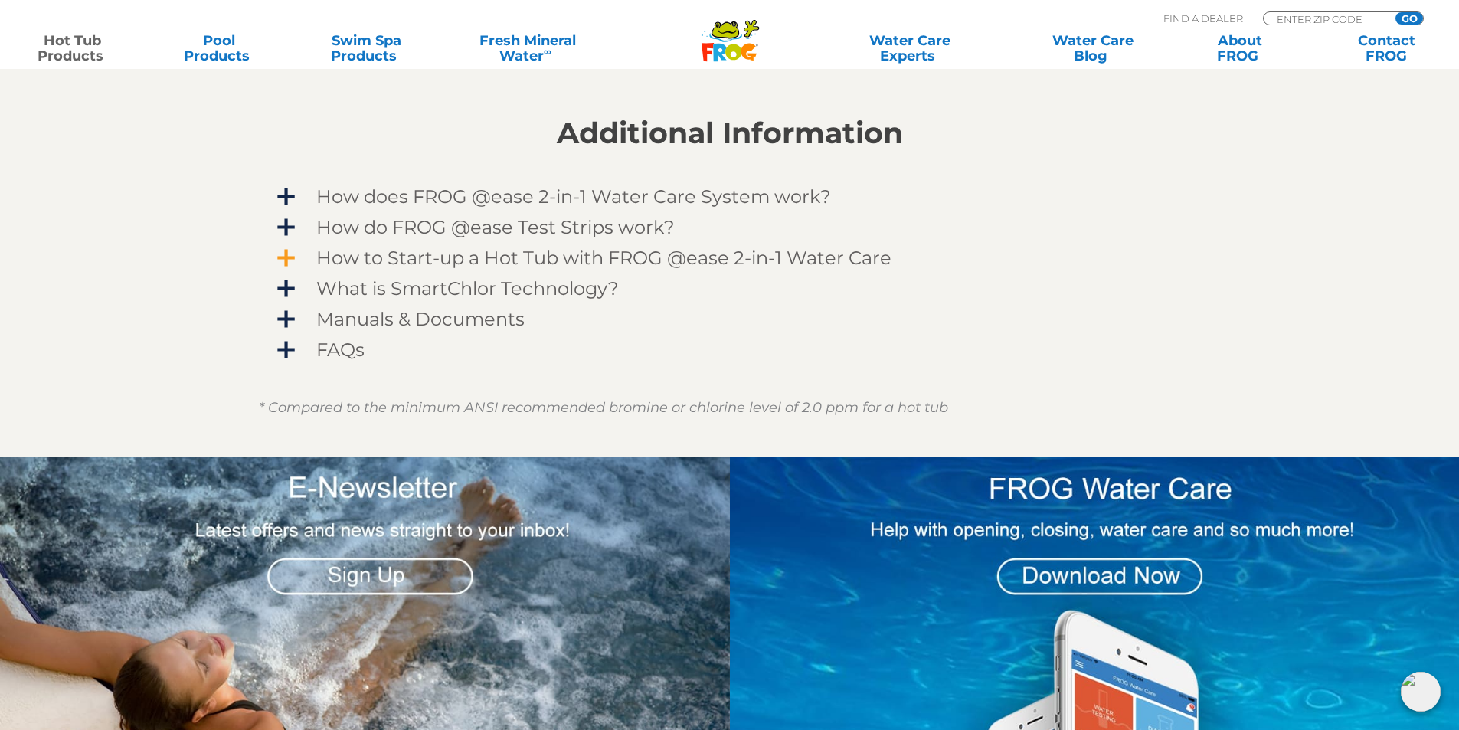
click at [344, 255] on span "How to Start-up a Hot Tub with FROG @ease 2-in-1 Water Care" at bounding box center [740, 257] width 892 height 21
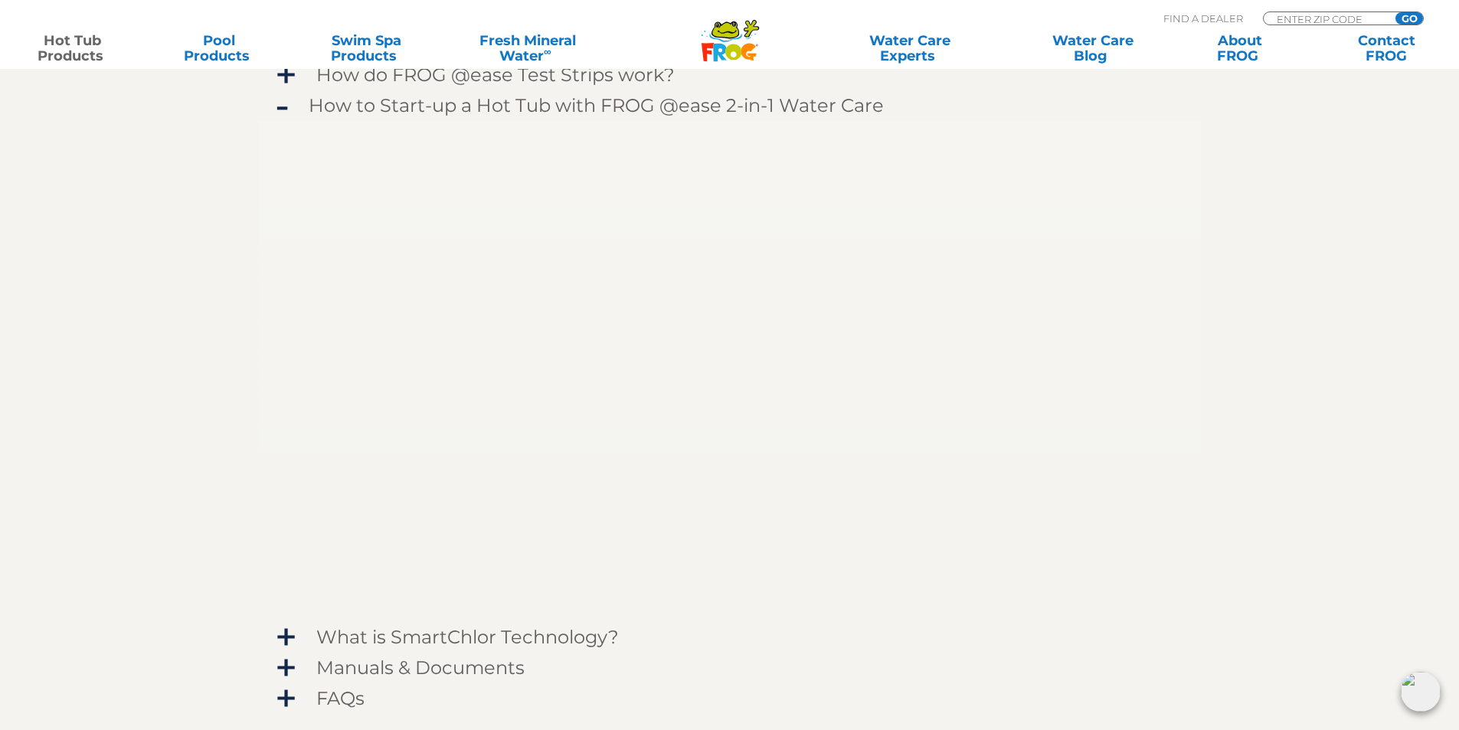
scroll to position [1319, 0]
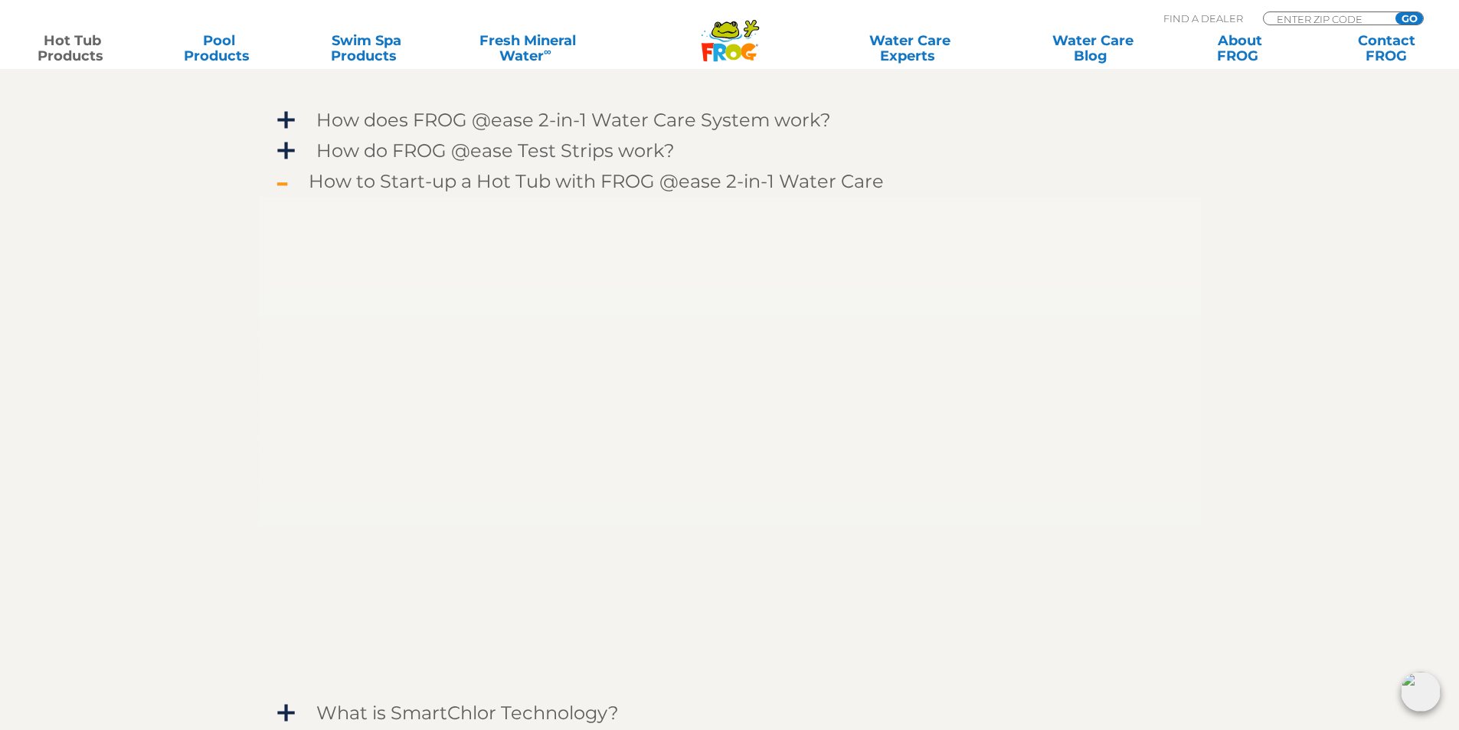
click at [430, 180] on span "How to Start-up a Hot Tub with FROG @ease 2-in-1 Water Care" at bounding box center [740, 181] width 892 height 21
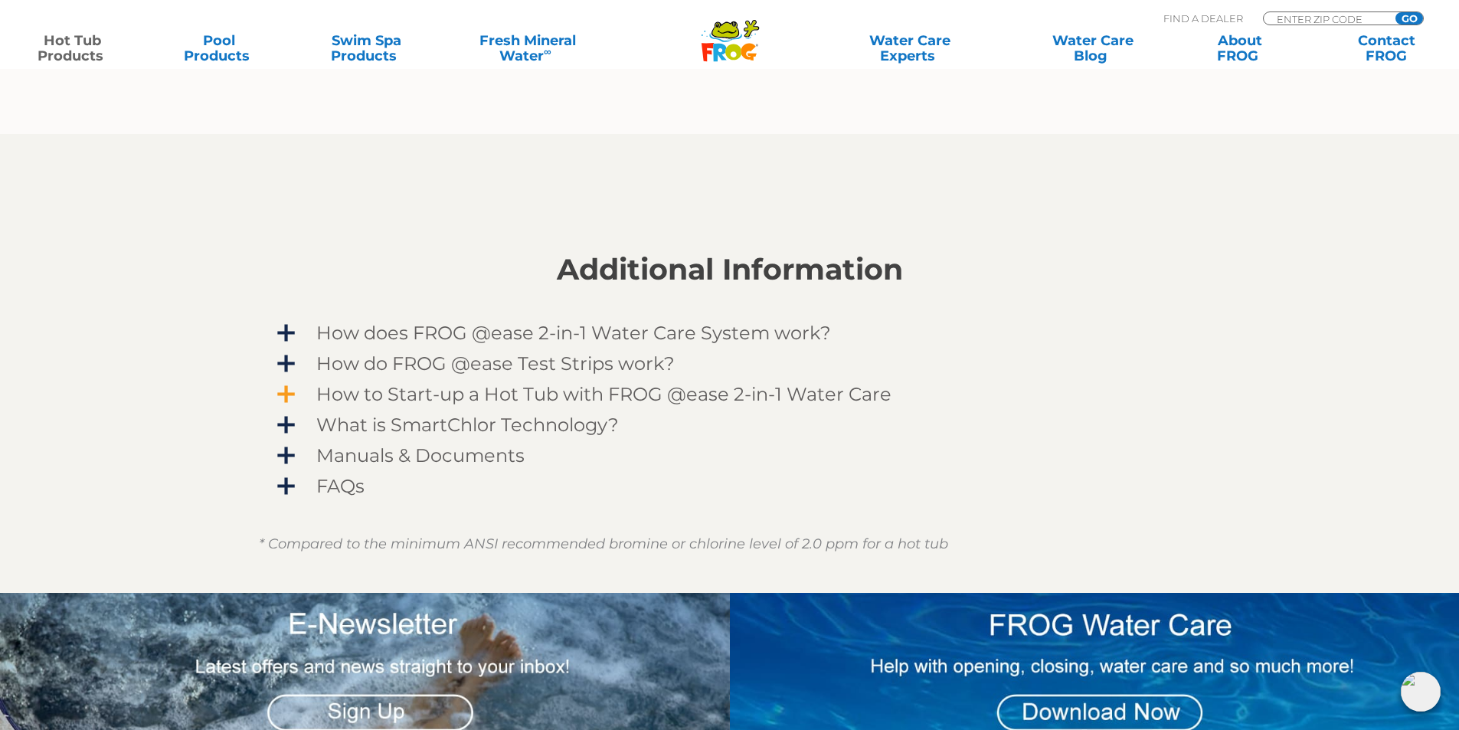
scroll to position [1013, 0]
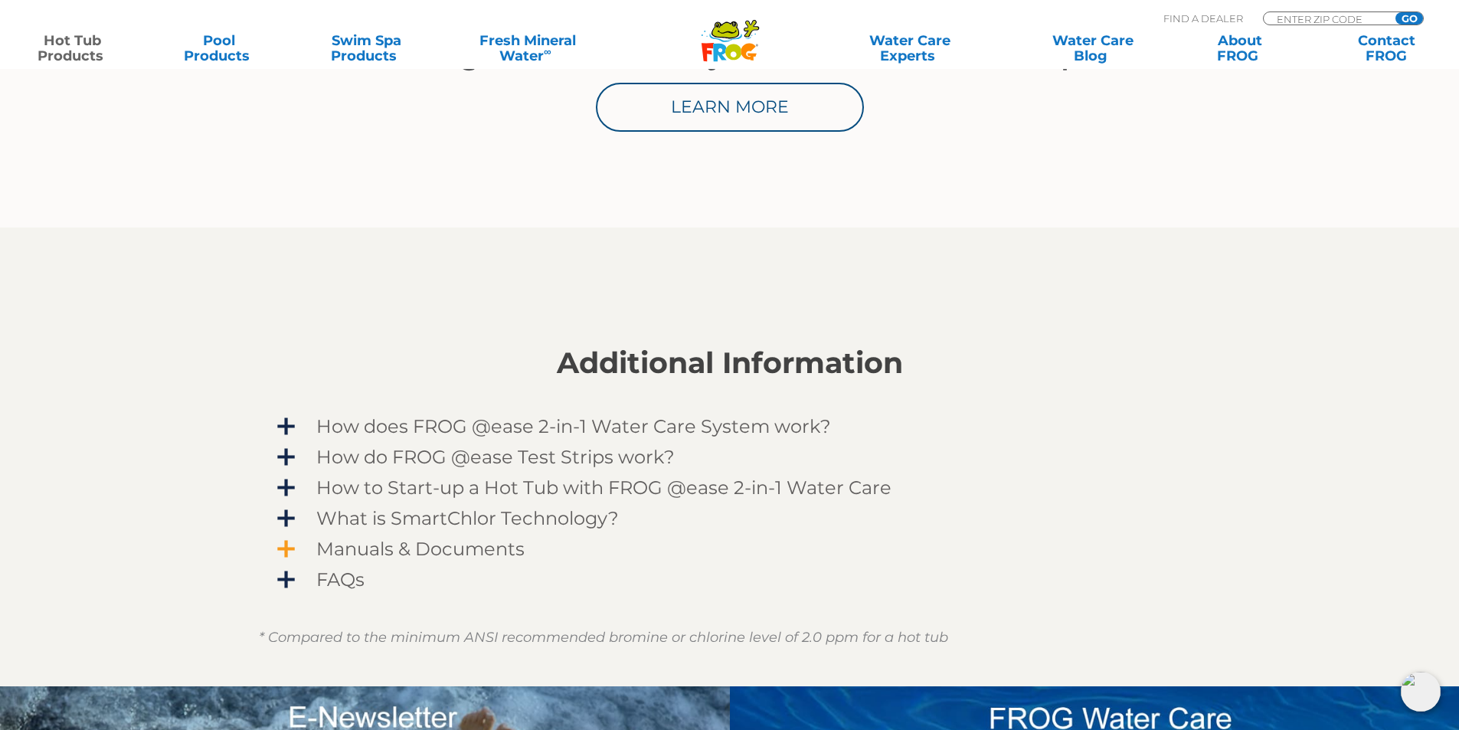
click at [431, 544] on span "Manuals & Documents" at bounding box center [740, 548] width 892 height 21
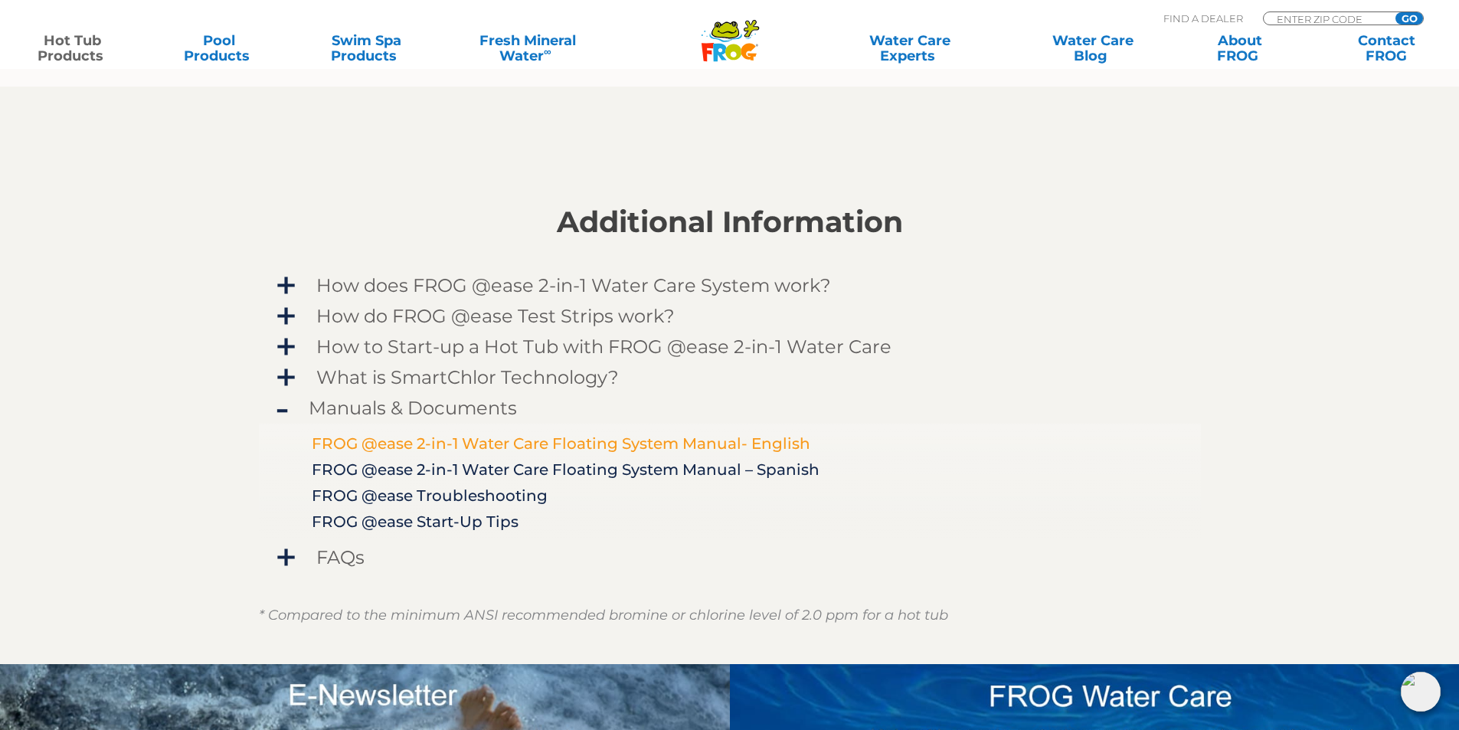
scroll to position [1166, 0]
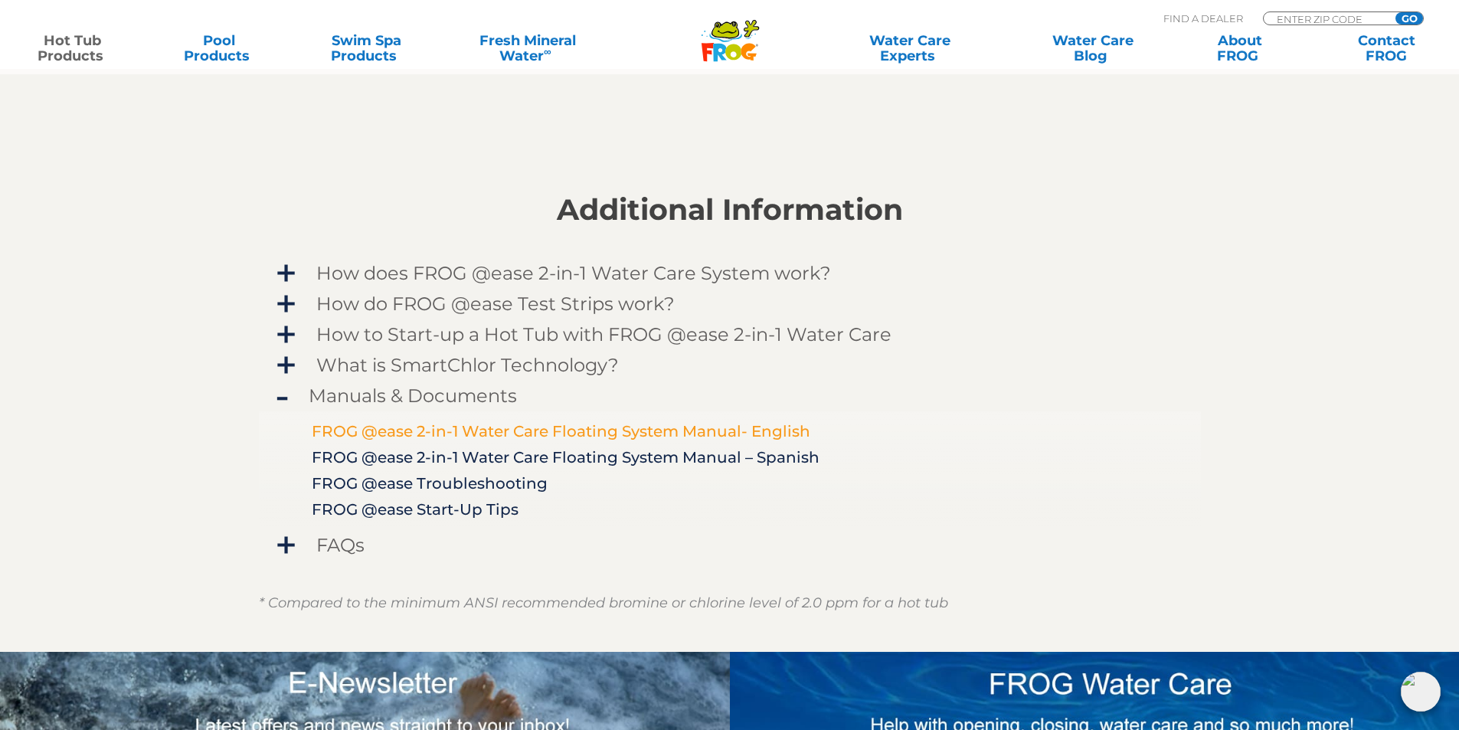
click at [564, 440] on link "FROG @ease 2-in-1 Water Care Floating System Manual- English" at bounding box center [561, 431] width 499 height 18
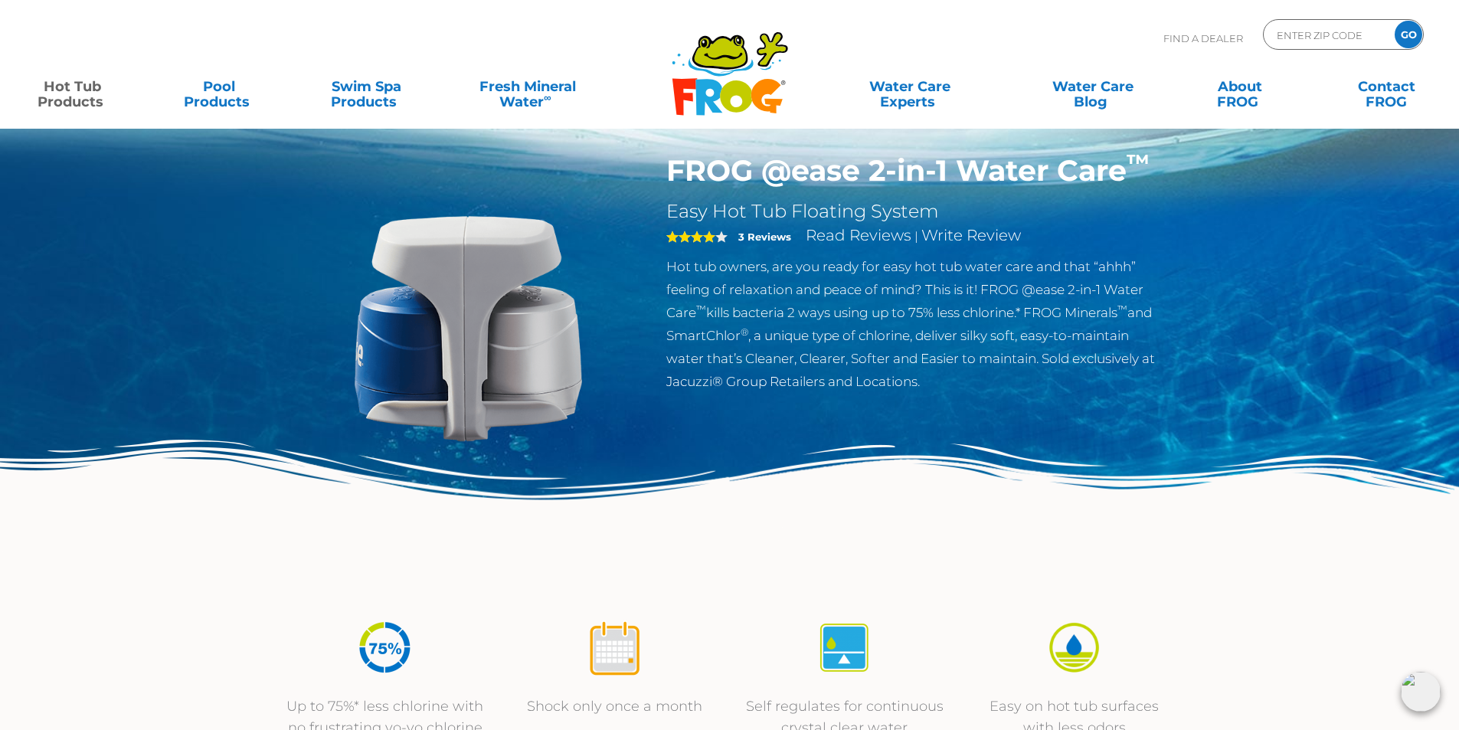
scroll to position [0, 0]
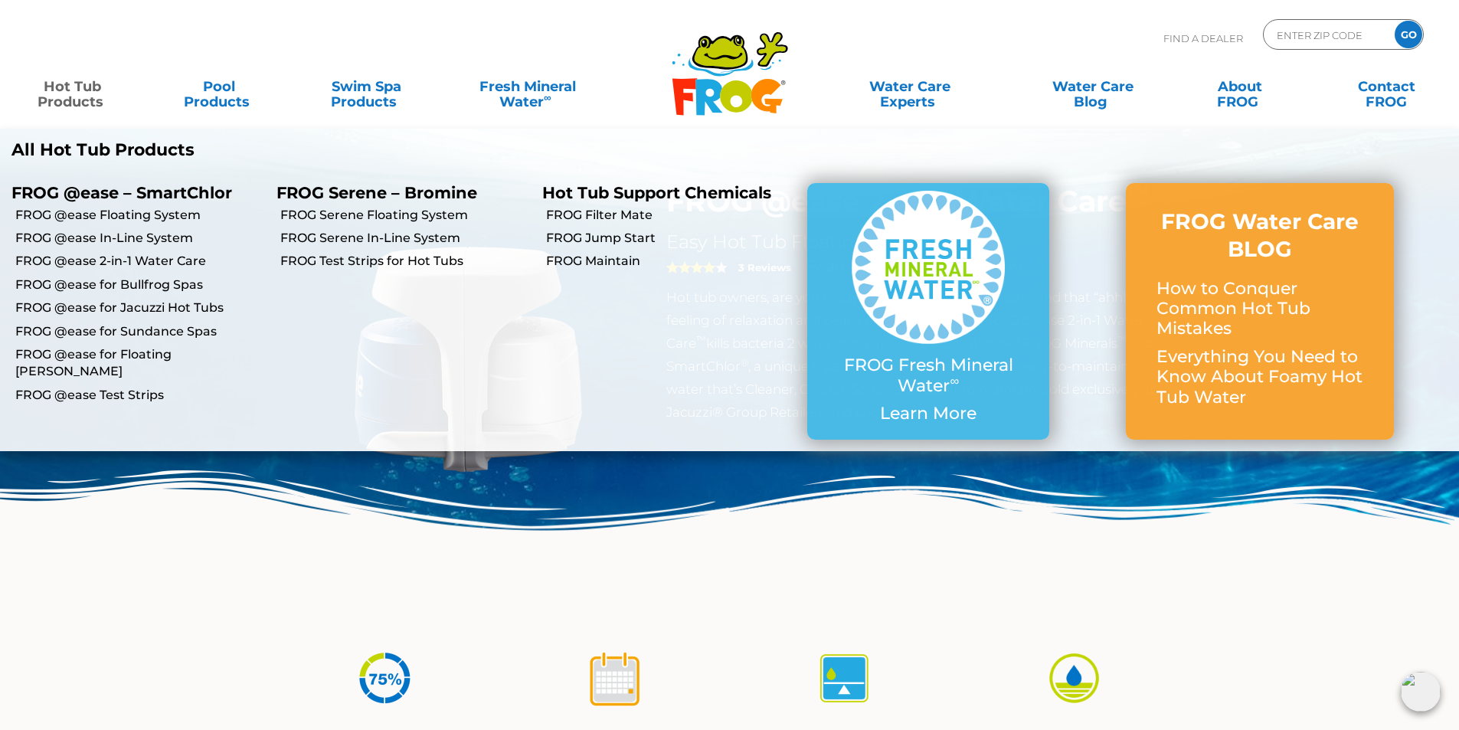
click at [90, 90] on link "Hot Tub Products" at bounding box center [72, 86] width 114 height 31
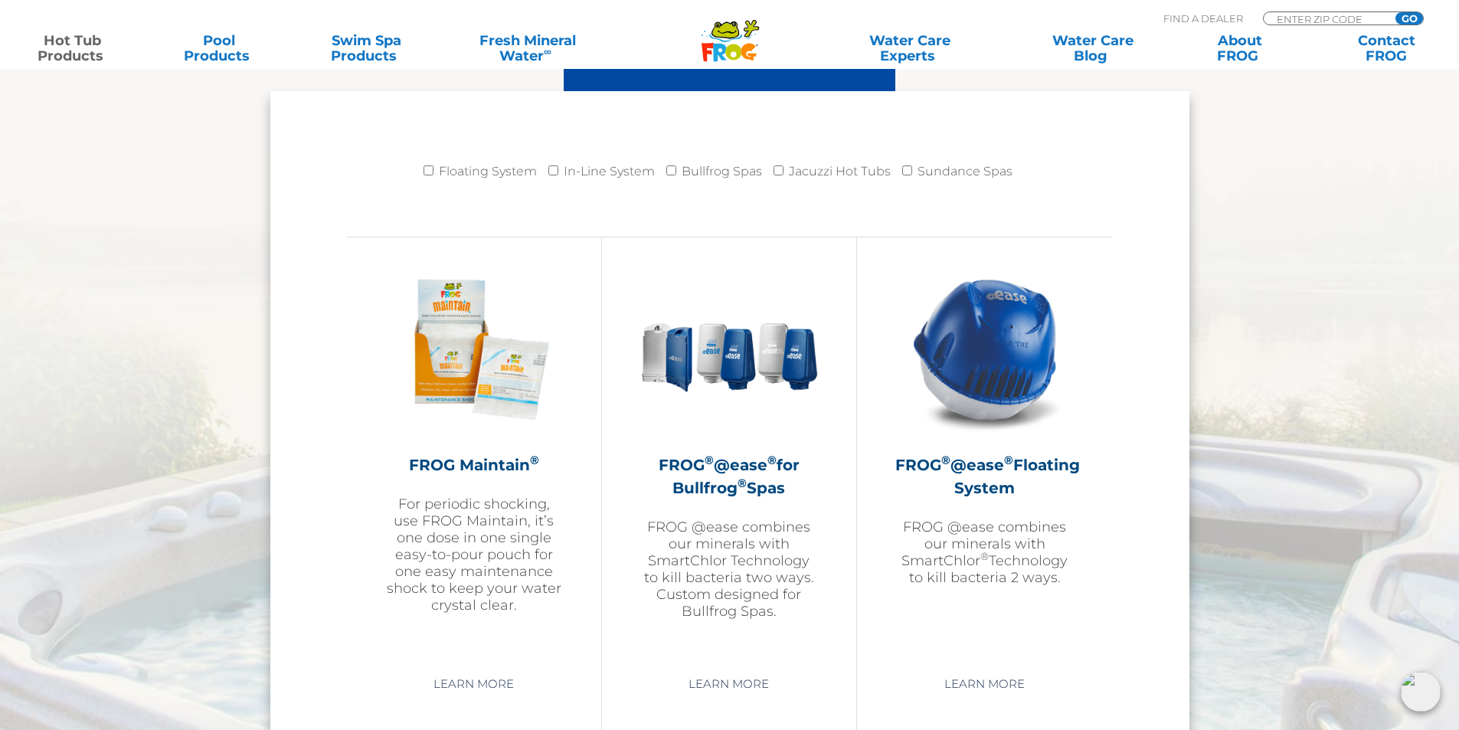
scroll to position [1608, 0]
